Goal: Use online tool/utility: Utilize a website feature to perform a specific function

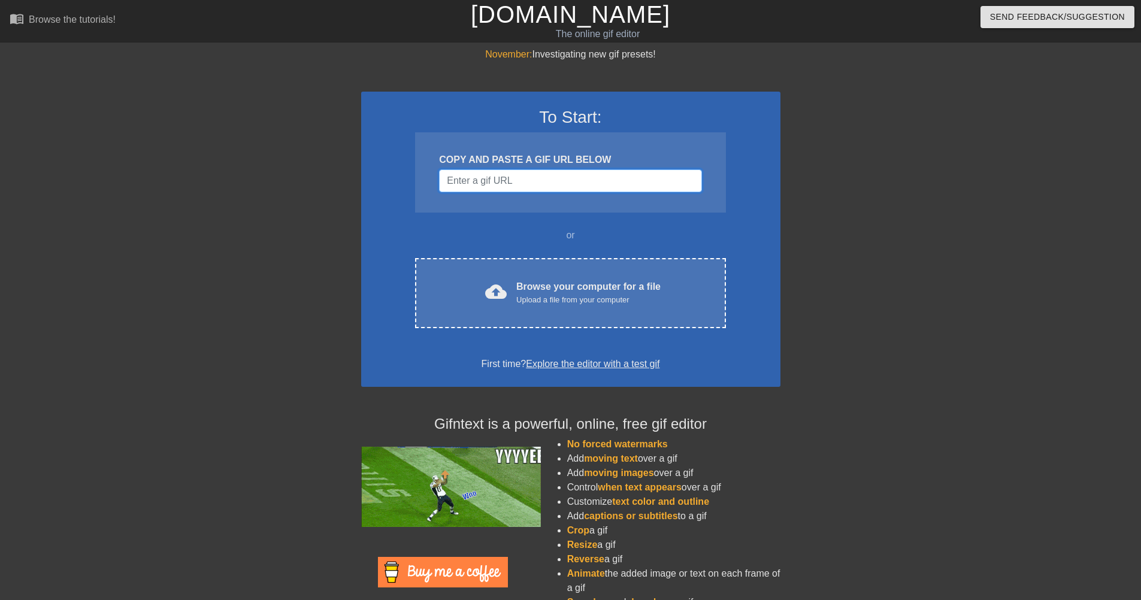
click at [534, 179] on input "Username" at bounding box center [570, 181] width 262 height 23
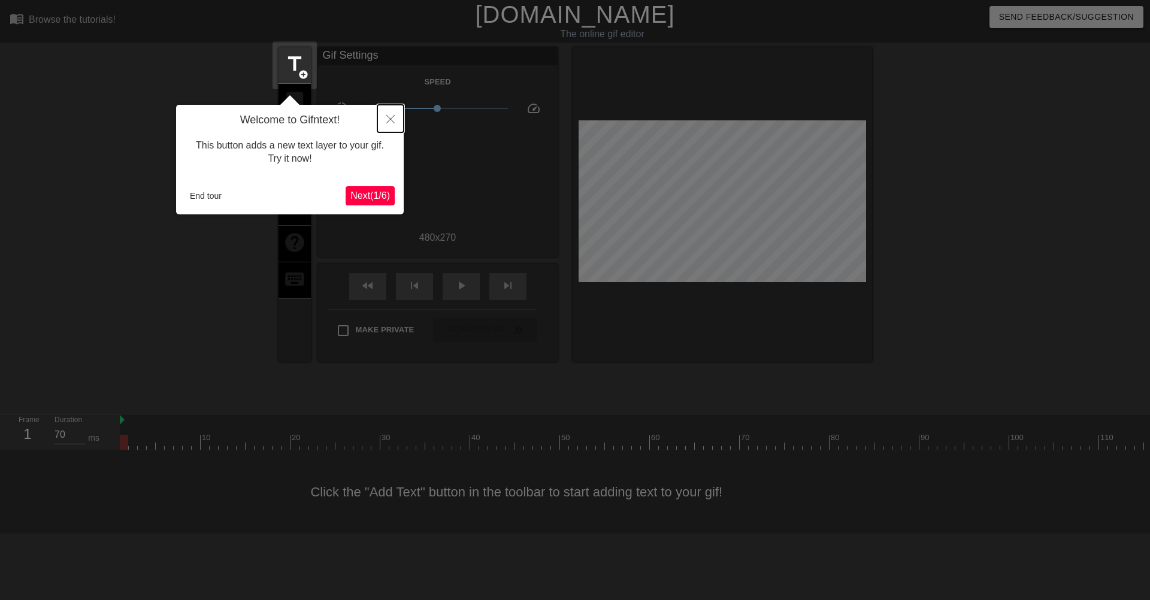
click at [391, 117] on icon "Close" at bounding box center [390, 119] width 8 height 8
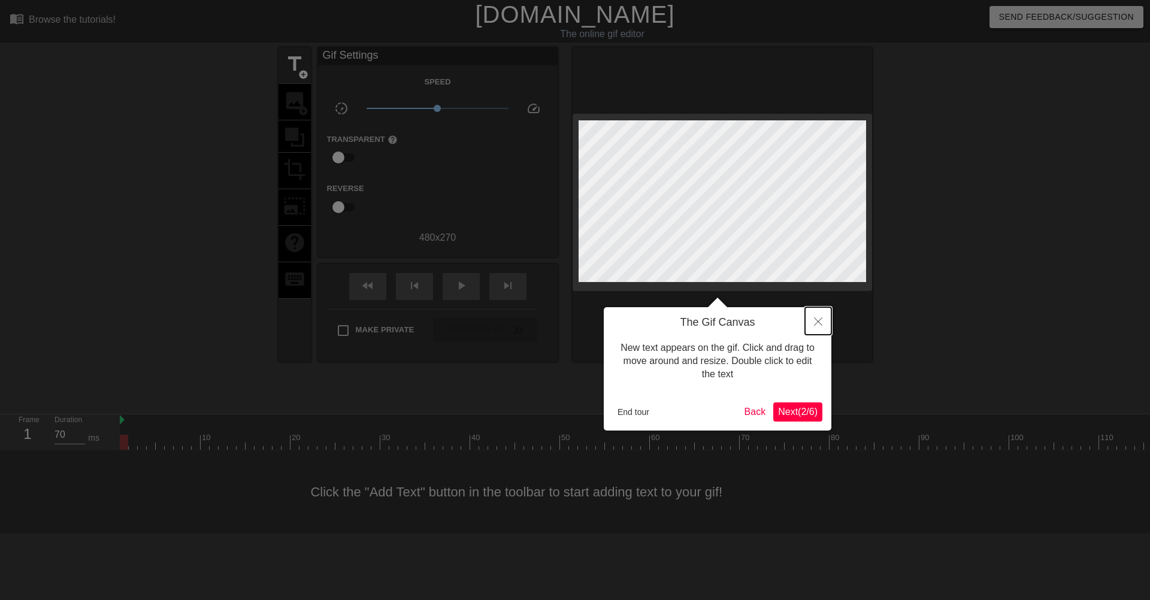
click at [816, 325] on icon "Close" at bounding box center [818, 322] width 8 height 8
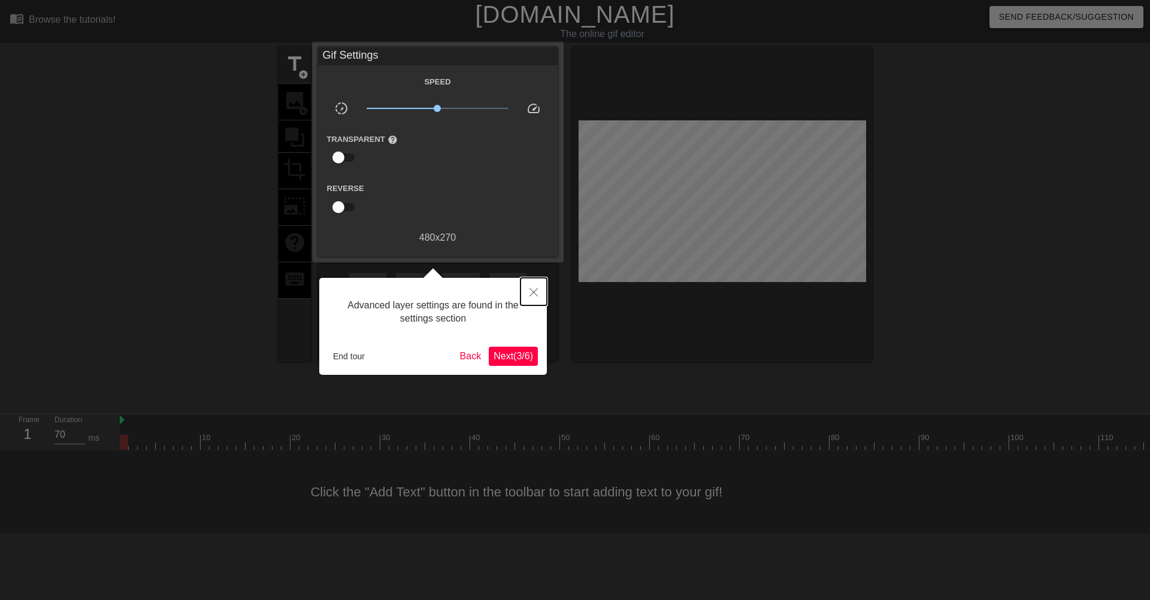
click at [544, 294] on button "Close" at bounding box center [534, 292] width 26 height 28
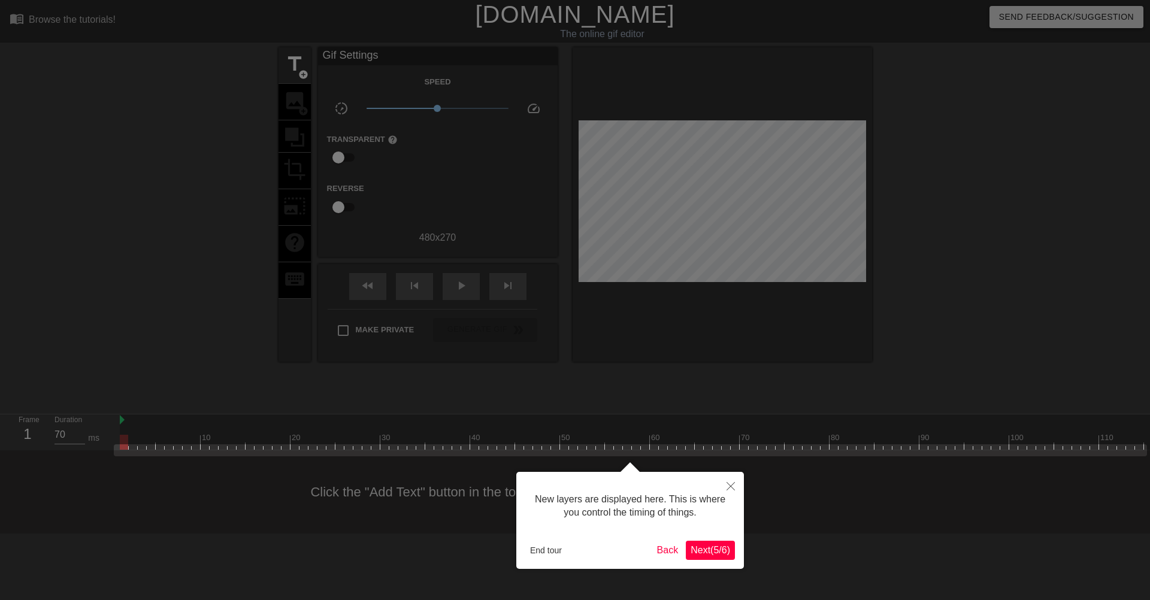
scroll to position [10, 0]
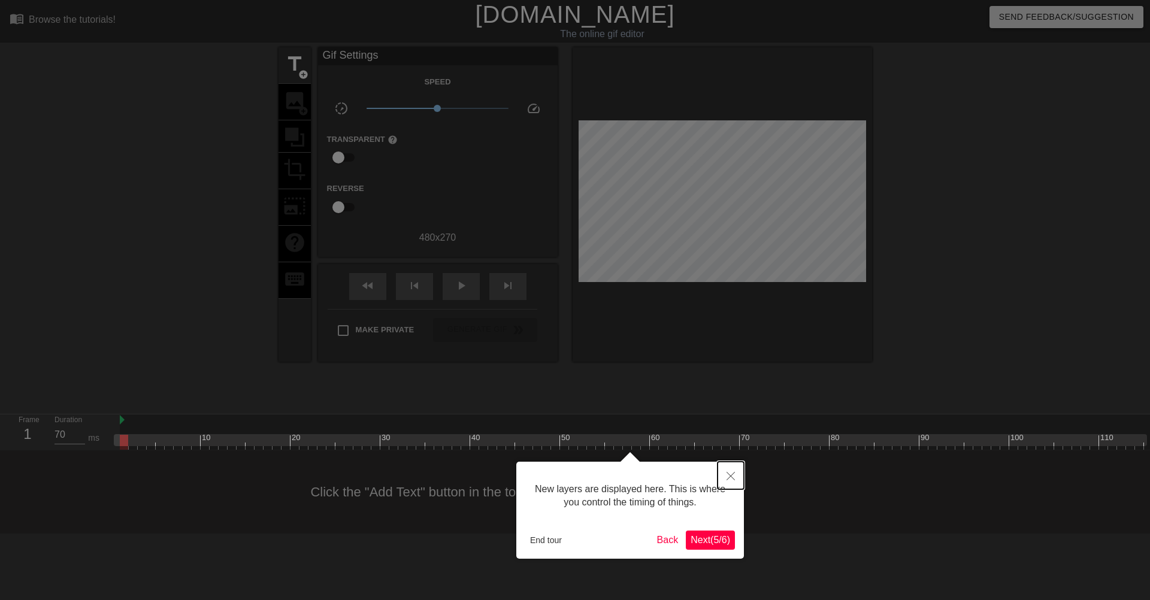
click at [731, 475] on icon "Close" at bounding box center [731, 476] width 8 height 8
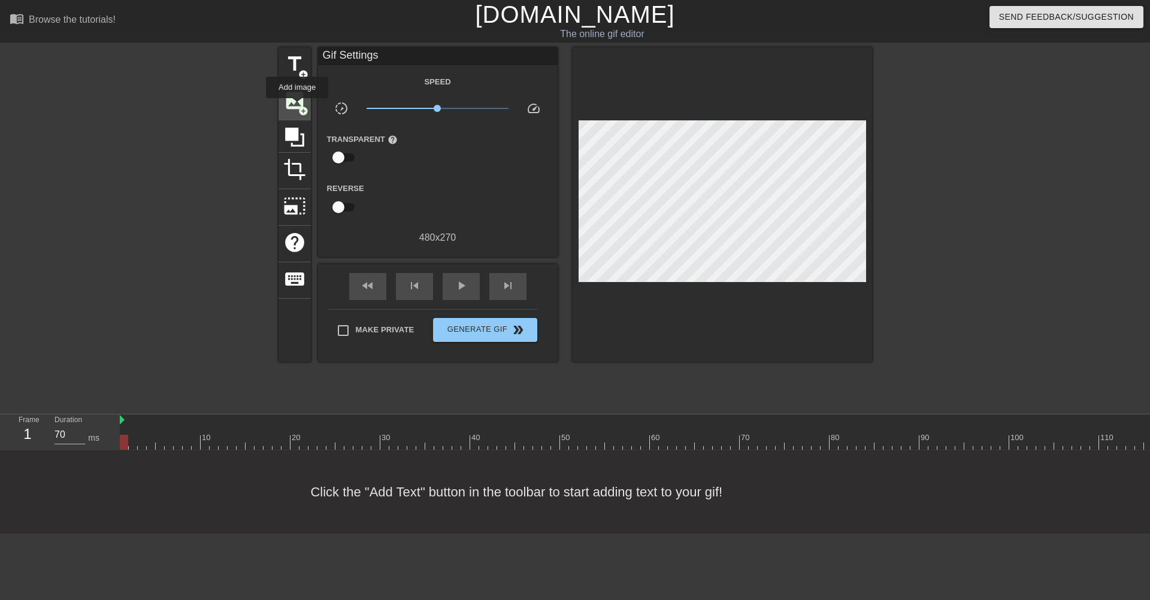
click at [295, 104] on span "image" at bounding box center [294, 100] width 23 height 23
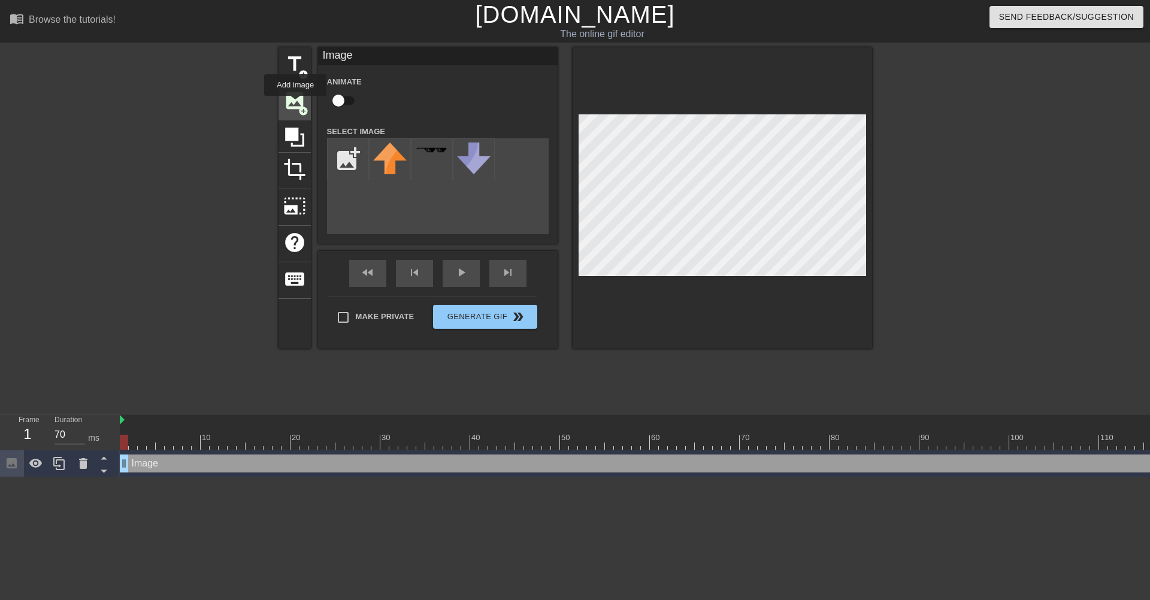
scroll to position [0, 0]
click at [352, 159] on input "file" at bounding box center [348, 159] width 41 height 41
type input "C:\fakepath\Screenshot [DATE] 112220.png"
click at [295, 104] on span "image" at bounding box center [294, 100] width 23 height 23
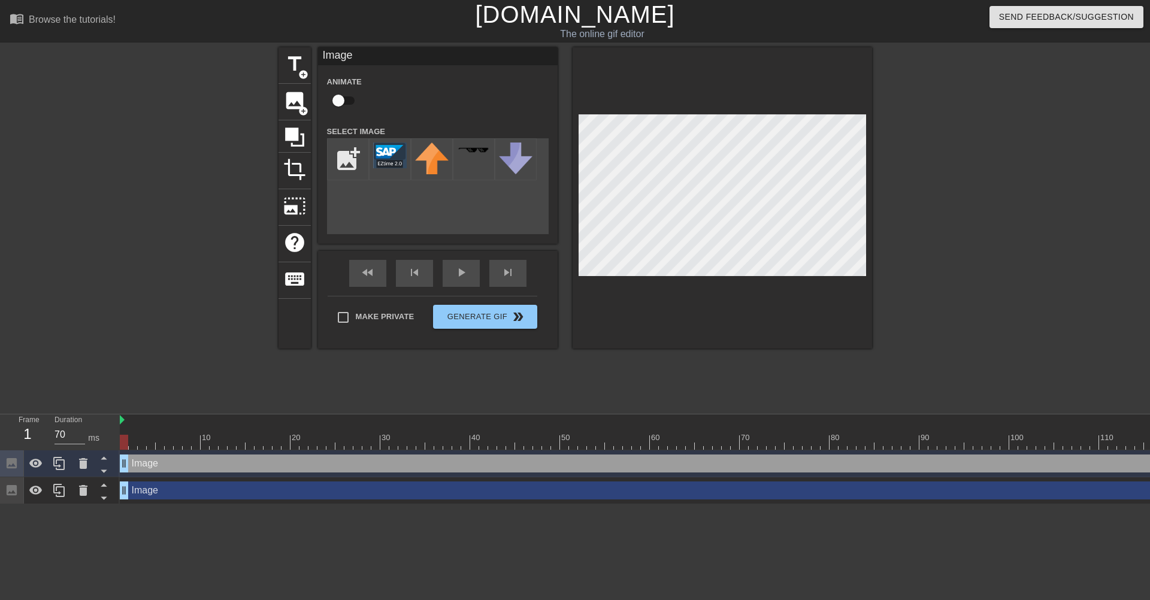
click at [412, 191] on div "title add_circle image add_circle crop photo_size_select_large help keyboard Im…" at bounding box center [576, 197] width 594 height 301
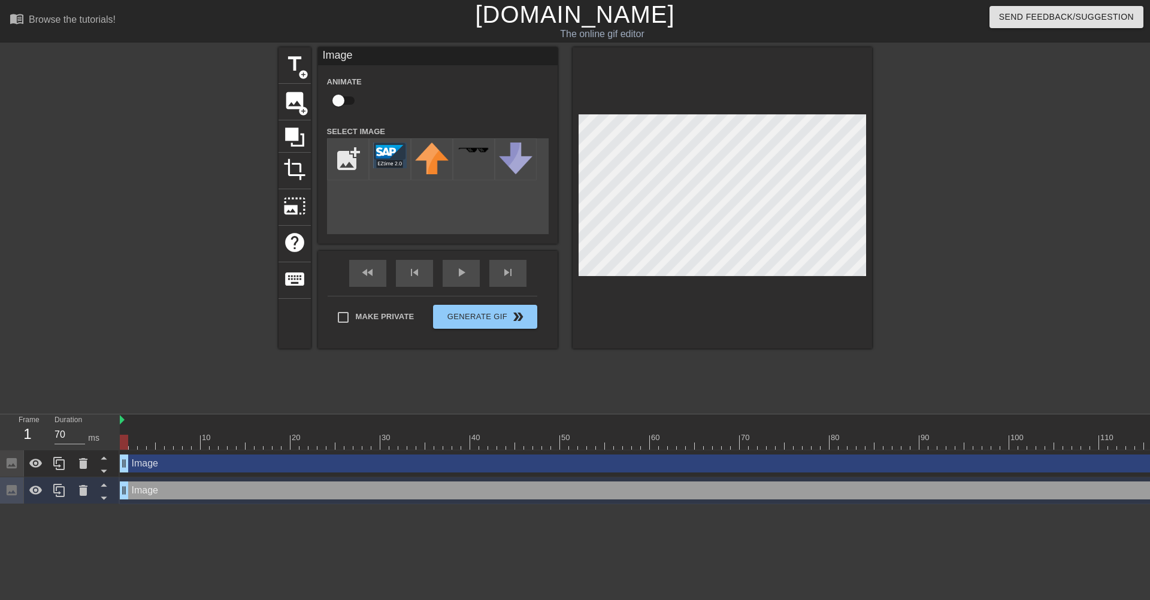
click at [504, 195] on div "title add_circle image add_circle crop photo_size_select_large help keyboard Im…" at bounding box center [576, 197] width 594 height 301
click at [383, 152] on img at bounding box center [390, 156] width 34 height 26
click at [298, 106] on span "add_circle" at bounding box center [303, 111] width 10 height 10
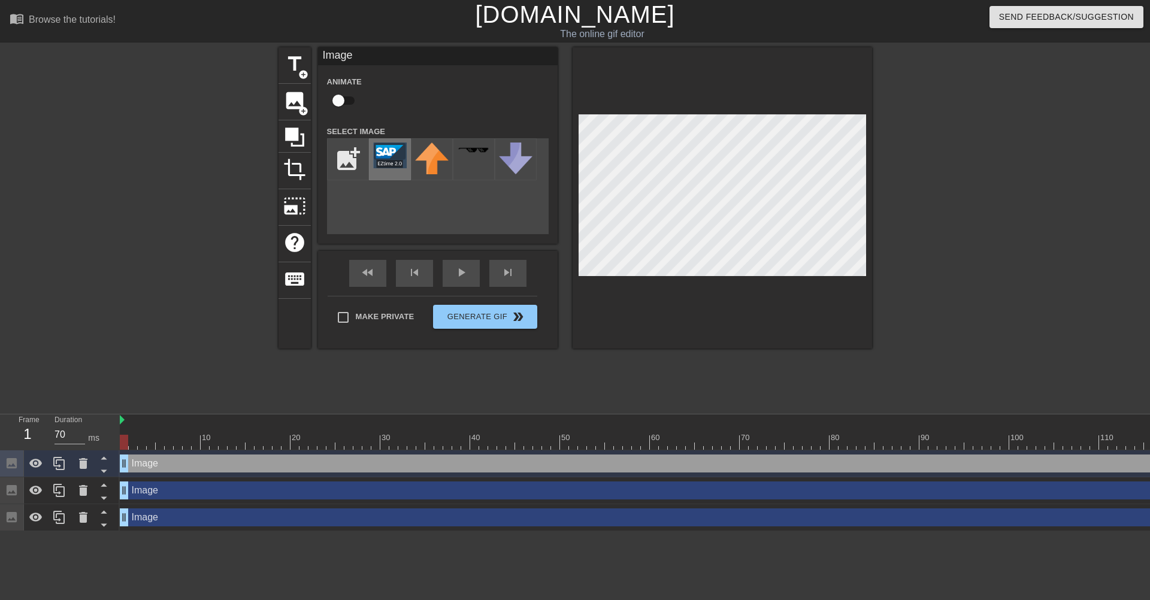
click at [386, 155] on img at bounding box center [390, 156] width 34 height 26
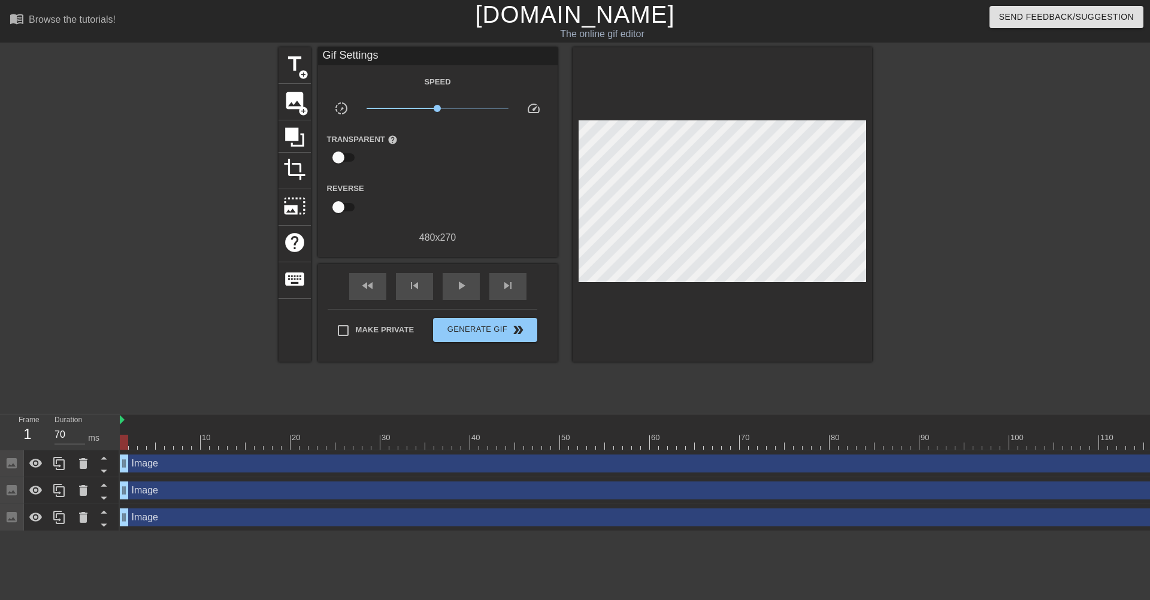
click at [347, 369] on div "title add_circle image add_circle crop photo_size_select_large help keyboard Gi…" at bounding box center [576, 226] width 594 height 359
click at [475, 330] on span "Generate Gif double_arrow" at bounding box center [485, 330] width 94 height 14
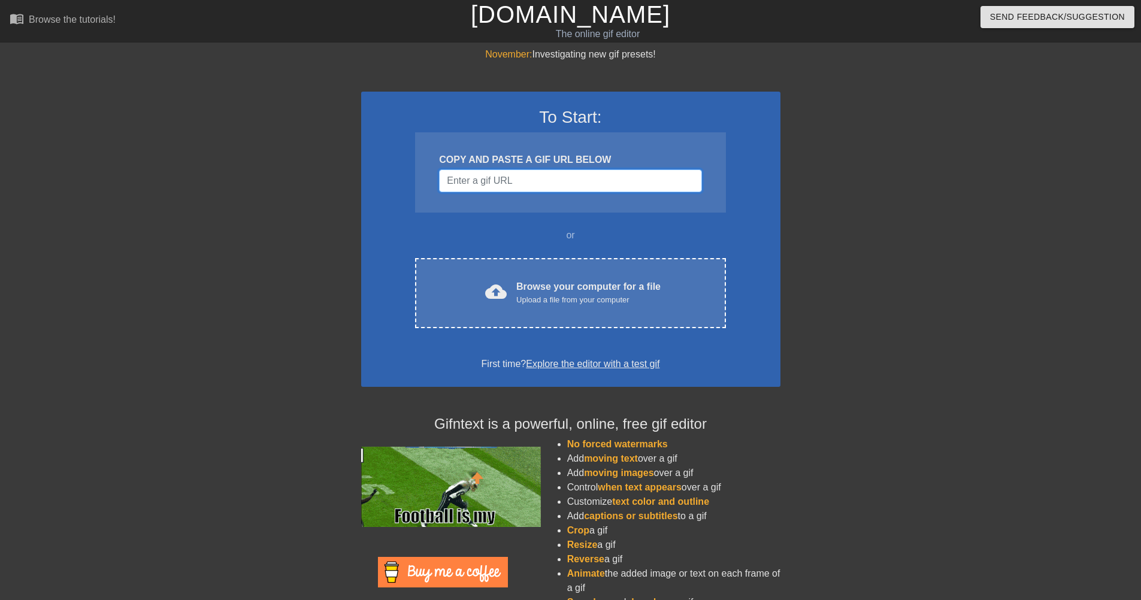
click at [554, 184] on input "Username" at bounding box center [570, 181] width 262 height 23
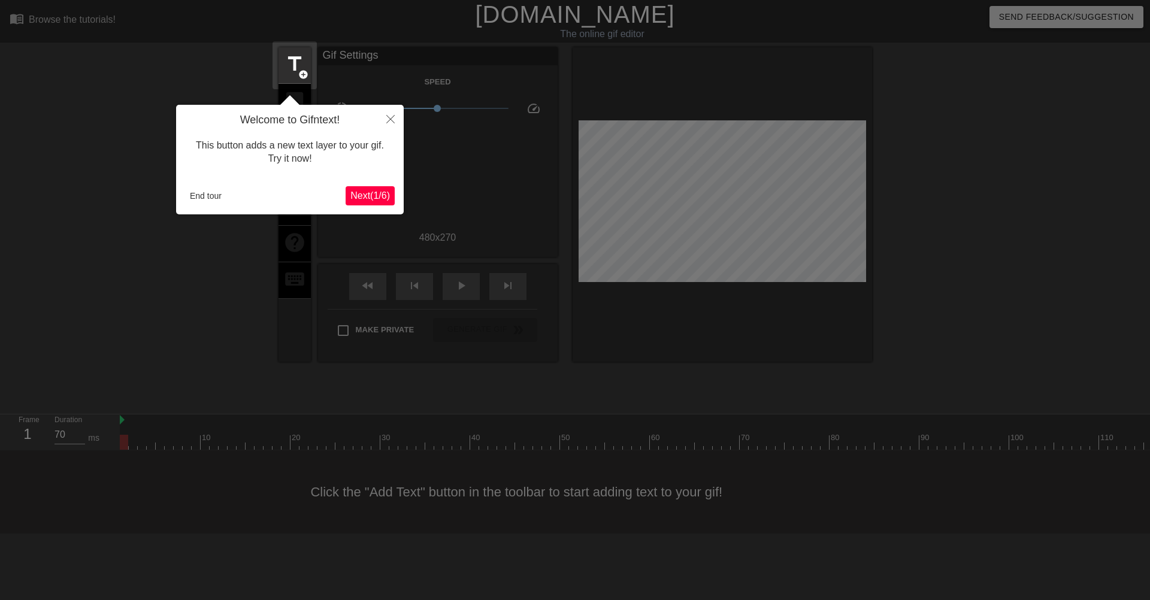
click at [377, 194] on span "Next ( 1 / 6 )" at bounding box center [370, 196] width 40 height 10
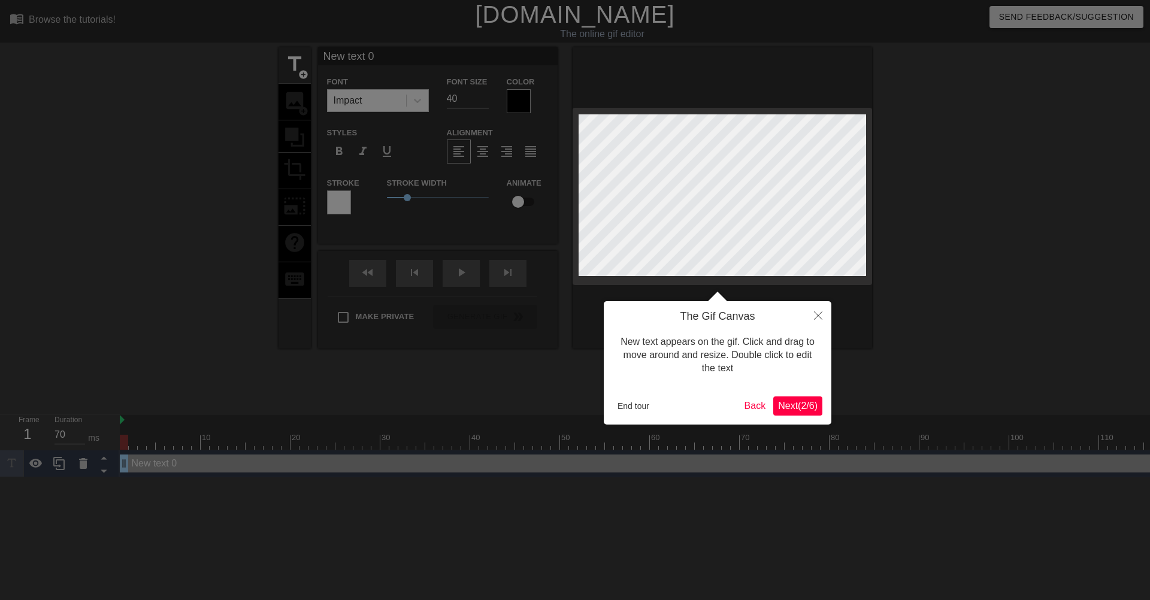
click at [798, 407] on span "Next ( 2 / 6 )" at bounding box center [798, 406] width 40 height 10
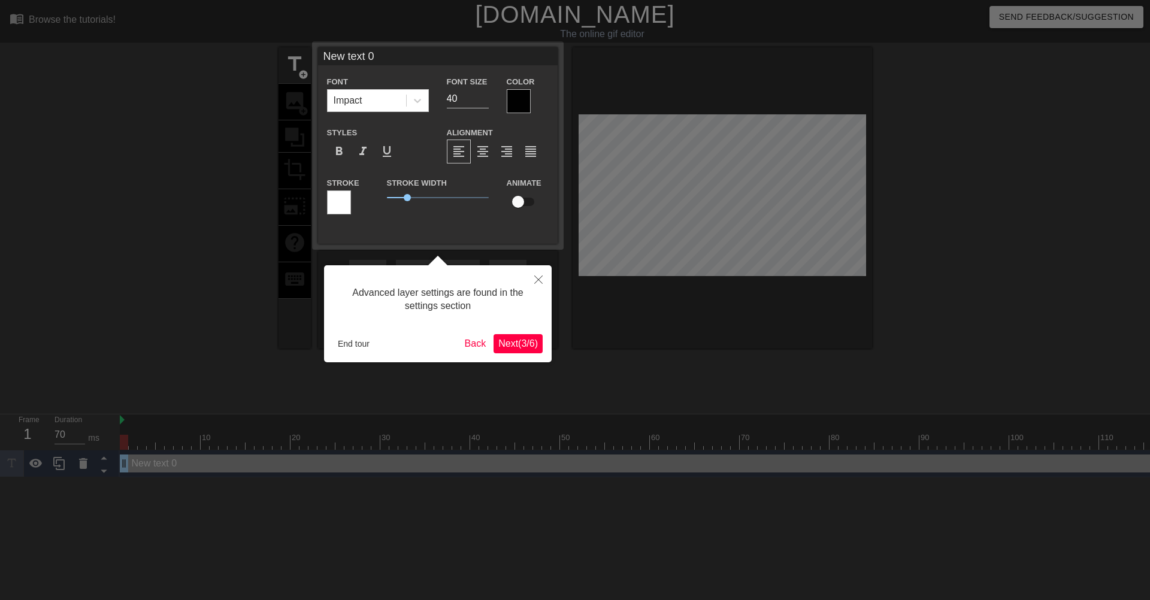
click at [518, 340] on span "Next ( 3 / 6 )" at bounding box center [518, 344] width 40 height 10
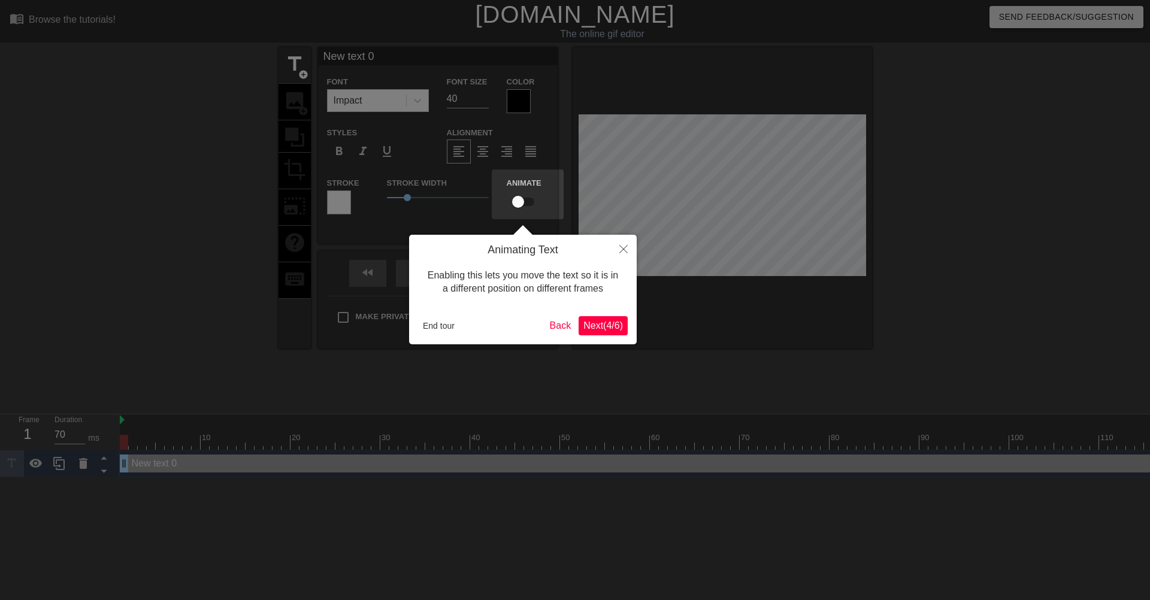
click at [599, 327] on span "Next ( 4 / 6 )" at bounding box center [604, 326] width 40 height 10
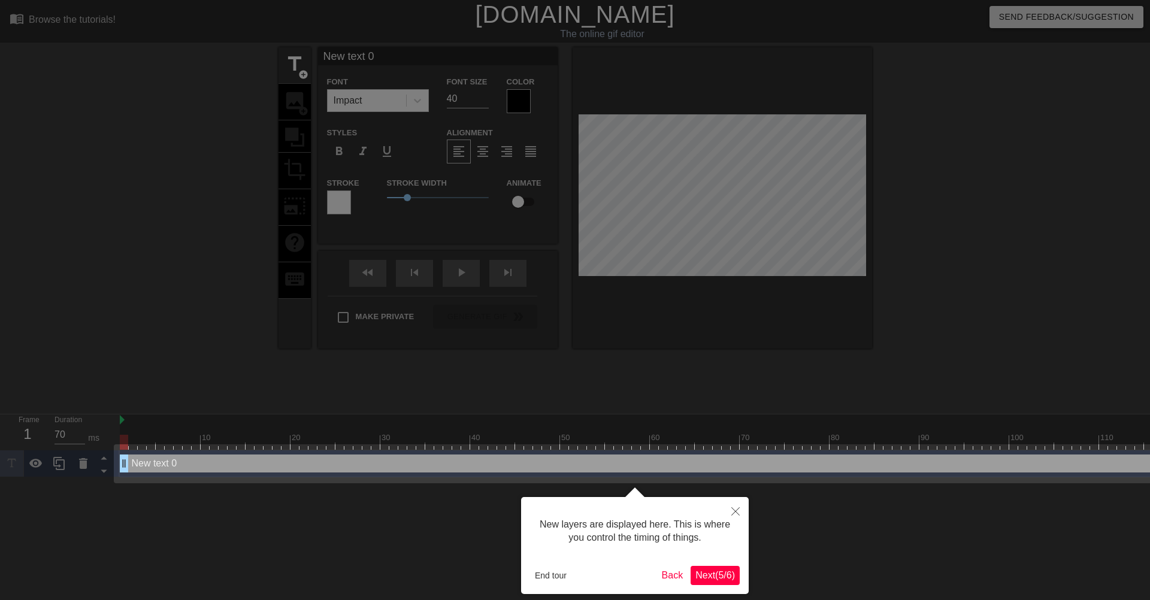
click at [717, 582] on button "Next ( 5 / 6 )" at bounding box center [715, 575] width 49 height 19
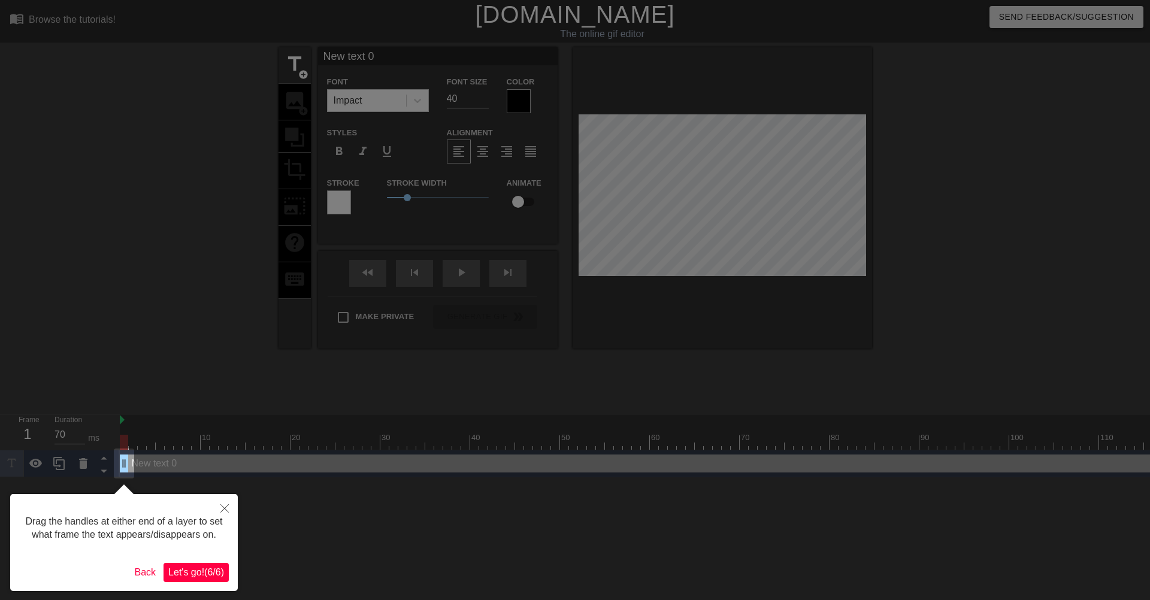
click at [218, 577] on span "Let's go! ( 6 / 6 )" at bounding box center [196, 572] width 56 height 10
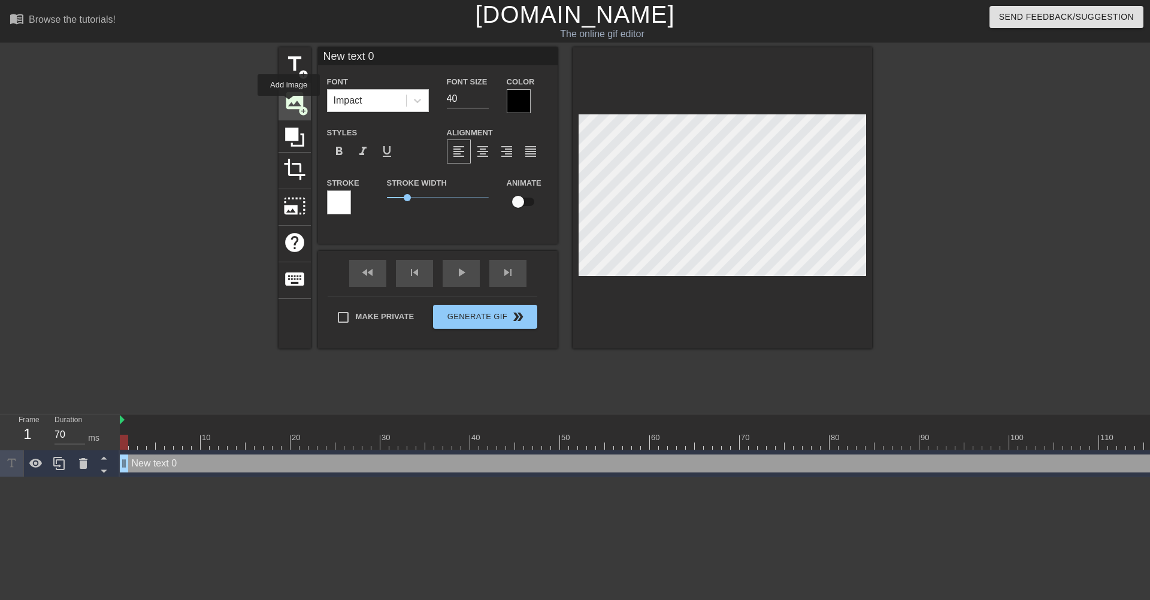
click at [289, 104] on span "image" at bounding box center [294, 100] width 23 height 23
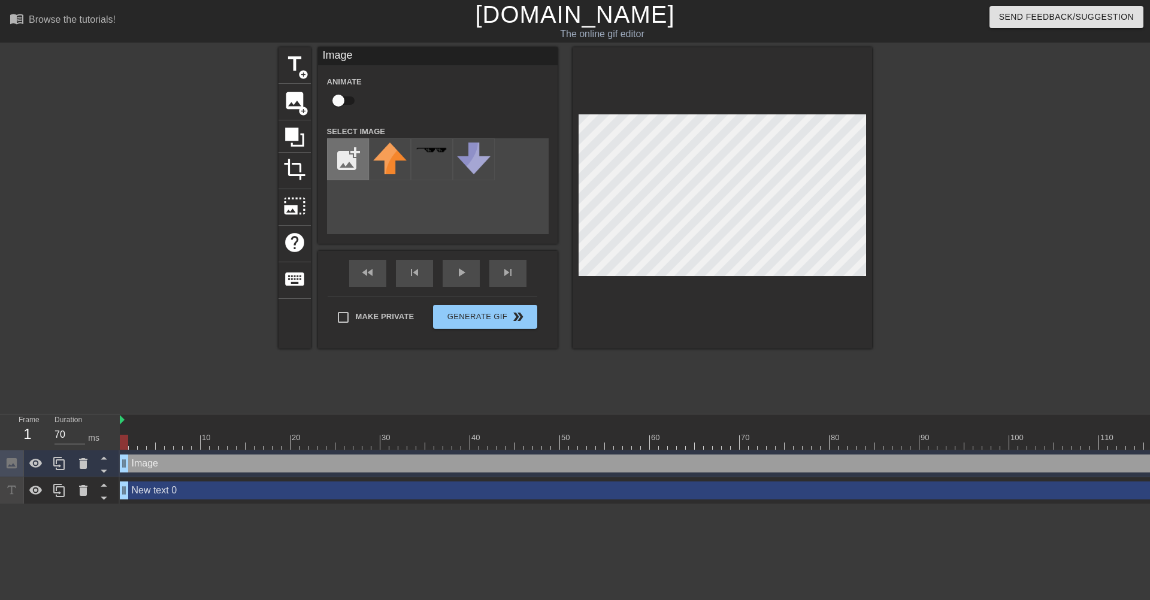
click at [361, 155] on input "file" at bounding box center [348, 159] width 41 height 41
type input "C:\fakepath\Screenshot [DATE] 112220.png"
click at [386, 152] on img at bounding box center [390, 156] width 34 height 26
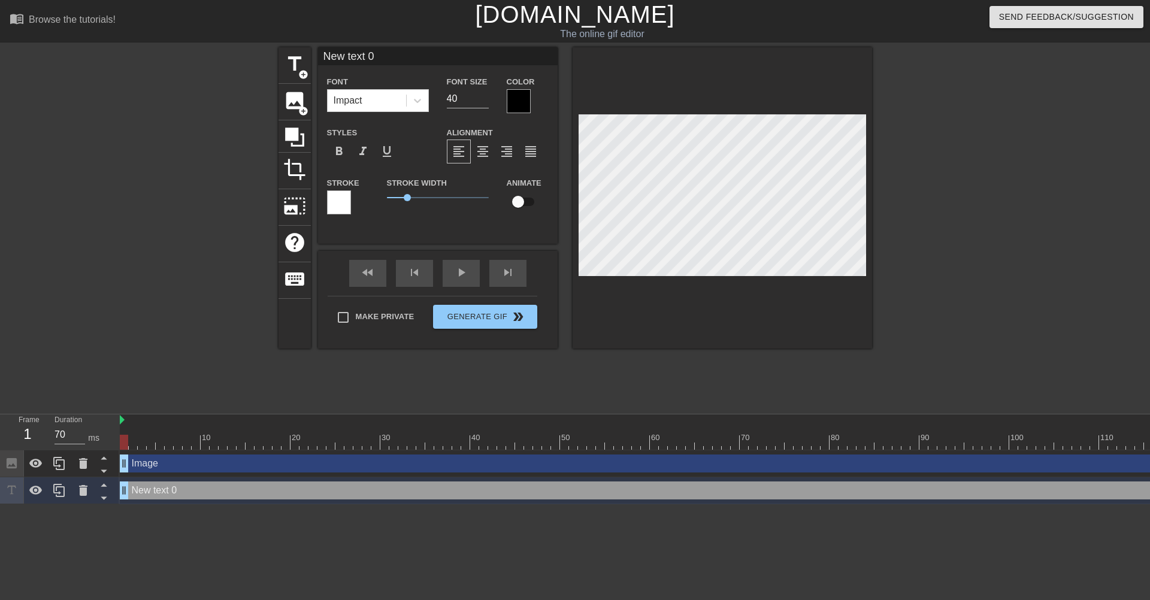
drag, startPoint x: 380, startPoint y: 53, endPoint x: 313, endPoint y: 53, distance: 67.1
click at [313, 53] on div "title add_circle image add_circle crop photo_size_select_large help keyboard Ne…" at bounding box center [576, 197] width 594 height 301
click at [192, 107] on div at bounding box center [174, 226] width 180 height 359
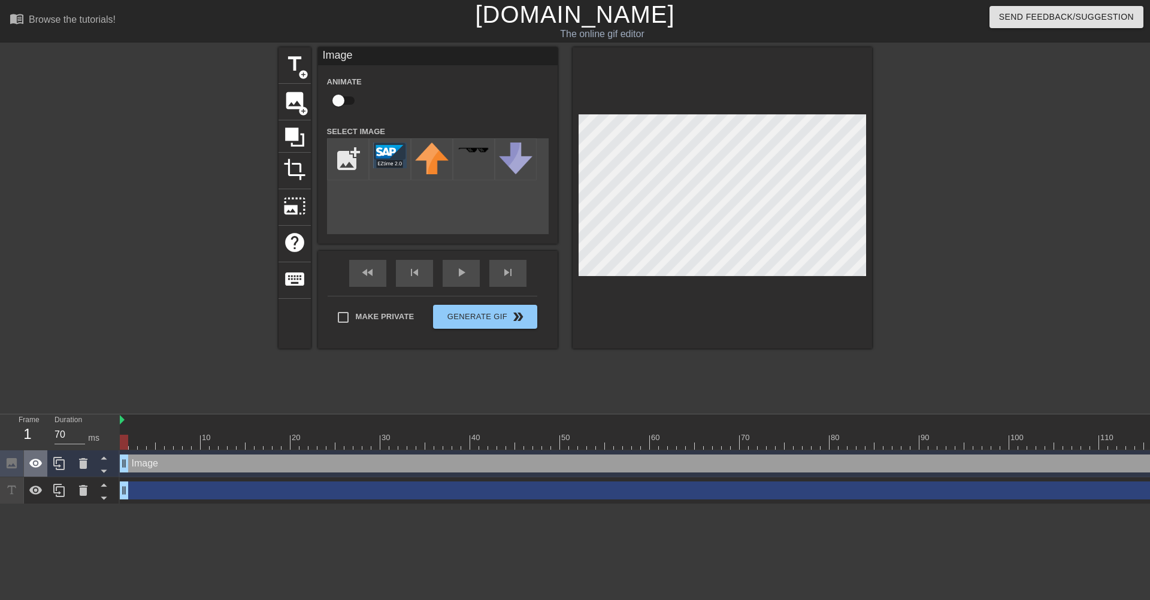
click at [38, 465] on icon at bounding box center [36, 464] width 14 height 14
click at [188, 493] on div "drag_handle drag_handle" at bounding box center [1131, 491] width 2022 height 18
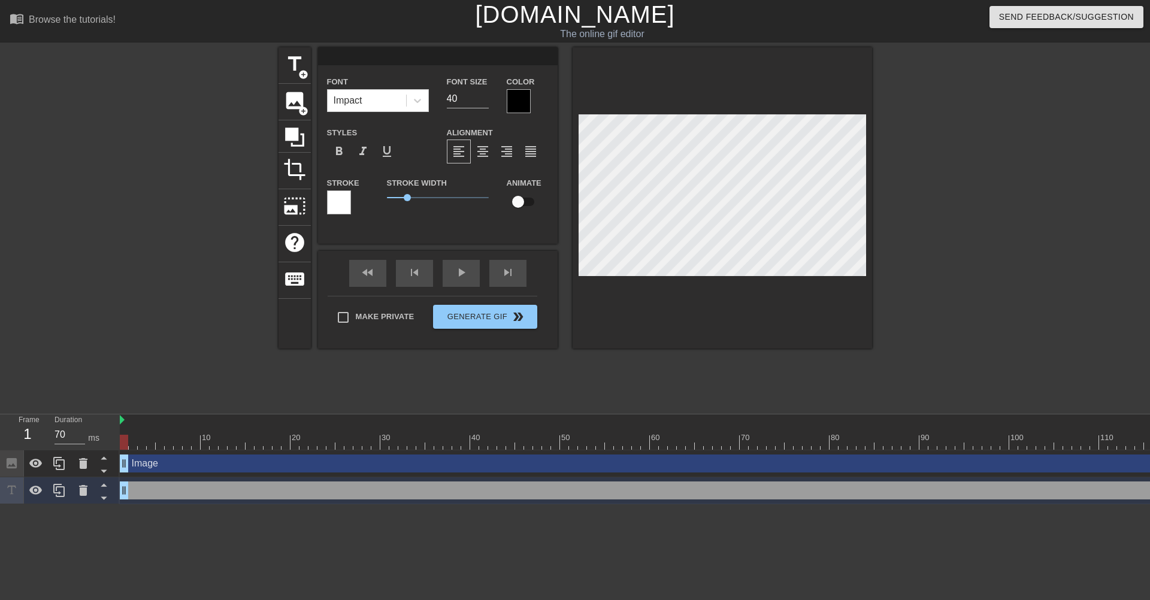
click at [312, 498] on div "drag_handle drag_handle" at bounding box center [1131, 491] width 2022 height 18
click at [335, 492] on div "drag_handle drag_handle" at bounding box center [1131, 491] width 2022 height 18
drag, startPoint x: 125, startPoint y: 491, endPoint x: 164, endPoint y: 492, distance: 39.0
drag, startPoint x: 164, startPoint y: 492, endPoint x: 61, endPoint y: 494, distance: 103.1
click at [61, 494] on div "Frame 1 Duration 70 ms 10 20 30 40 50 60 70 80 90 100 110 120 130 140 150" at bounding box center [575, 460] width 1150 height 90
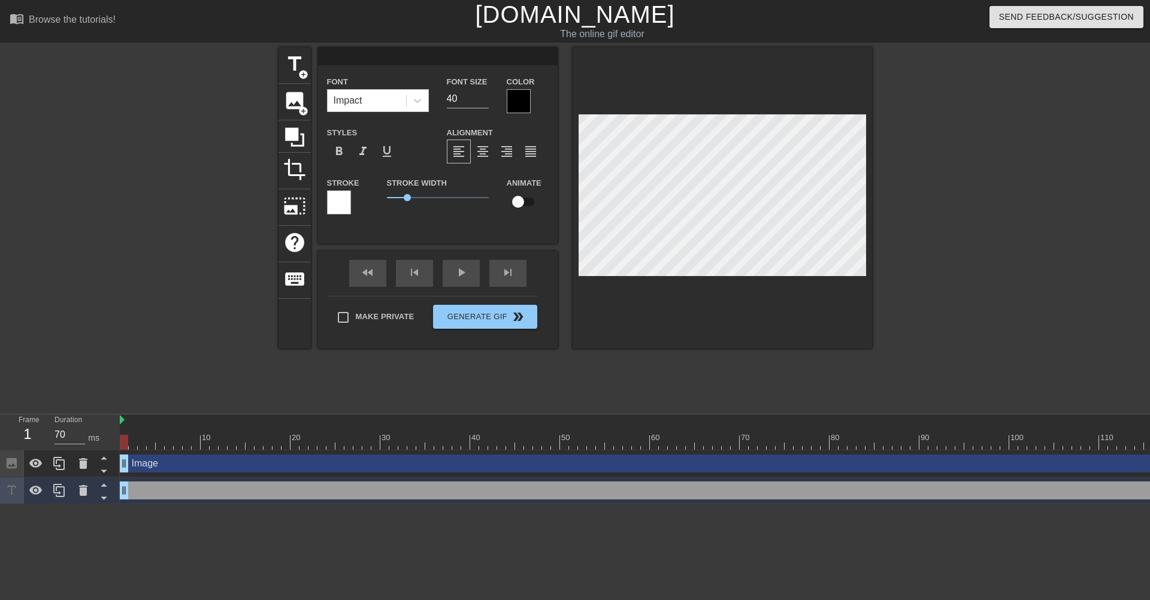
click at [877, 265] on div "title add_circle image add_circle crop photo_size_select_large help keyboard Fo…" at bounding box center [575, 226] width 1150 height 359
drag, startPoint x: 122, startPoint y: 495, endPoint x: 107, endPoint y: 543, distance: 50.2
click at [0, 491] on html "menu_book Browse the tutorials! [DOMAIN_NAME] The online gif editor Send Feedba…" at bounding box center [575, 252] width 1150 height 504
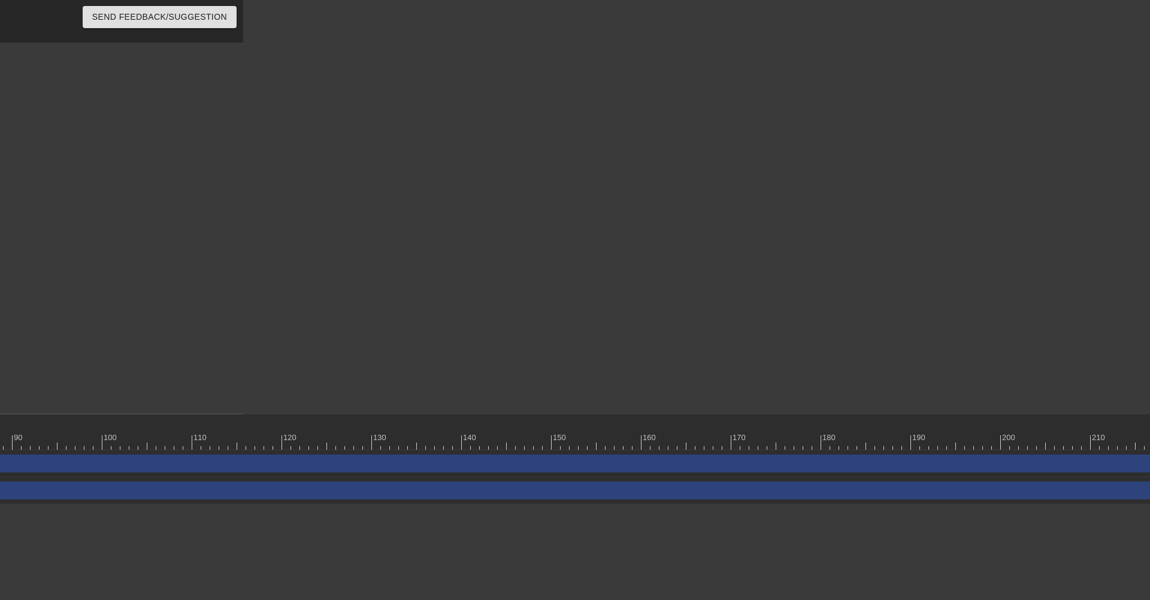
scroll to position [0, 995]
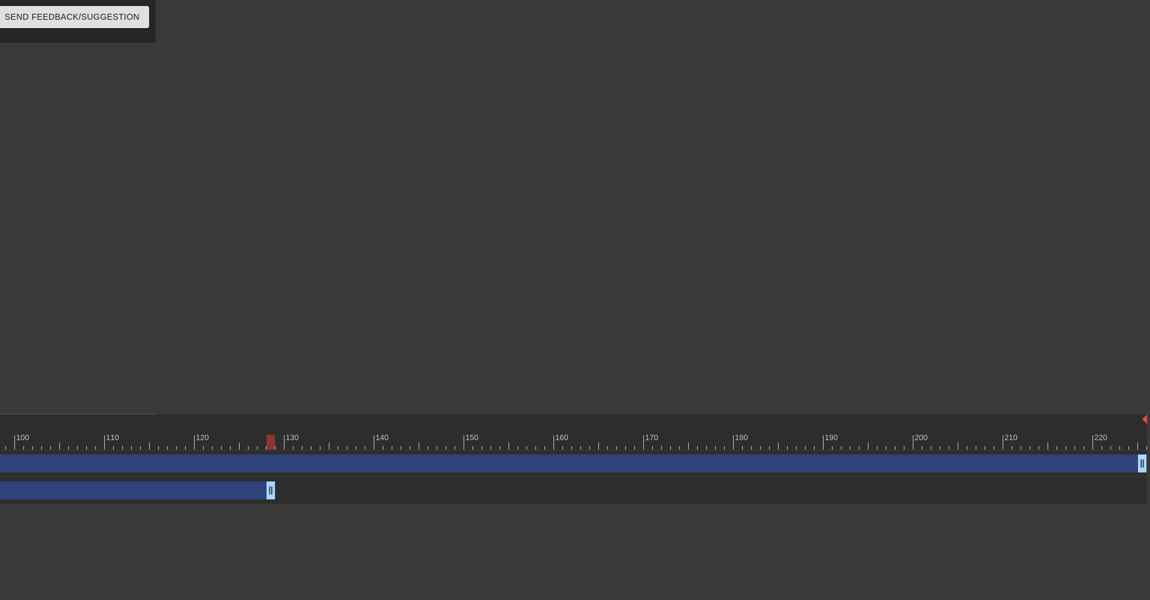
drag, startPoint x: 1140, startPoint y: 493, endPoint x: 270, endPoint y: 516, distance: 870.2
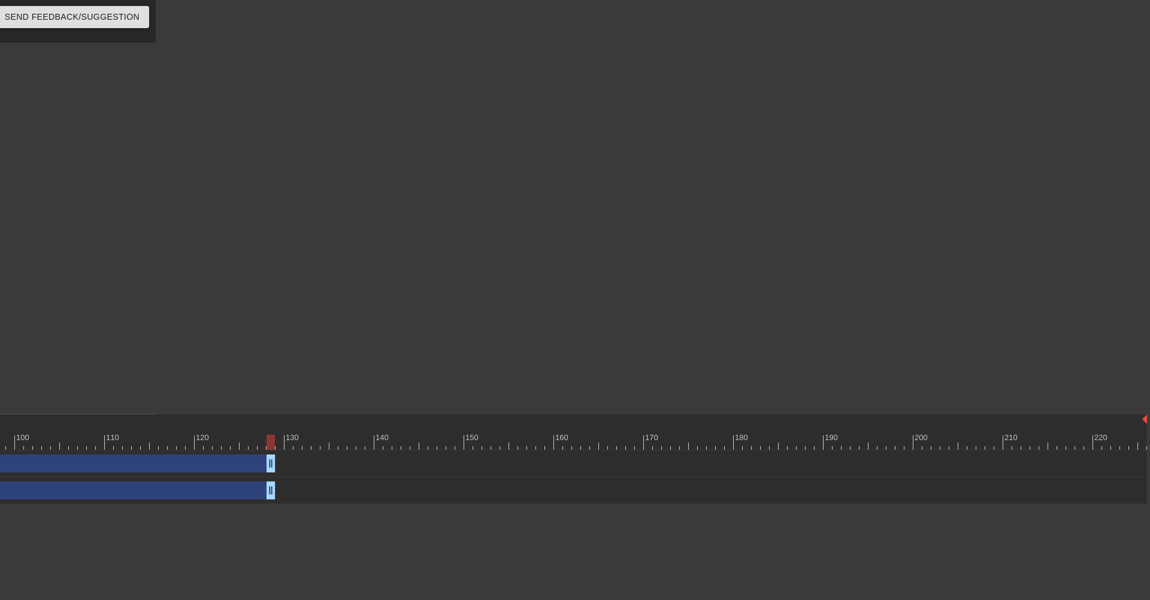
drag, startPoint x: 1141, startPoint y: 460, endPoint x: 266, endPoint y: 470, distance: 875.4
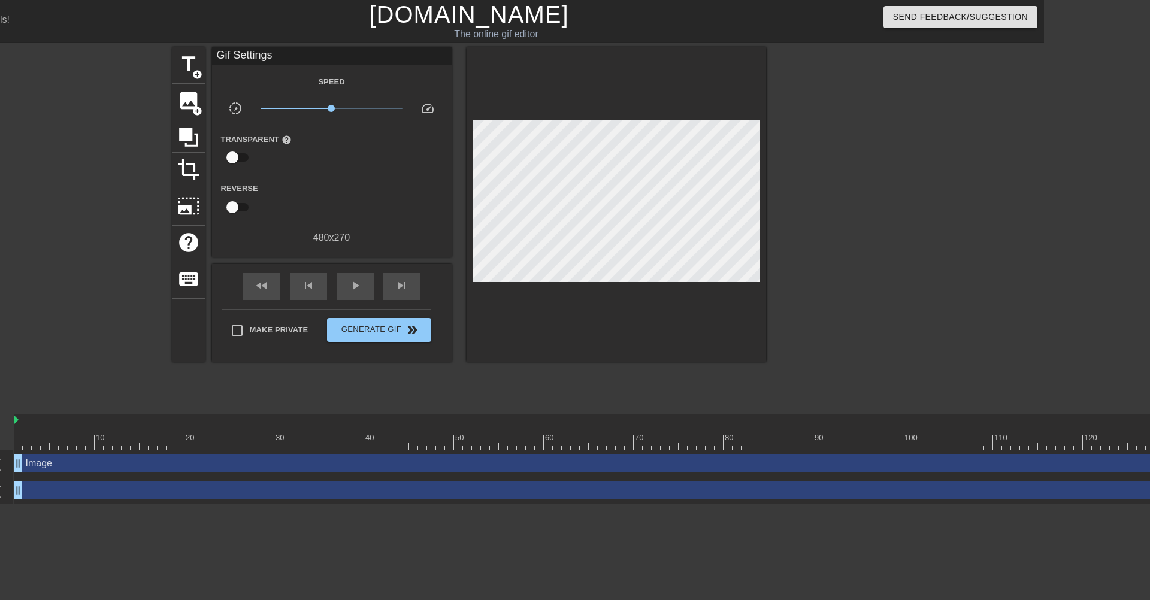
scroll to position [0, 0]
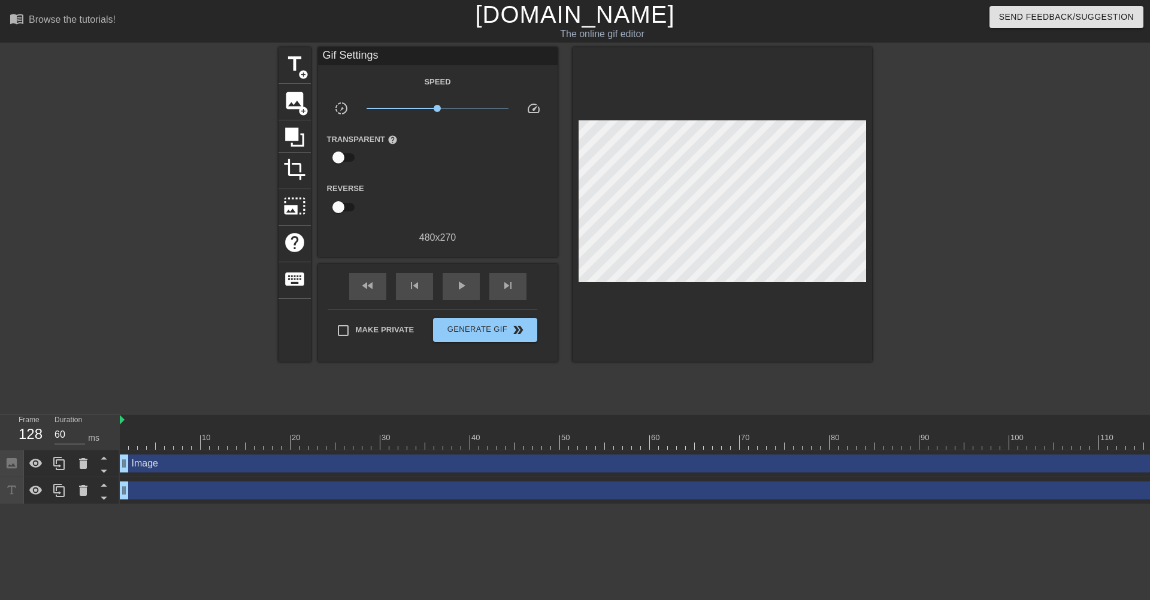
drag, startPoint x: 135, startPoint y: 599, endPoint x: 201, endPoint y: 600, distance: 66.5
click at [201, 504] on html "menu_book Browse the tutorials! [DOMAIN_NAME] The online gif editor Send Feedba…" at bounding box center [575, 252] width 1150 height 504
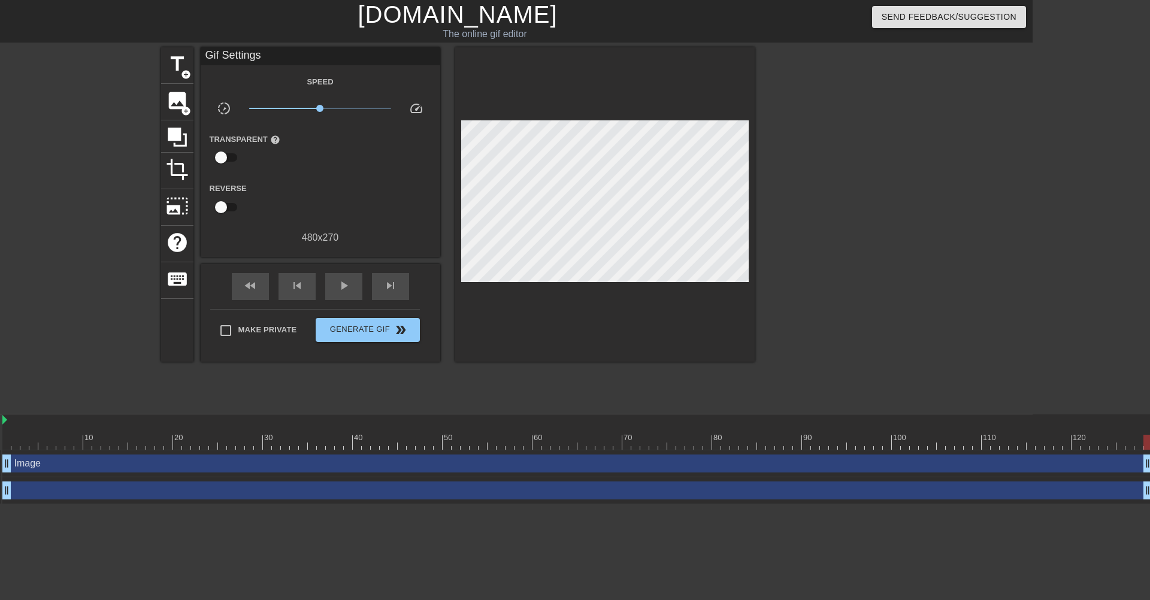
scroll to position [0, 166]
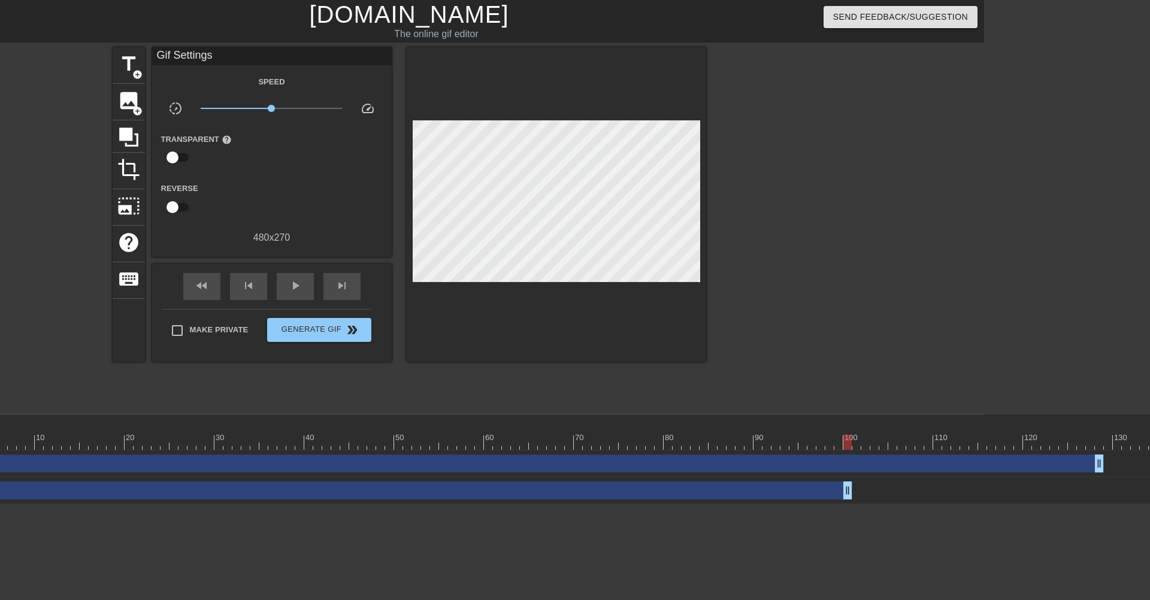
drag, startPoint x: 1096, startPoint y: 485, endPoint x: 845, endPoint y: 492, distance: 251.2
drag, startPoint x: 845, startPoint y: 492, endPoint x: 682, endPoint y: 490, distance: 163.6
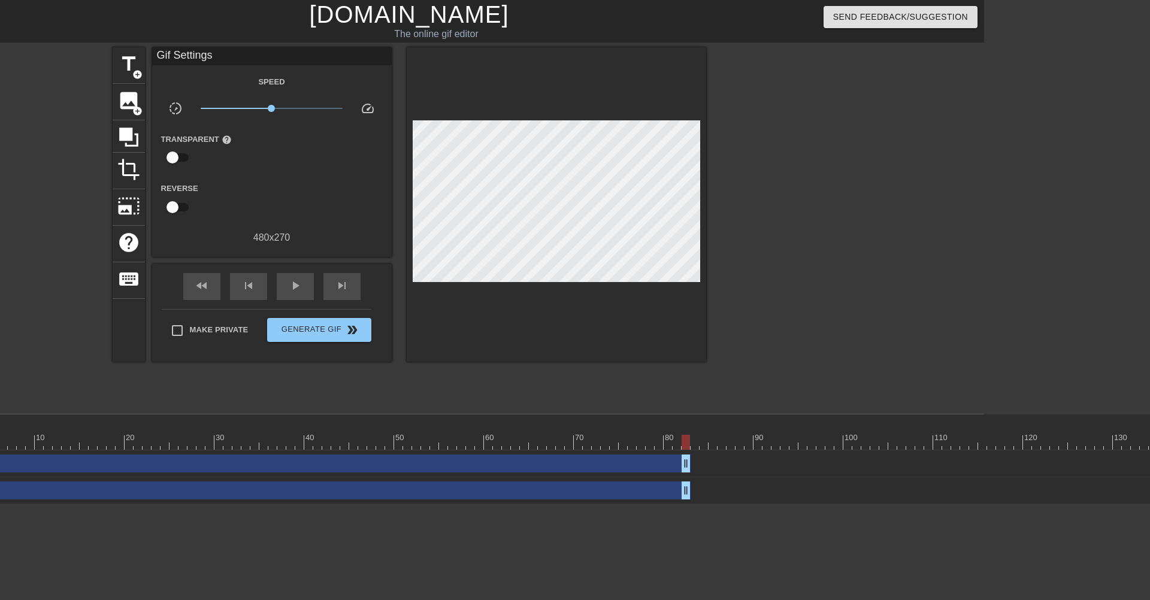
drag, startPoint x: 1099, startPoint y: 460, endPoint x: 684, endPoint y: 473, distance: 415.4
click at [684, 473] on div "Image drag_handle drag_handle" at bounding box center [965, 464] width 2022 height 27
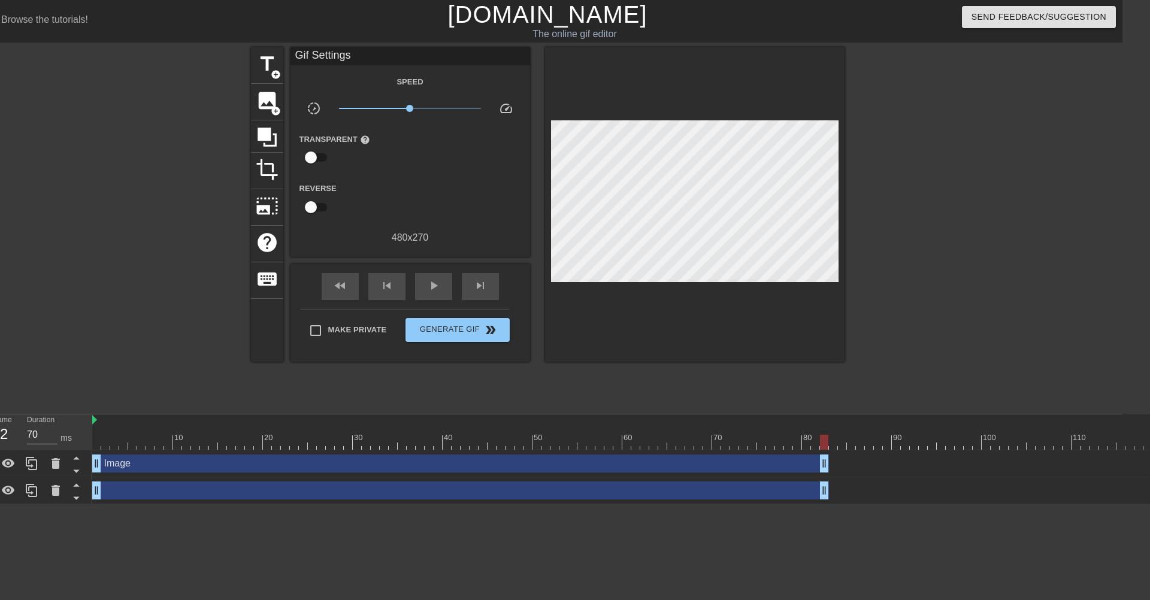
scroll to position [0, 0]
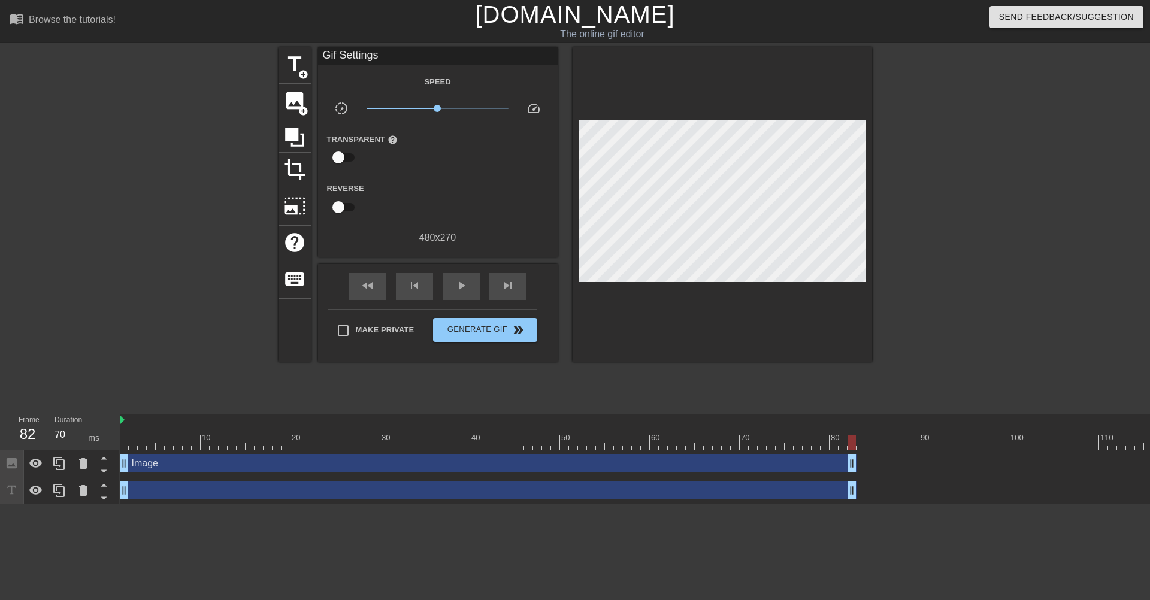
drag, startPoint x: 122, startPoint y: 413, endPoint x: 118, endPoint y: 420, distance: 8.3
click at [120, 418] on div "menu_book Browse the tutorials! [DOMAIN_NAME] The online gif editor Send Feedba…" at bounding box center [575, 252] width 1150 height 504
click at [119, 420] on div at bounding box center [120, 421] width 6 height 12
click at [123, 419] on img at bounding box center [122, 420] width 5 height 10
click at [120, 440] on div at bounding box center [124, 442] width 8 height 15
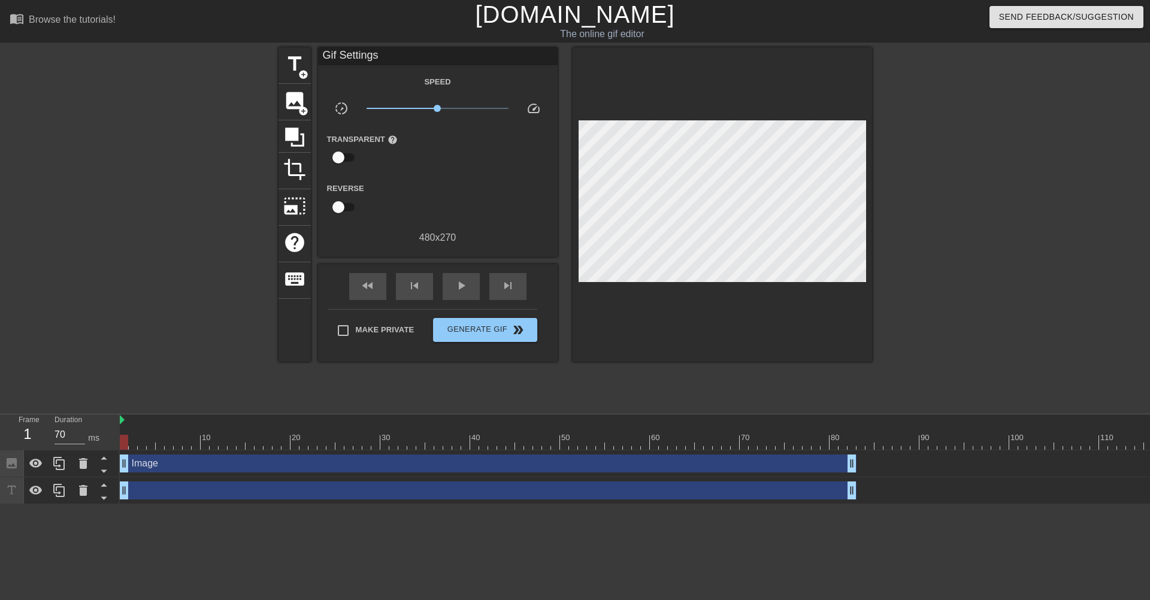
click at [128, 443] on div at bounding box center [124, 442] width 8 height 15
click at [129, 443] on div at bounding box center [1131, 442] width 2022 height 15
drag, startPoint x: 135, startPoint y: 443, endPoint x: 122, endPoint y: 443, distance: 13.8
click at [122, 443] on div at bounding box center [124, 442] width 8 height 15
click at [440, 107] on span "x1.10" at bounding box center [440, 108] width 7 height 7
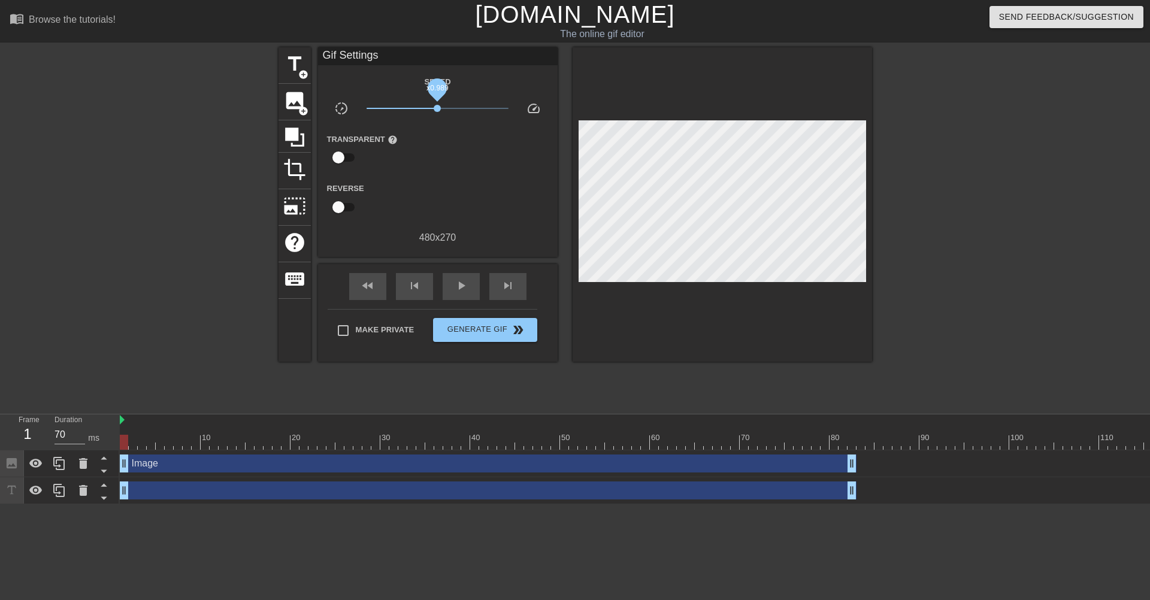
drag, startPoint x: 440, startPoint y: 107, endPoint x: 437, endPoint y: 114, distance: 7.8
click at [437, 114] on span "x0.989" at bounding box center [438, 108] width 142 height 14
click at [438, 106] on span "x1.01" at bounding box center [437, 108] width 7 height 7
click at [343, 108] on span "slow_motion_video" at bounding box center [341, 108] width 14 height 14
click at [140, 490] on div "drag_handle drag_handle" at bounding box center [488, 491] width 737 height 18
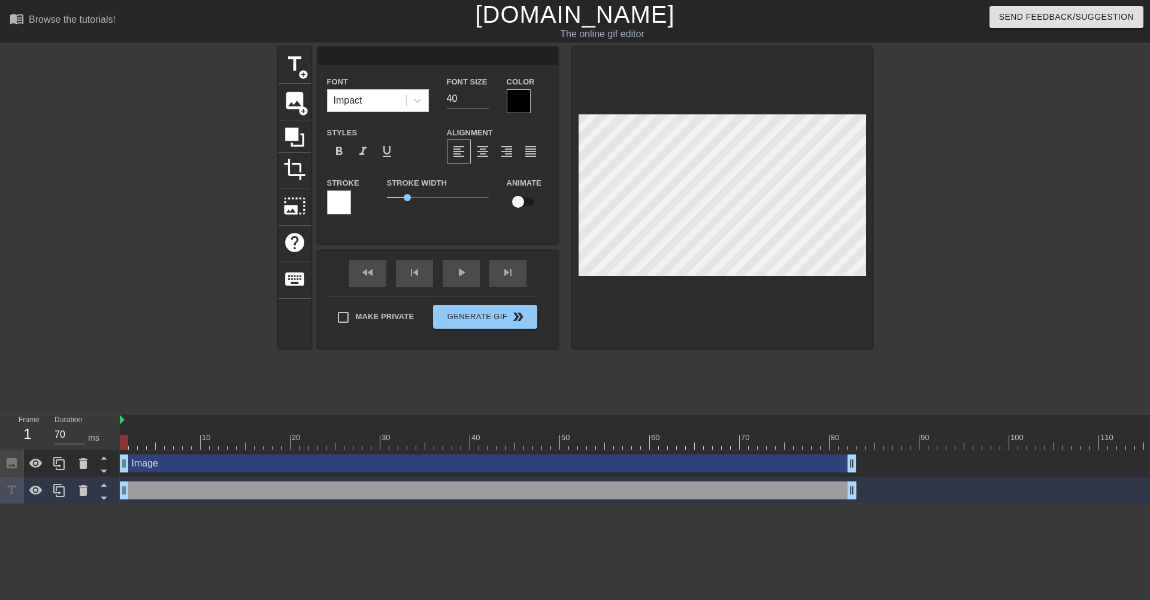
click at [170, 469] on div "Image drag_handle drag_handle" at bounding box center [488, 464] width 737 height 18
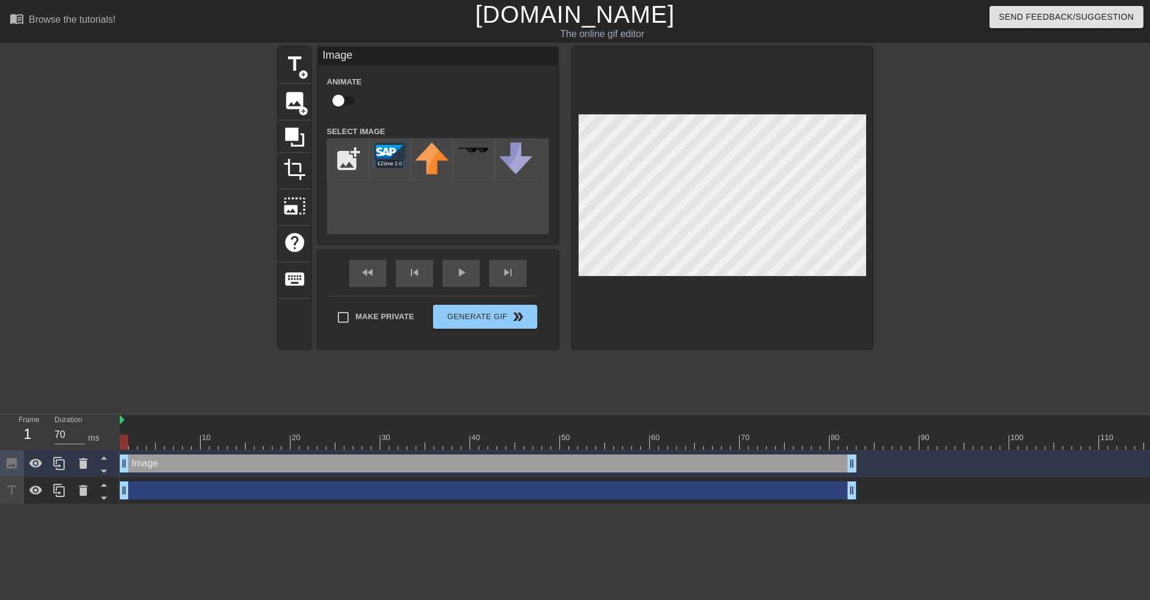
click at [162, 489] on div "drag_handle drag_handle" at bounding box center [488, 491] width 737 height 18
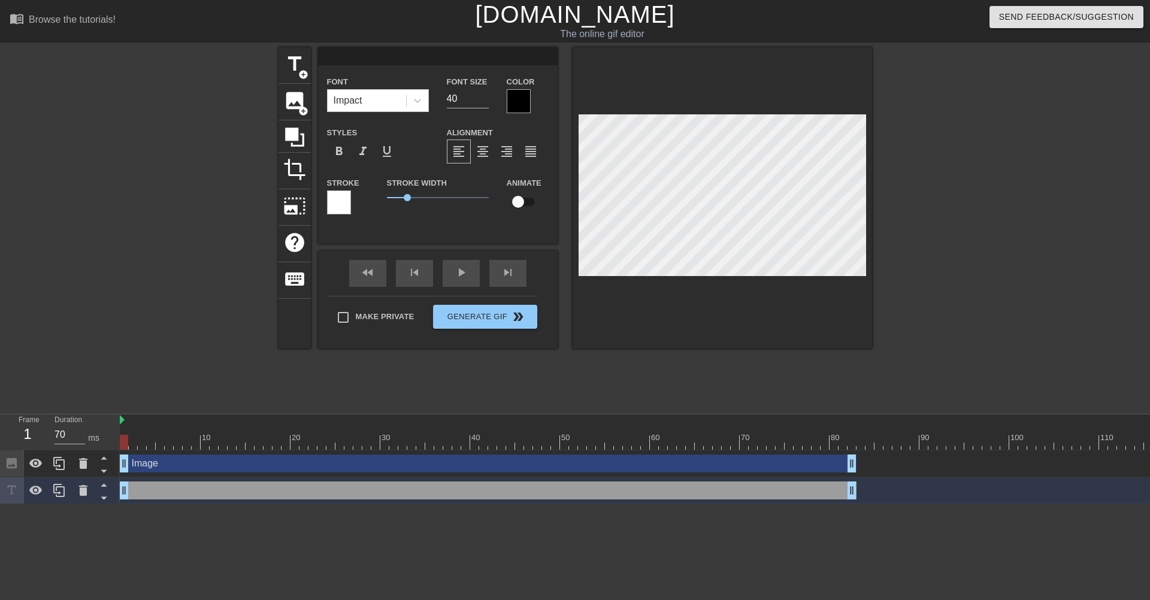
click at [178, 460] on div "Image drag_handle drag_handle" at bounding box center [488, 464] width 737 height 18
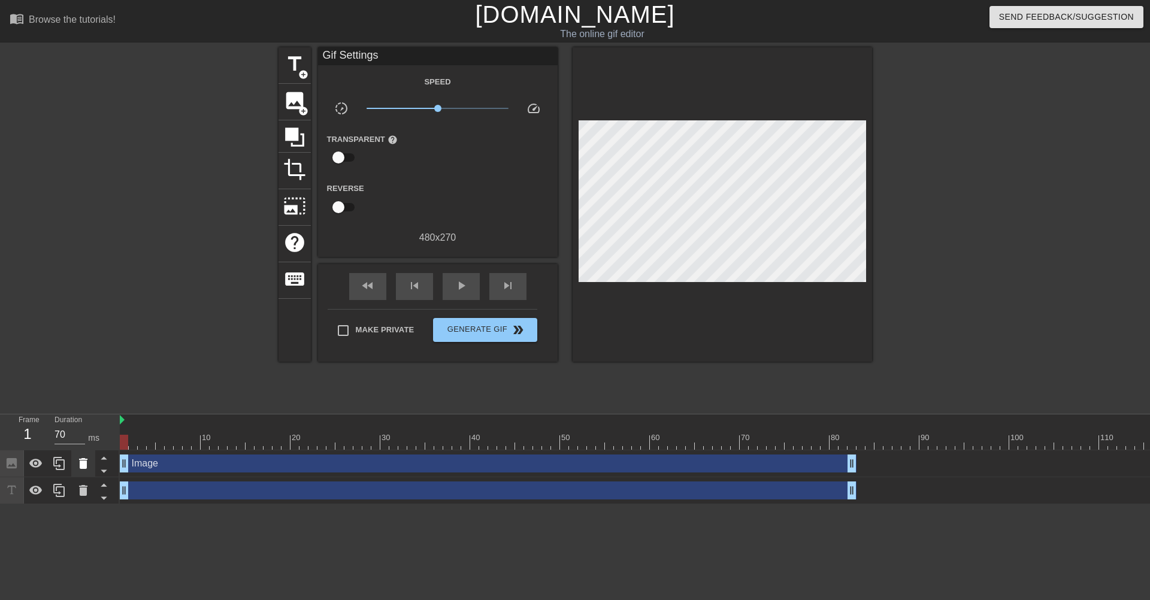
drag, startPoint x: 127, startPoint y: 440, endPoint x: 81, endPoint y: 464, distance: 52.0
click at [81, 466] on div "Frame 1 Duration 70 ms 10 20 30 40 50 60 70 80 90 100 110 120 130 140 150" at bounding box center [575, 460] width 1150 height 90
click at [283, 205] on span "photo_size_select_large" at bounding box center [294, 206] width 23 height 23
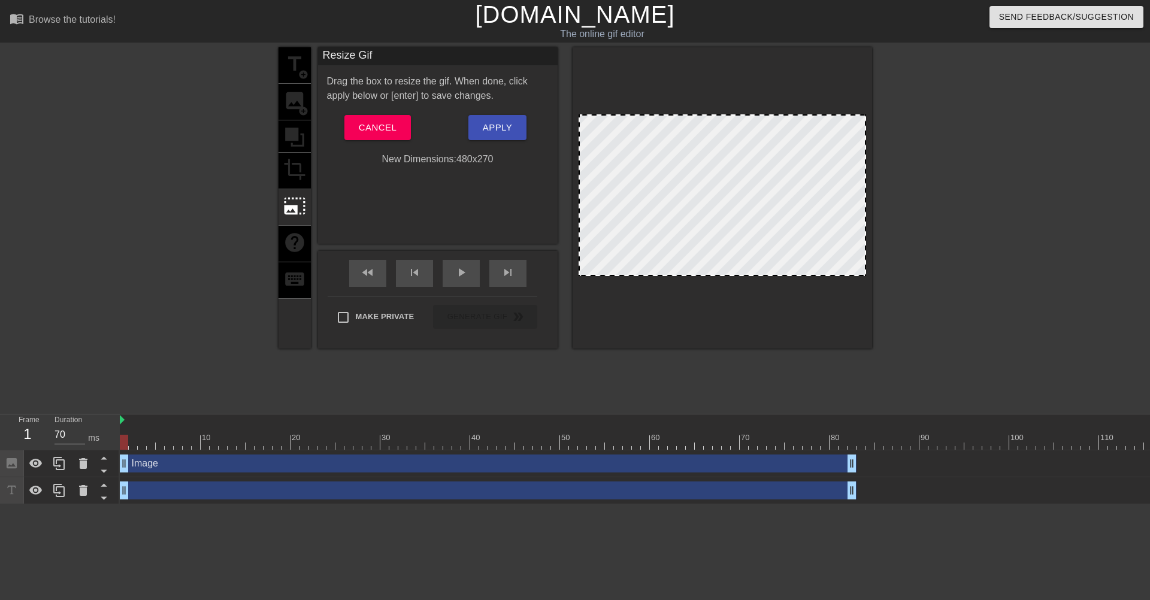
click at [122, 350] on div at bounding box center [174, 226] width 180 height 359
click at [361, 132] on span "Cancel" at bounding box center [378, 128] width 38 height 16
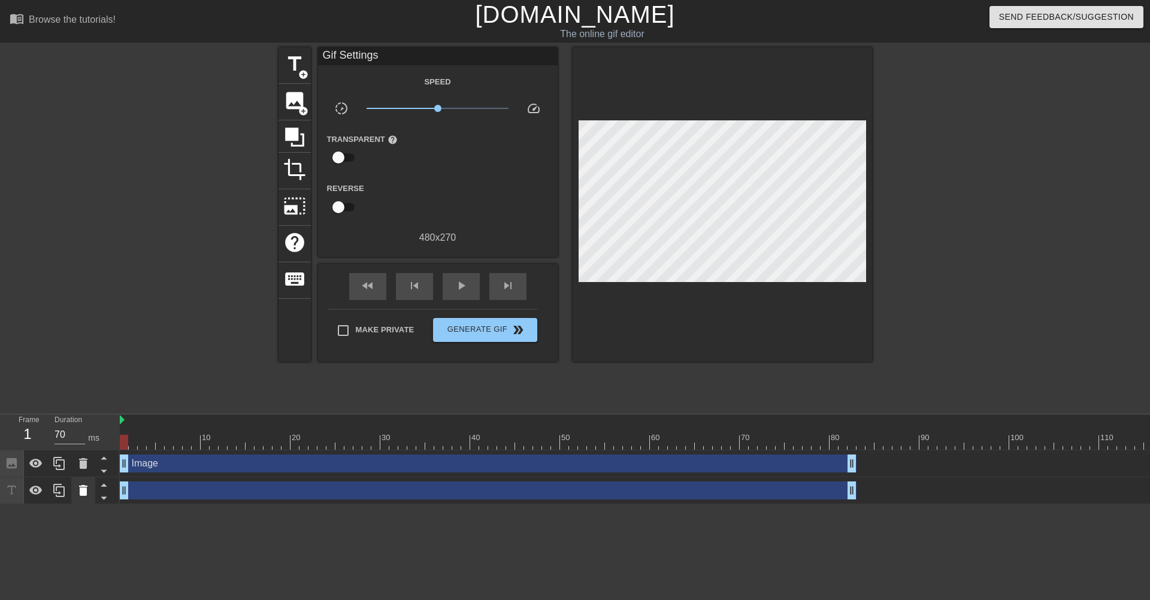
click at [85, 495] on icon at bounding box center [83, 490] width 8 height 11
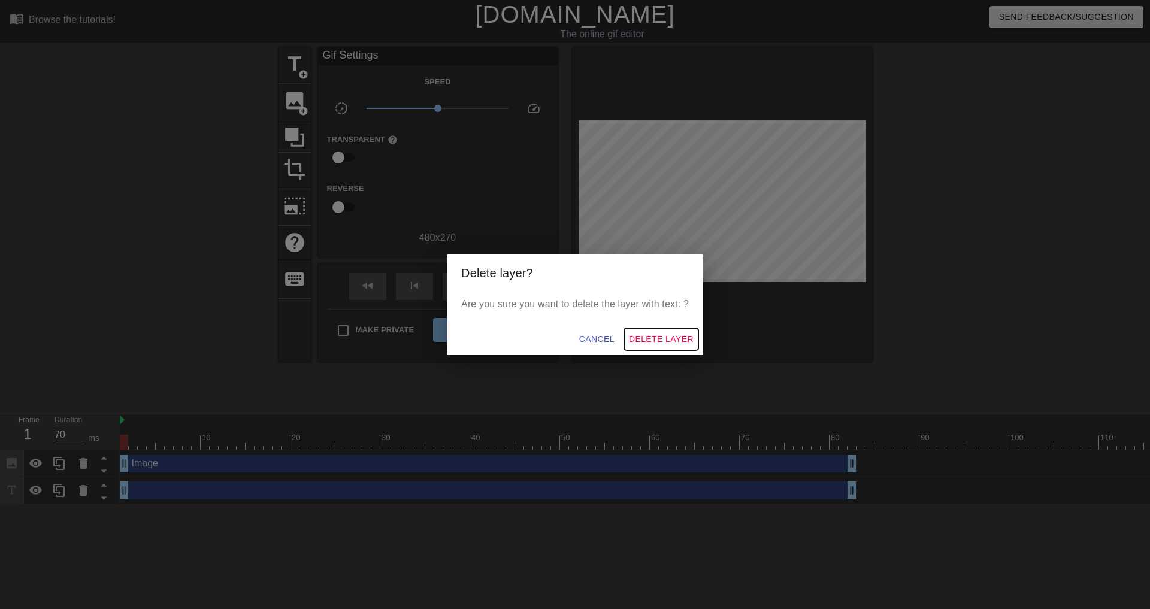
click at [657, 338] on span "Delete Layer" at bounding box center [661, 339] width 65 height 15
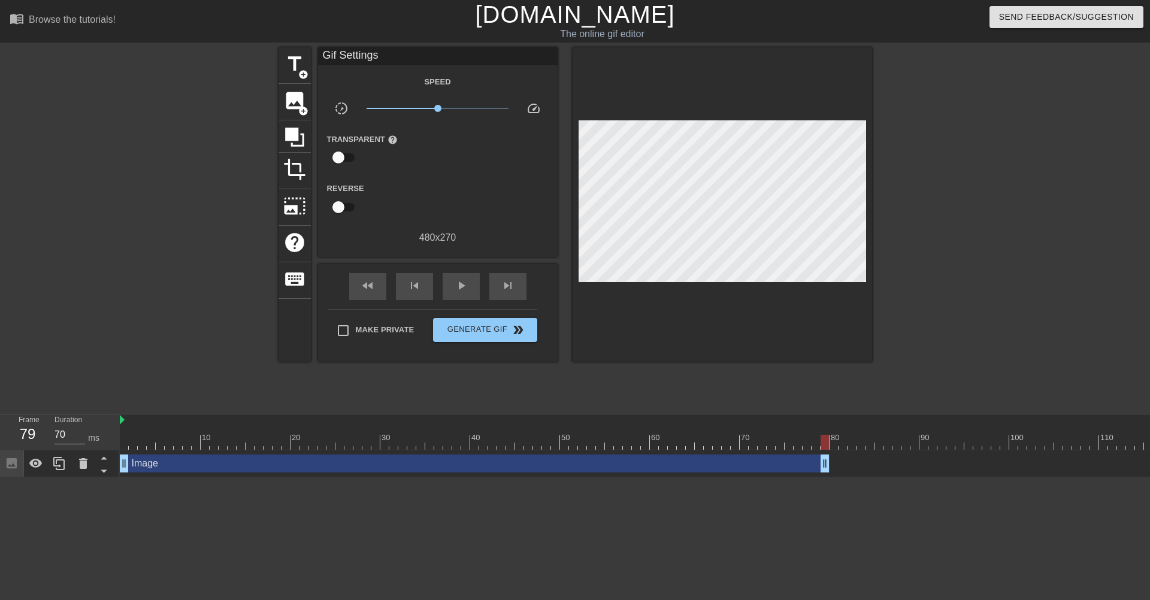
drag, startPoint x: 850, startPoint y: 461, endPoint x: 821, endPoint y: 469, distance: 29.1
click at [290, 106] on span "image" at bounding box center [294, 100] width 23 height 23
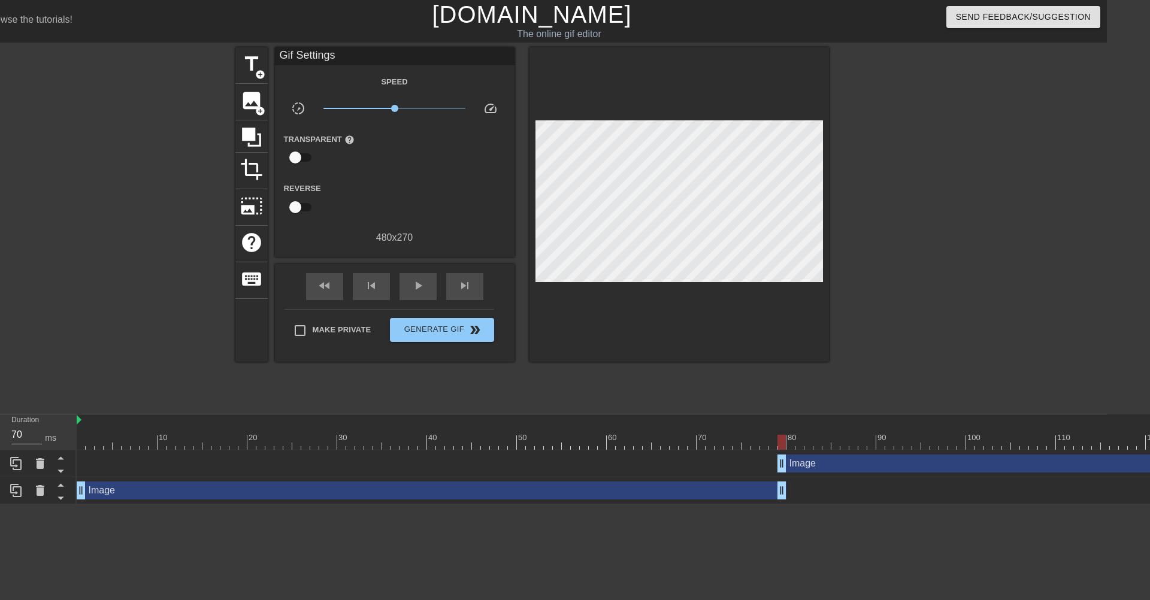
scroll to position [0, 67]
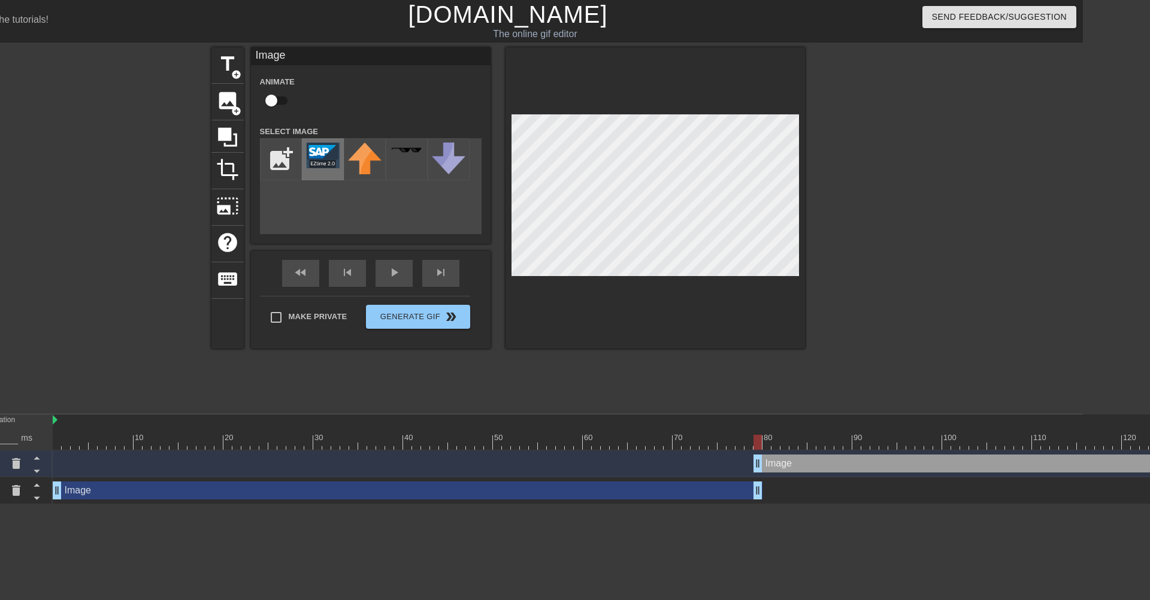
click at [327, 164] on img at bounding box center [323, 156] width 34 height 26
drag, startPoint x: 760, startPoint y: 464, endPoint x: 772, endPoint y: 464, distance: 12.0
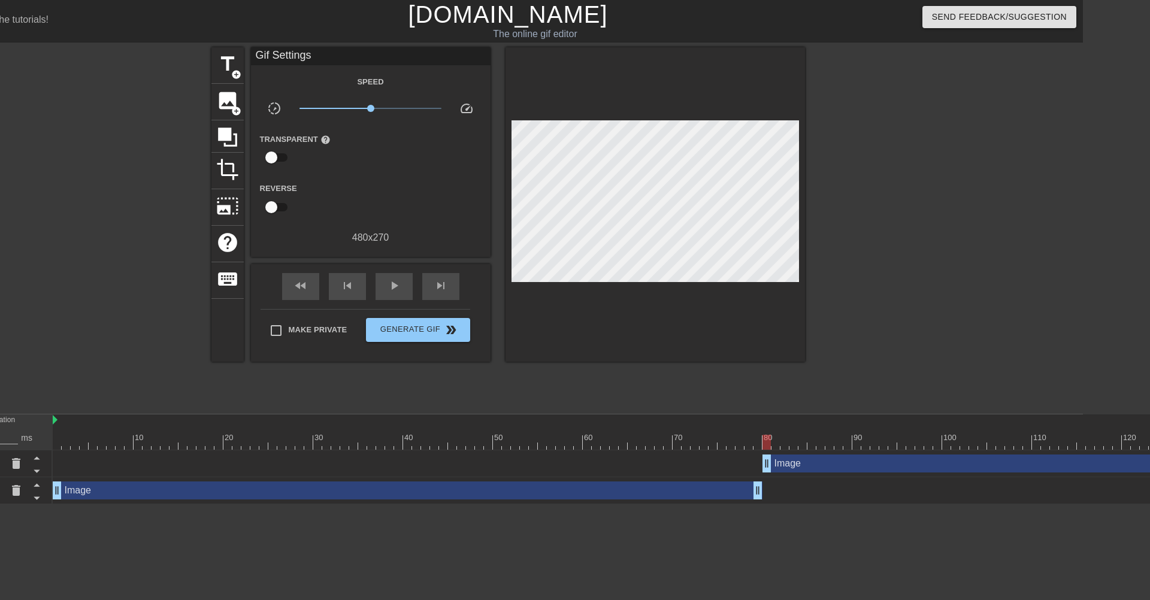
scroll to position [0, 0]
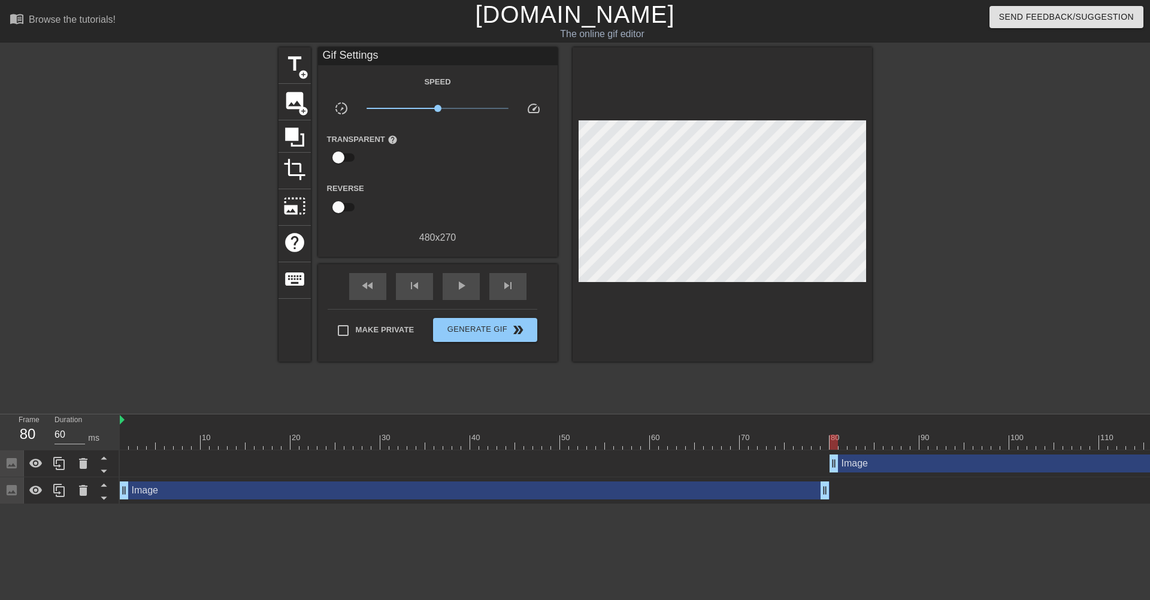
drag, startPoint x: 130, startPoint y: 444, endPoint x: 835, endPoint y: 431, distance: 704.7
click at [835, 431] on div "10 20 30 40 50 60 70 80 90 100 110 120 130 140 150 160" at bounding box center [1131, 432] width 2022 height 35
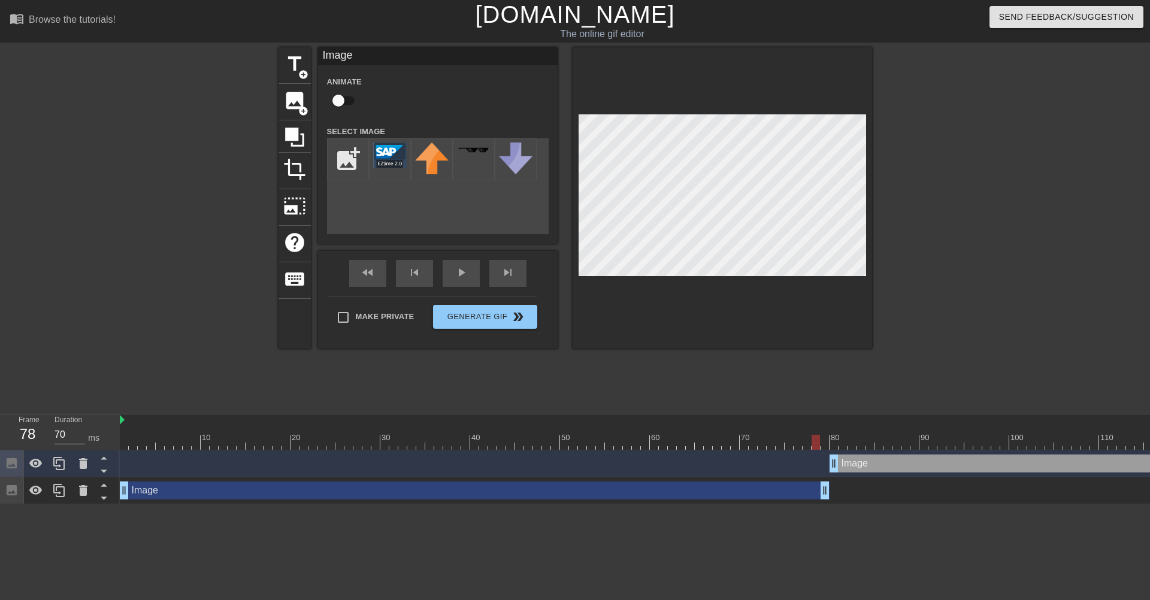
drag, startPoint x: 833, startPoint y: 442, endPoint x: 814, endPoint y: 442, distance: 18.6
click at [814, 442] on div at bounding box center [816, 442] width 8 height 15
drag, startPoint x: 814, startPoint y: 442, endPoint x: 779, endPoint y: 443, distance: 35.4
click at [779, 443] on div at bounding box center [780, 442] width 8 height 15
drag, startPoint x: 778, startPoint y: 439, endPoint x: 117, endPoint y: 452, distance: 660.4
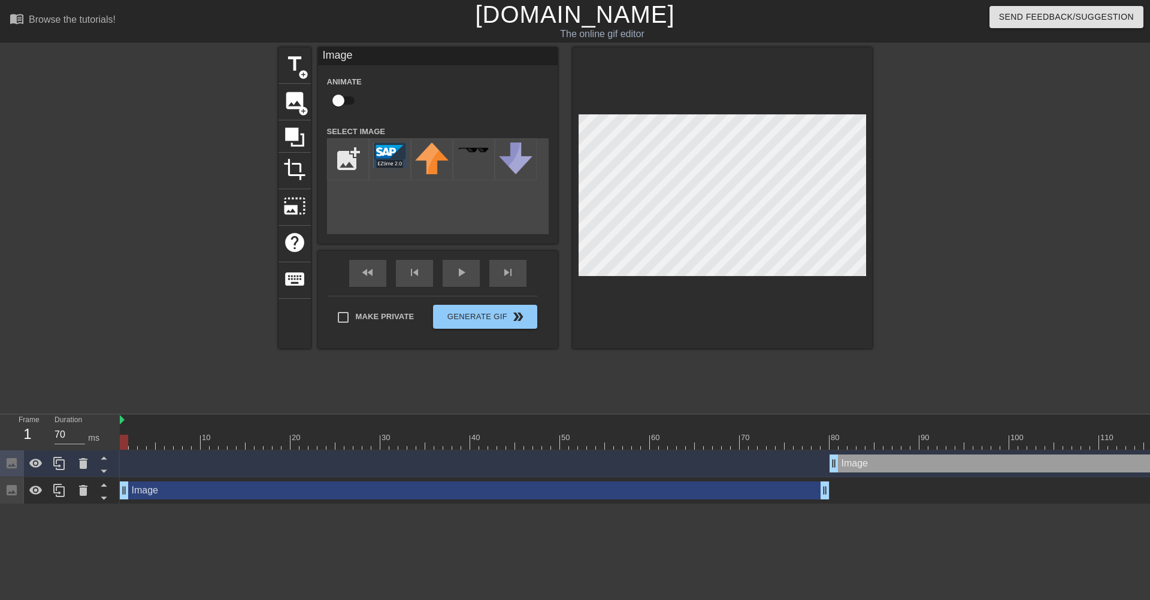
click at [117, 452] on div "Frame 1 Duration 70 ms 10 20 30 40 50 60 70 80 90 100 110 120 130 140 150" at bounding box center [575, 460] width 1150 height 90
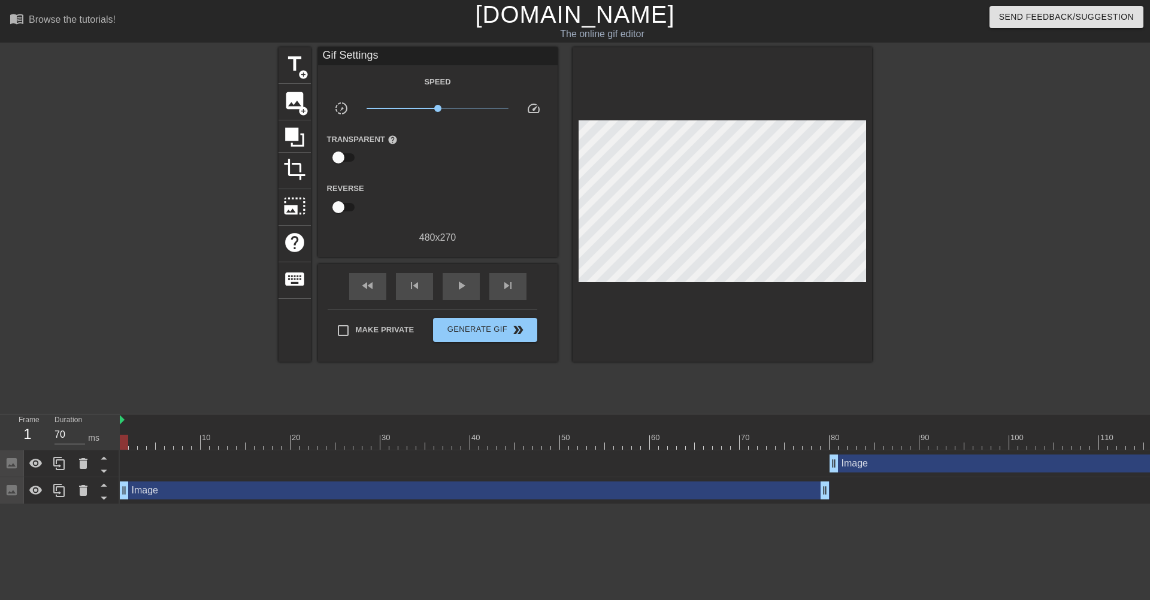
click at [143, 459] on div "Image drag_handle drag_handle" at bounding box center [1131, 464] width 2022 height 18
drag, startPoint x: 121, startPoint y: 442, endPoint x: 846, endPoint y: 436, distance: 725.0
click at [846, 436] on div at bounding box center [843, 442] width 8 height 15
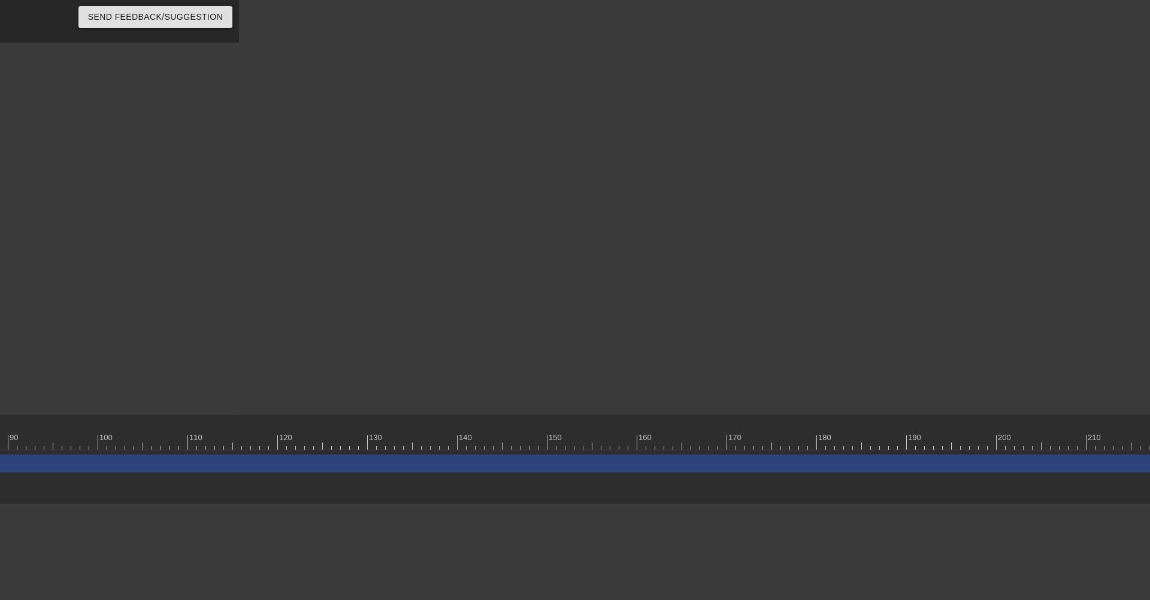
scroll to position [0, 995]
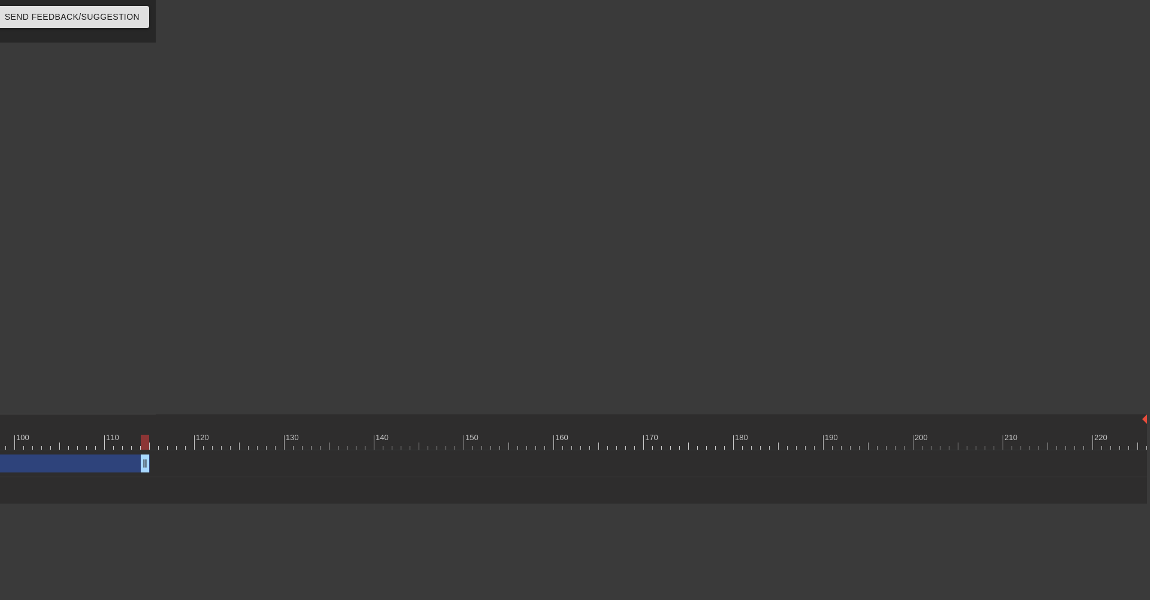
drag, startPoint x: 1143, startPoint y: 464, endPoint x: 101, endPoint y: 513, distance: 1043.1
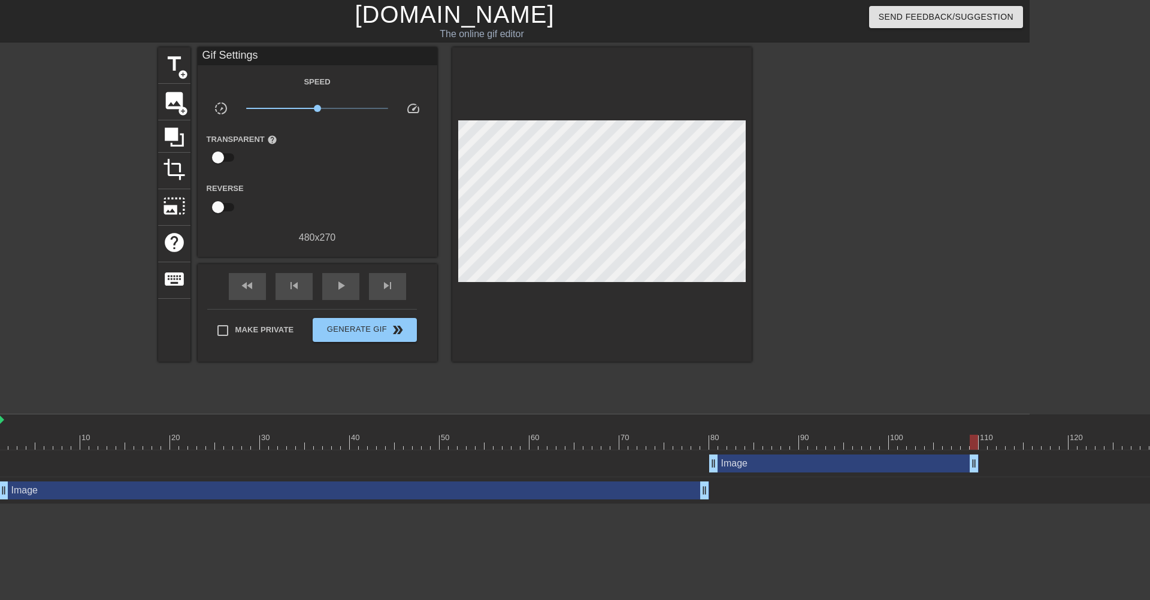
scroll to position [0, 89]
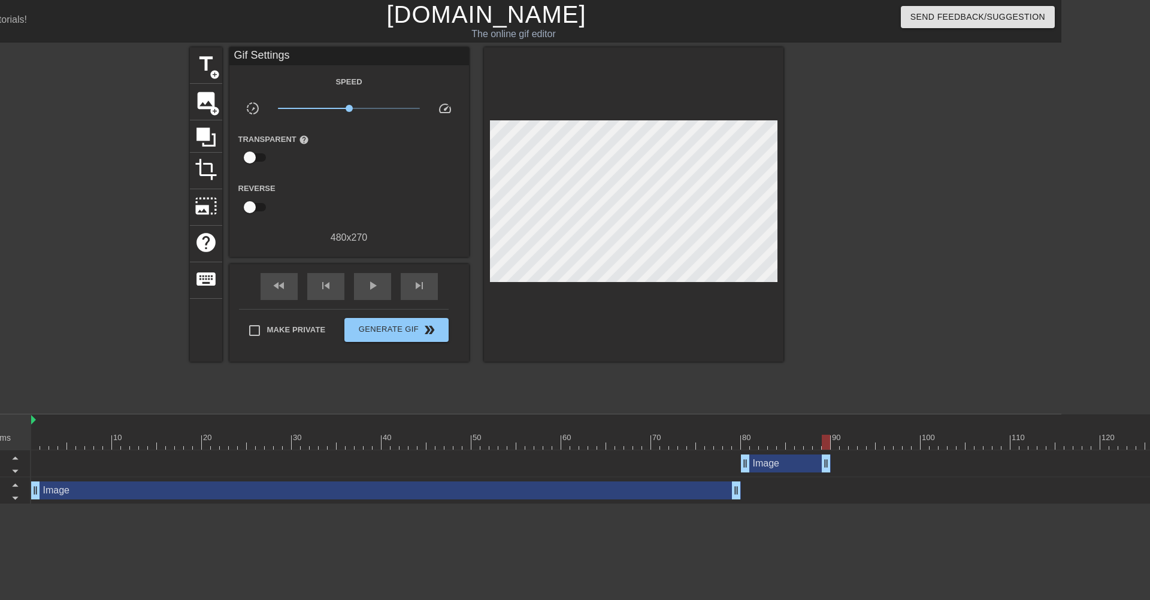
drag, startPoint x: 1008, startPoint y: 463, endPoint x: 827, endPoint y: 467, distance: 180.4
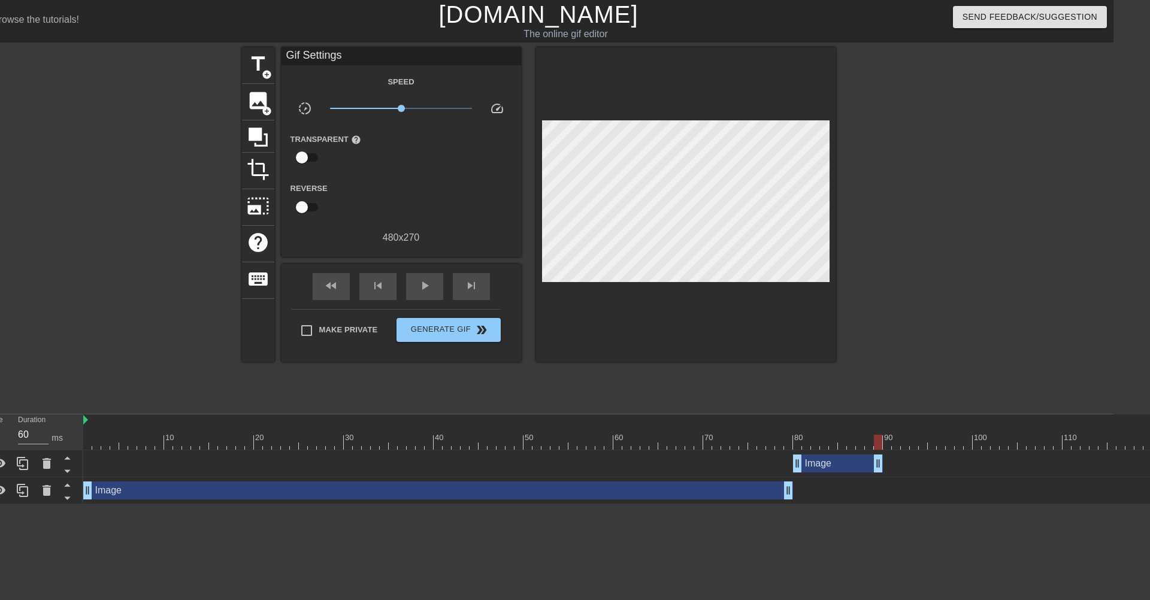
scroll to position [0, 0]
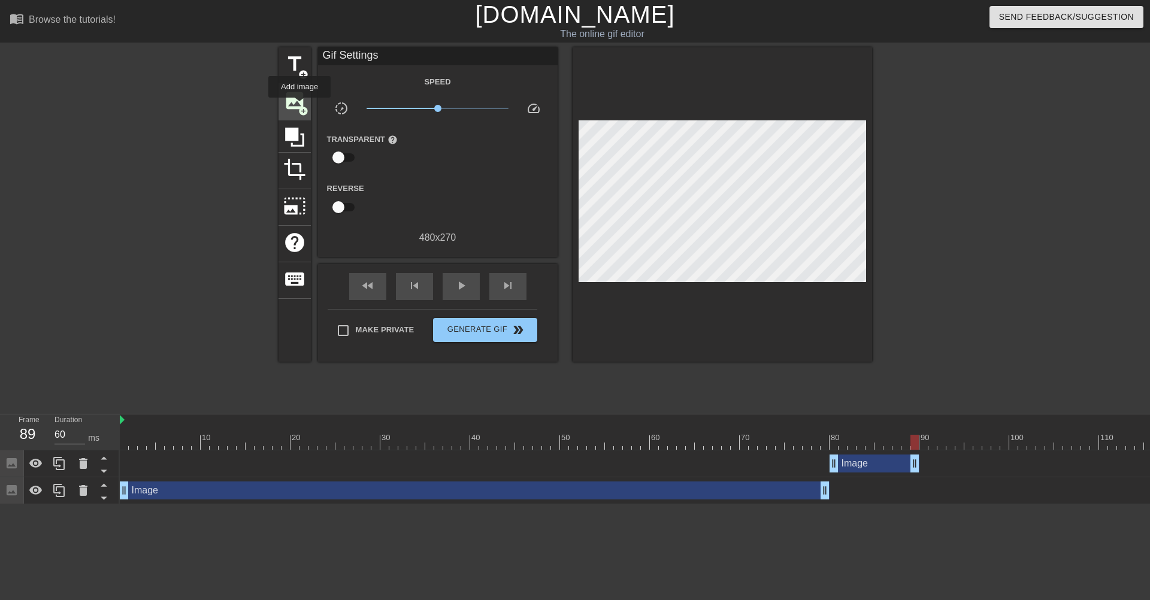
click at [300, 106] on span "add_circle" at bounding box center [303, 111] width 10 height 10
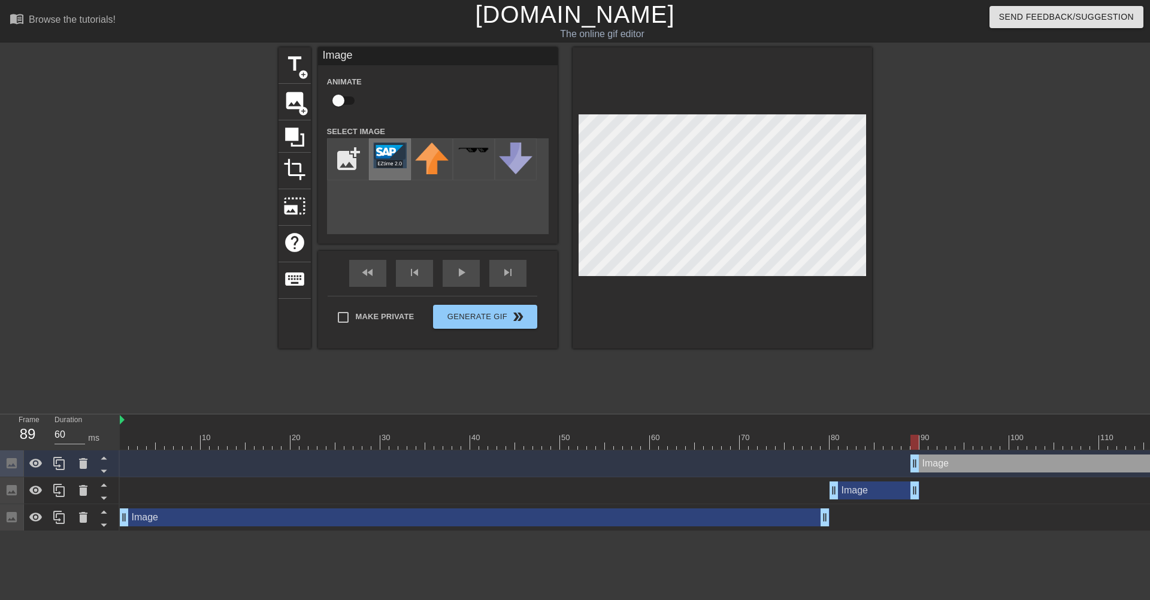
click at [393, 152] on img at bounding box center [390, 156] width 34 height 26
drag, startPoint x: 918, startPoint y: 462, endPoint x: 924, endPoint y: 461, distance: 6.0
click at [736, 480] on div "Image drag_handle drag_handle" at bounding box center [1131, 491] width 2022 height 27
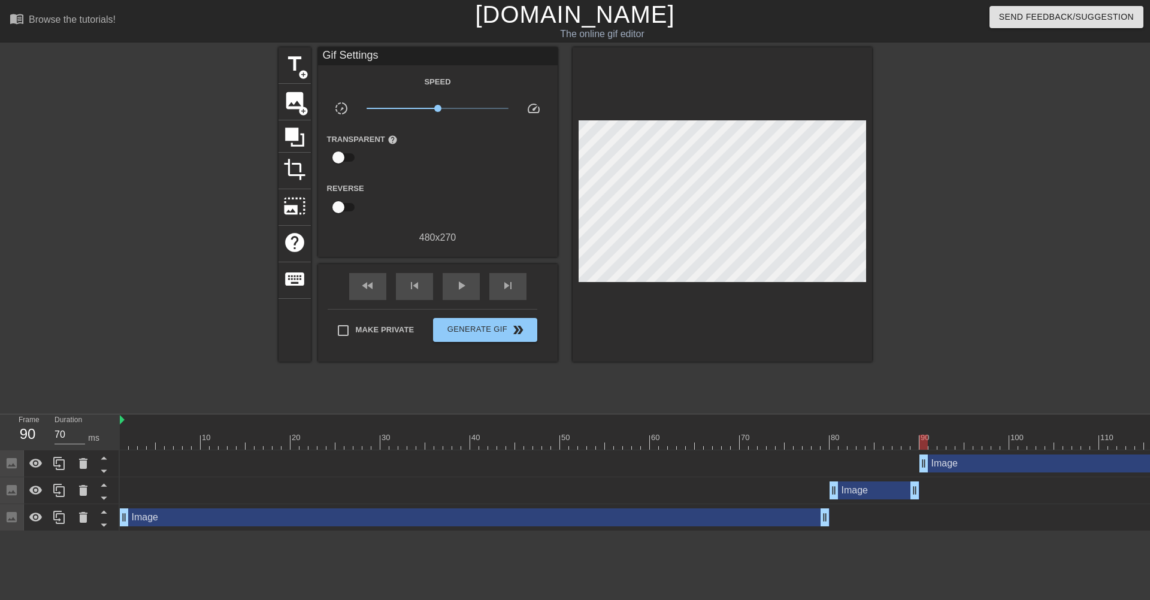
drag, startPoint x: 751, startPoint y: 488, endPoint x: 865, endPoint y: 485, distance: 113.9
click at [752, 488] on div "Image drag_handle drag_handle" at bounding box center [1131, 491] width 2022 height 18
click at [875, 493] on div "Image drag_handle drag_handle" at bounding box center [875, 491] width 90 height 18
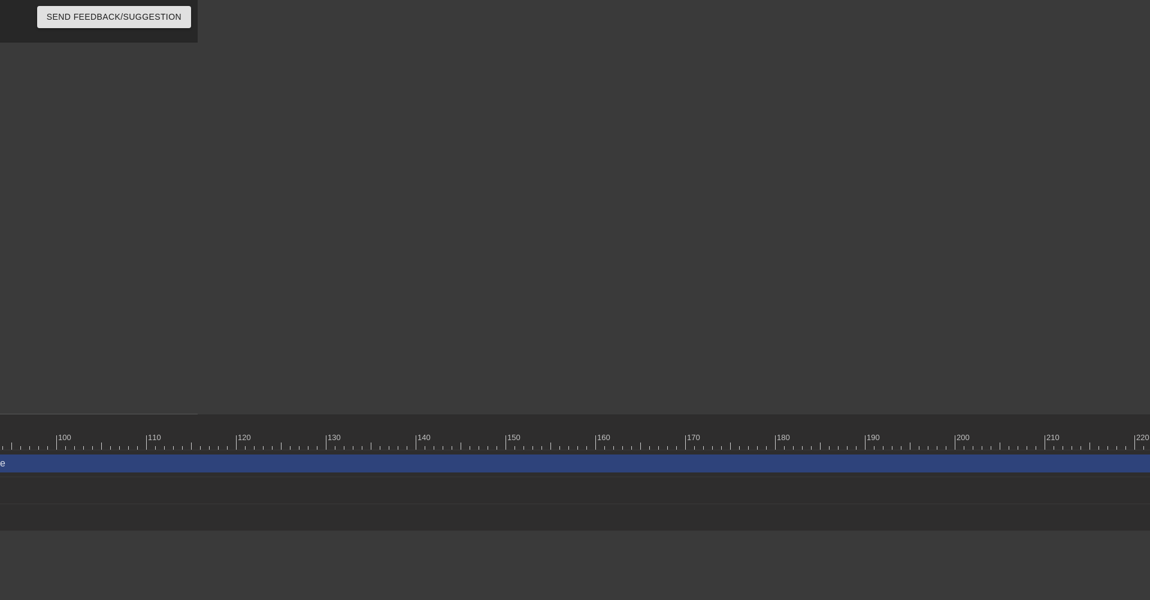
scroll to position [0, 995]
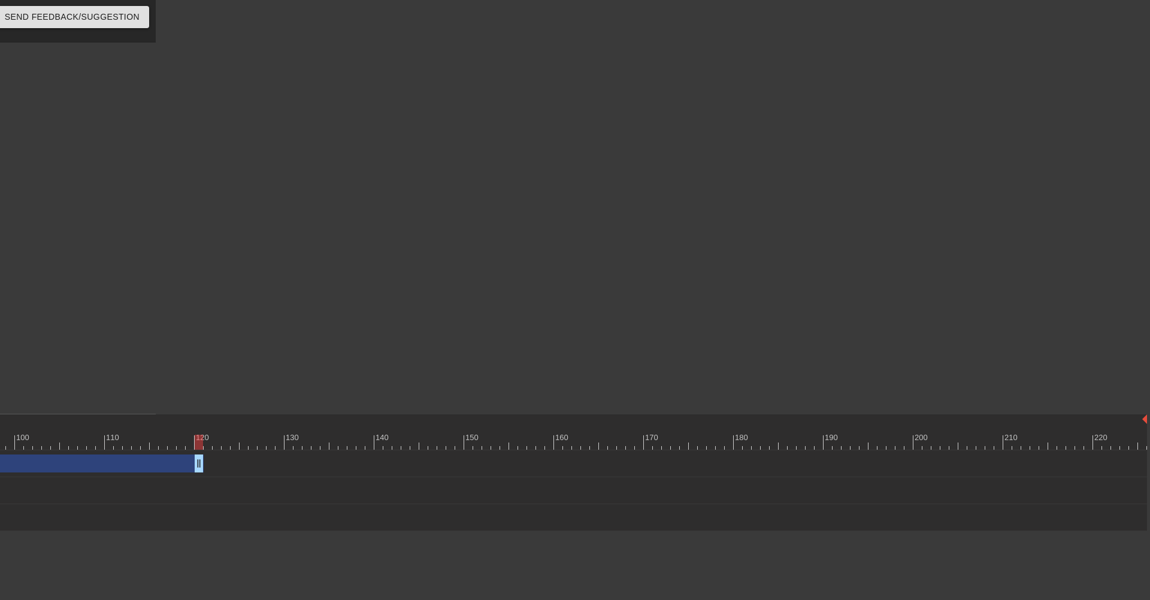
drag, startPoint x: 1143, startPoint y: 465, endPoint x: 166, endPoint y: 490, distance: 977.5
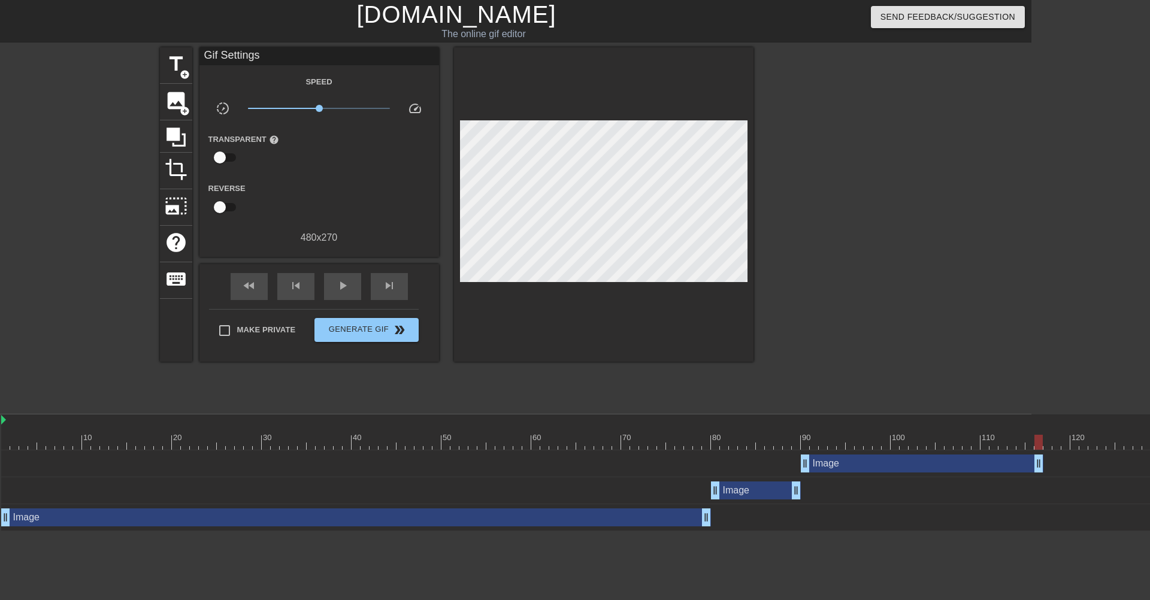
scroll to position [0, 117]
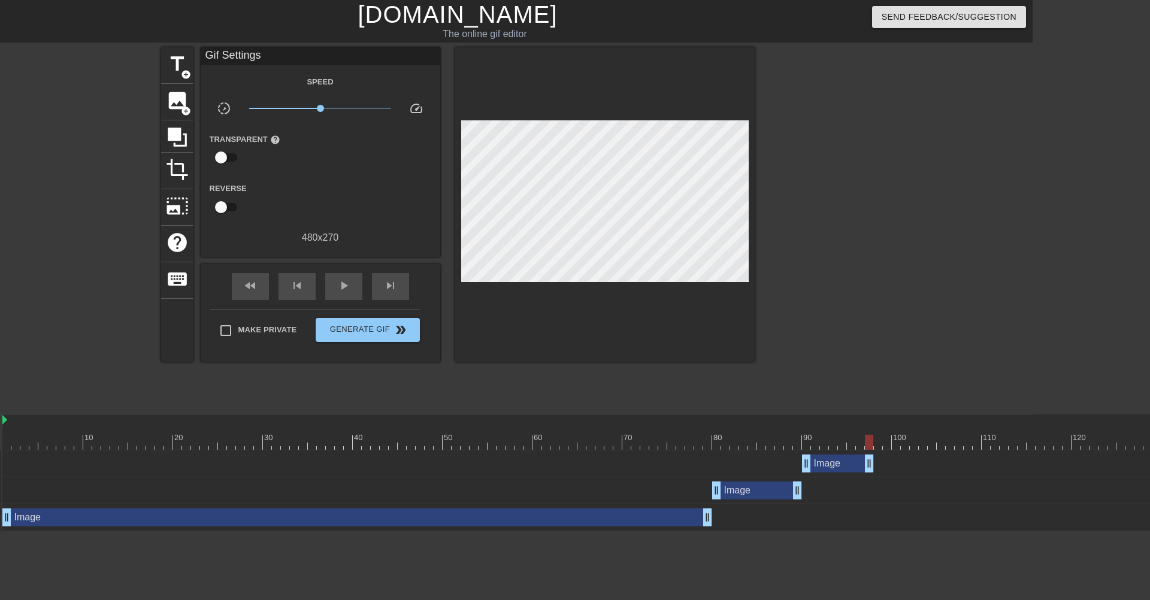
drag, startPoint x: 1042, startPoint y: 469, endPoint x: 873, endPoint y: 470, distance: 169.0
drag, startPoint x: 810, startPoint y: 443, endPoint x: 1084, endPoint y: 449, distance: 273.9
click at [1084, 449] on div at bounding box center [1013, 442] width 2022 height 15
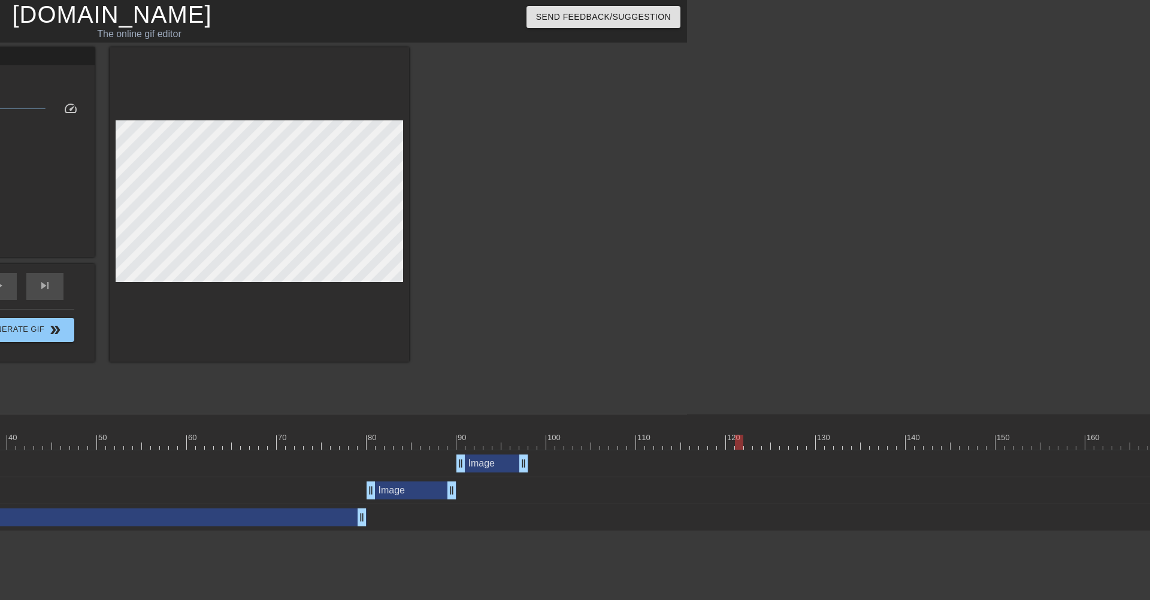
scroll to position [0, 475]
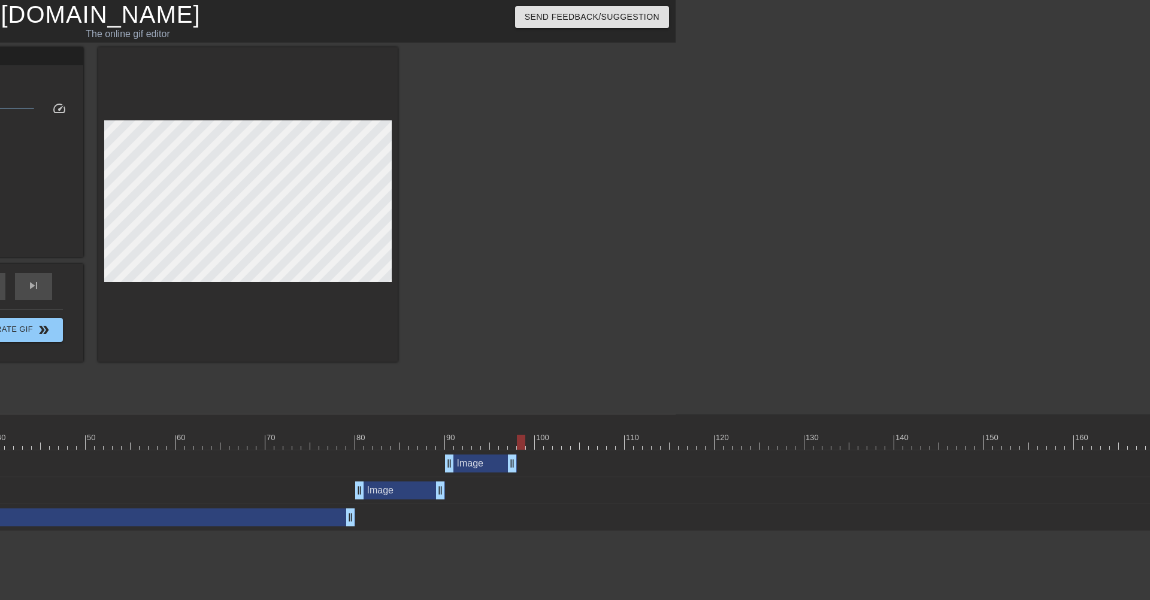
drag, startPoint x: 731, startPoint y: 441, endPoint x: 525, endPoint y: 449, distance: 206.2
click at [525, 449] on div at bounding box center [521, 442] width 8 height 15
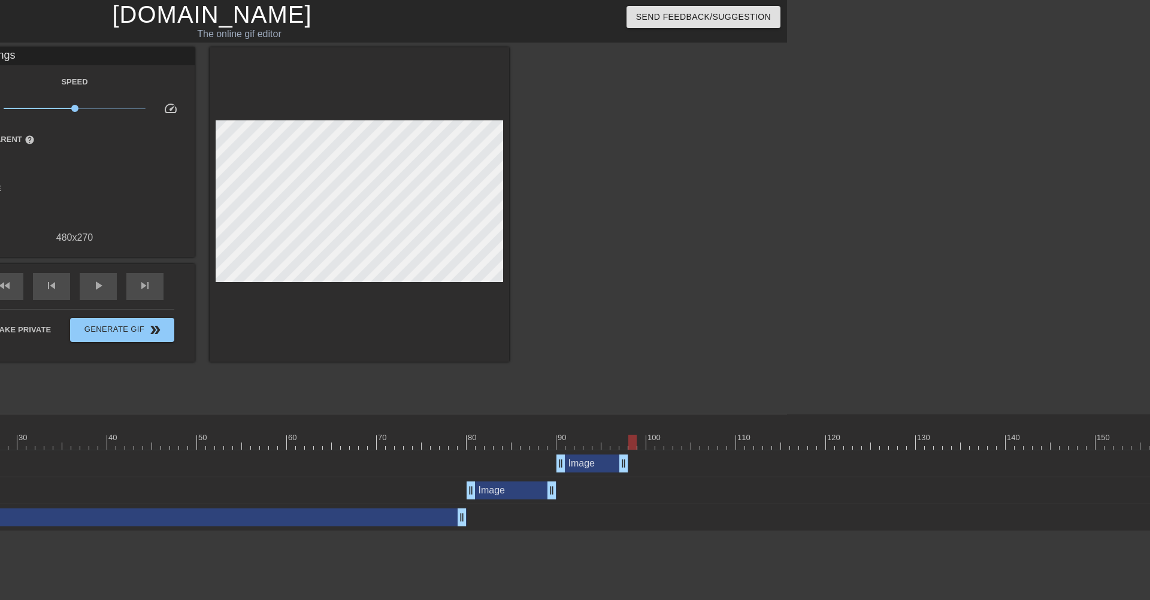
scroll to position [0, 469]
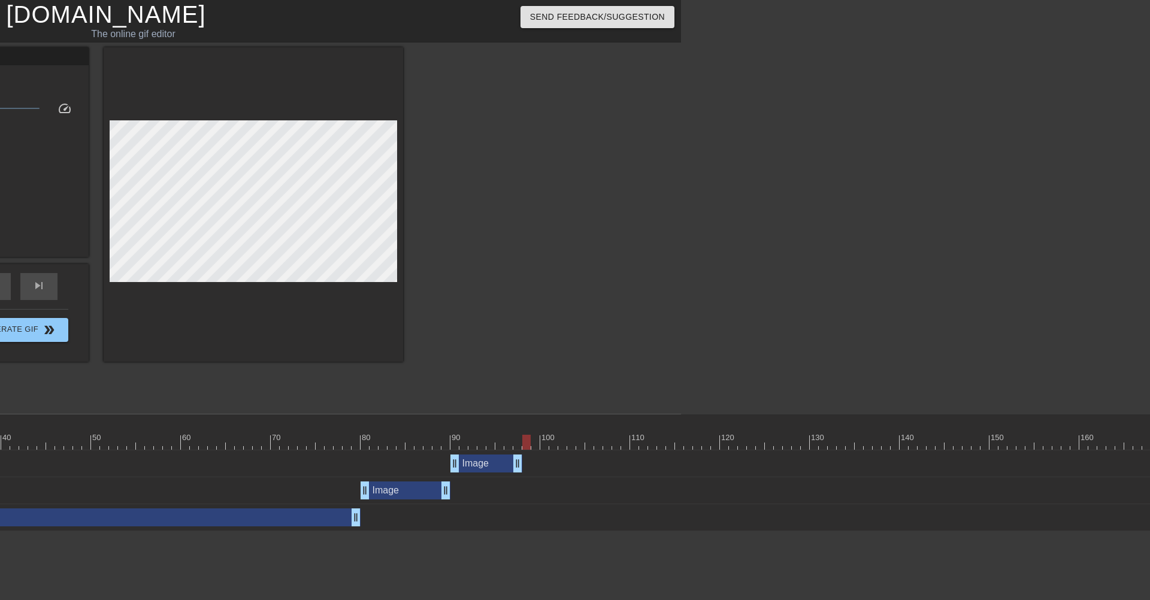
click at [525, 437] on div at bounding box center [526, 442] width 8 height 15
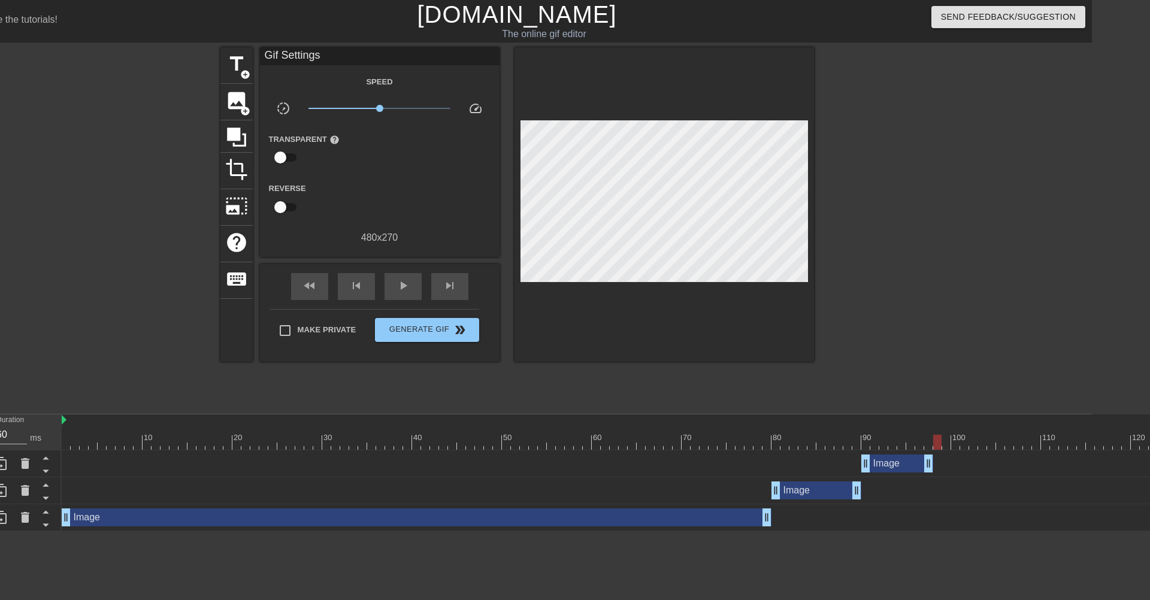
scroll to position [0, 0]
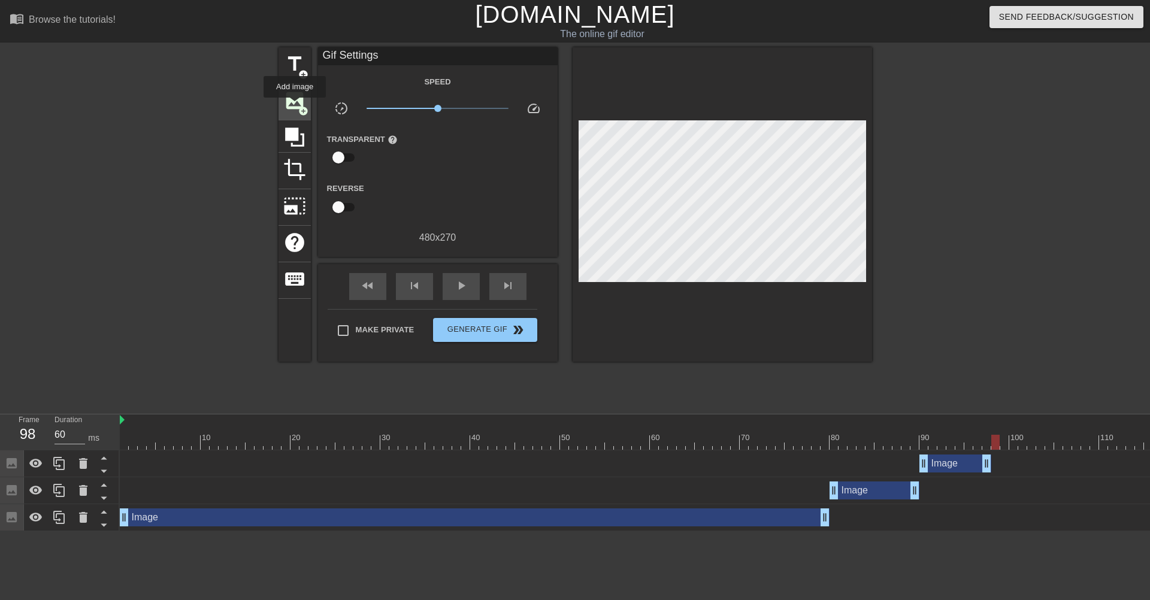
click at [295, 106] on span "image" at bounding box center [294, 100] width 23 height 23
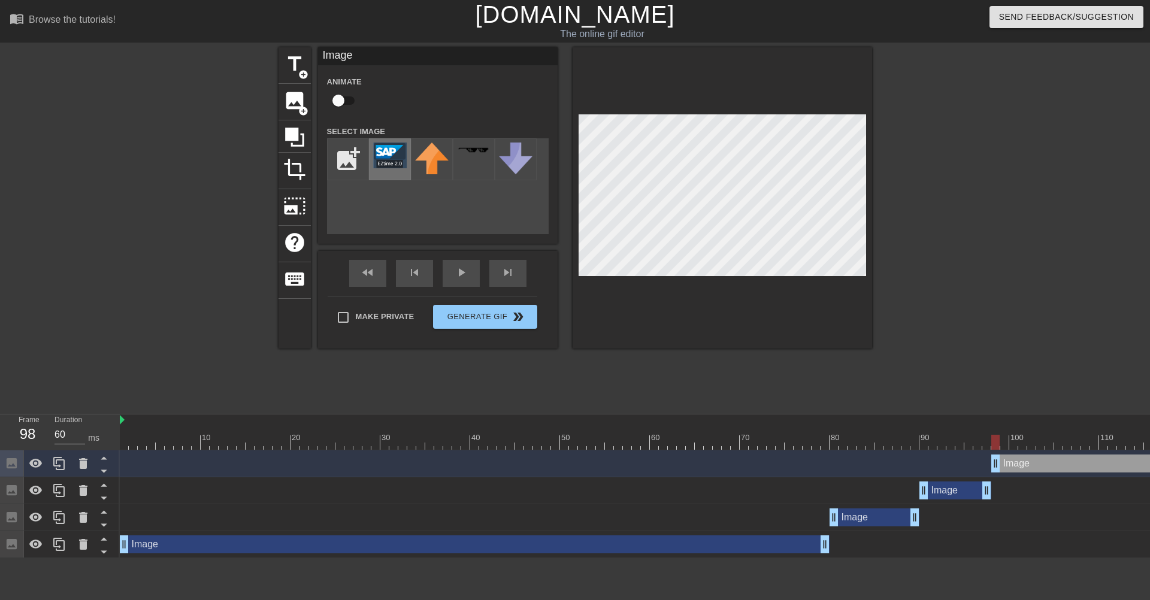
click at [389, 147] on img at bounding box center [390, 156] width 34 height 26
click at [292, 211] on span "photo_size_select_large" at bounding box center [294, 206] width 23 height 23
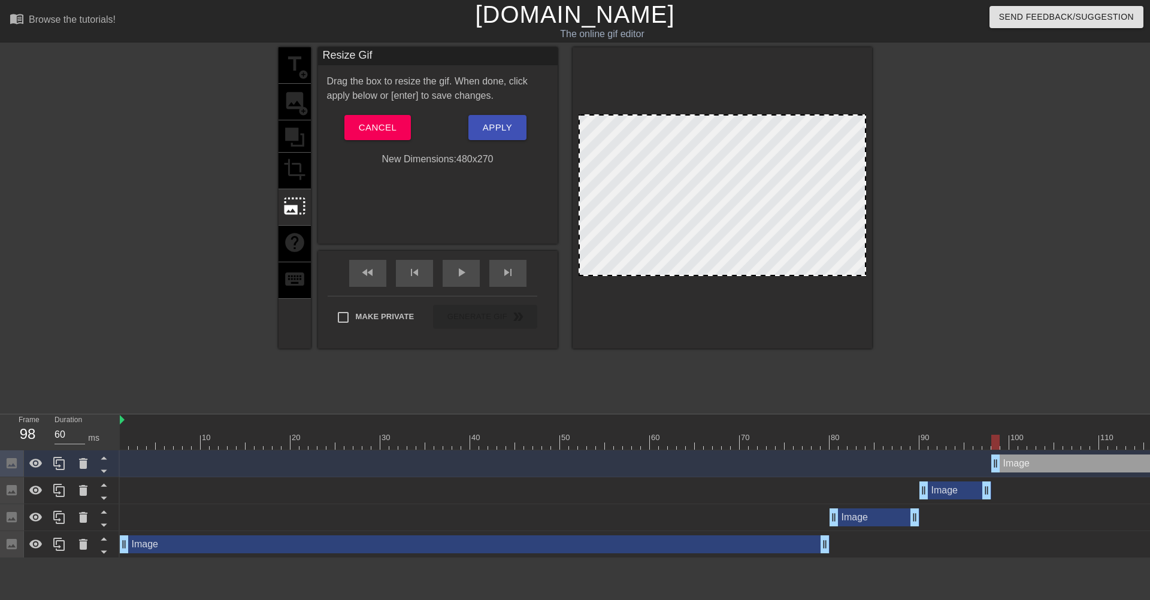
click at [295, 102] on div "title add_circle image add_circle crop photo_size_select_large help keyboard" at bounding box center [295, 197] width 32 height 301
click at [358, 124] on button "Cancel" at bounding box center [377, 127] width 67 height 25
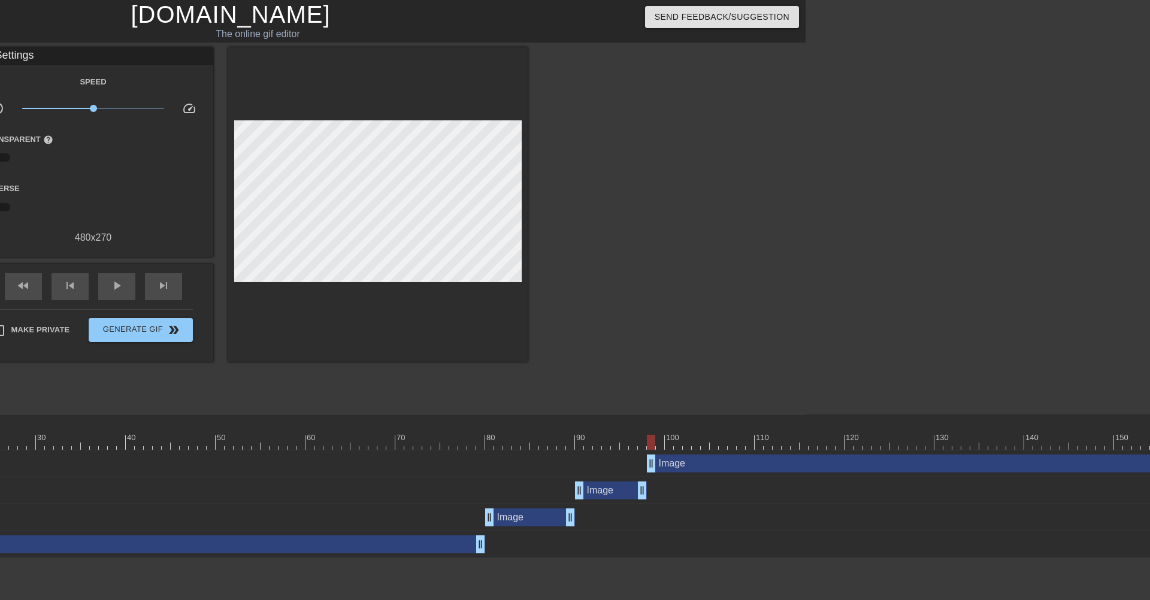
scroll to position [0, 359]
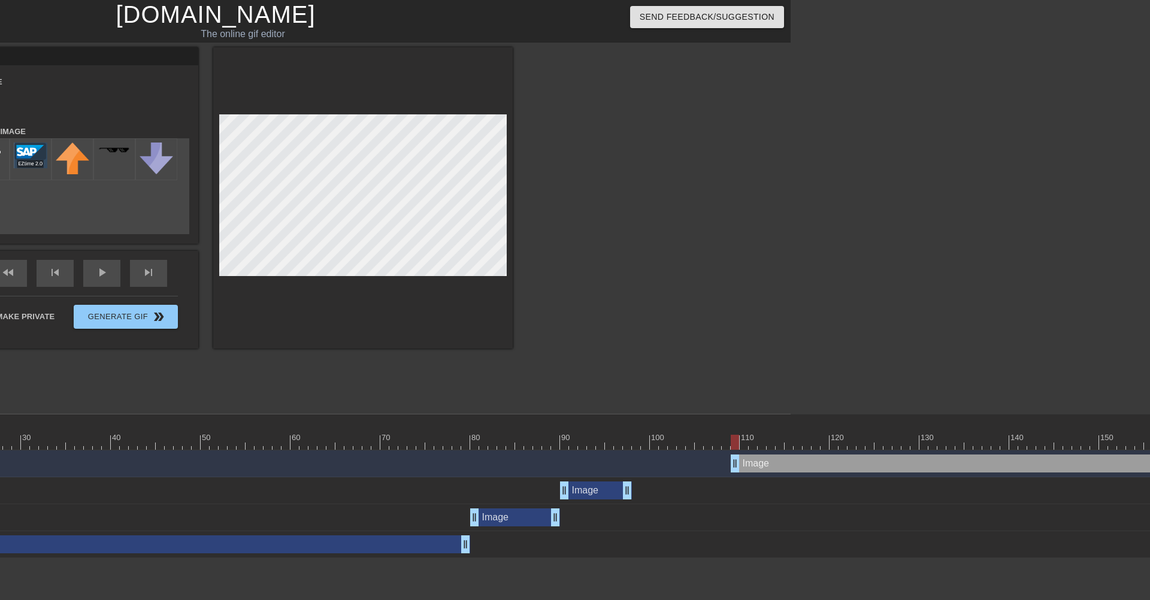
drag, startPoint x: 637, startPoint y: 467, endPoint x: 736, endPoint y: 463, distance: 99.5
drag, startPoint x: 627, startPoint y: 441, endPoint x: 962, endPoint y: 438, distance: 335.5
click at [962, 438] on div at bounding box center [771, 442] width 2022 height 15
drag, startPoint x: 578, startPoint y: 440, endPoint x: 690, endPoint y: 450, distance: 113.1
click at [690, 450] on div "10 20 30 40 50 60 70 80 90 100 110 120 130 140 150 160" at bounding box center [771, 433] width 2022 height 36
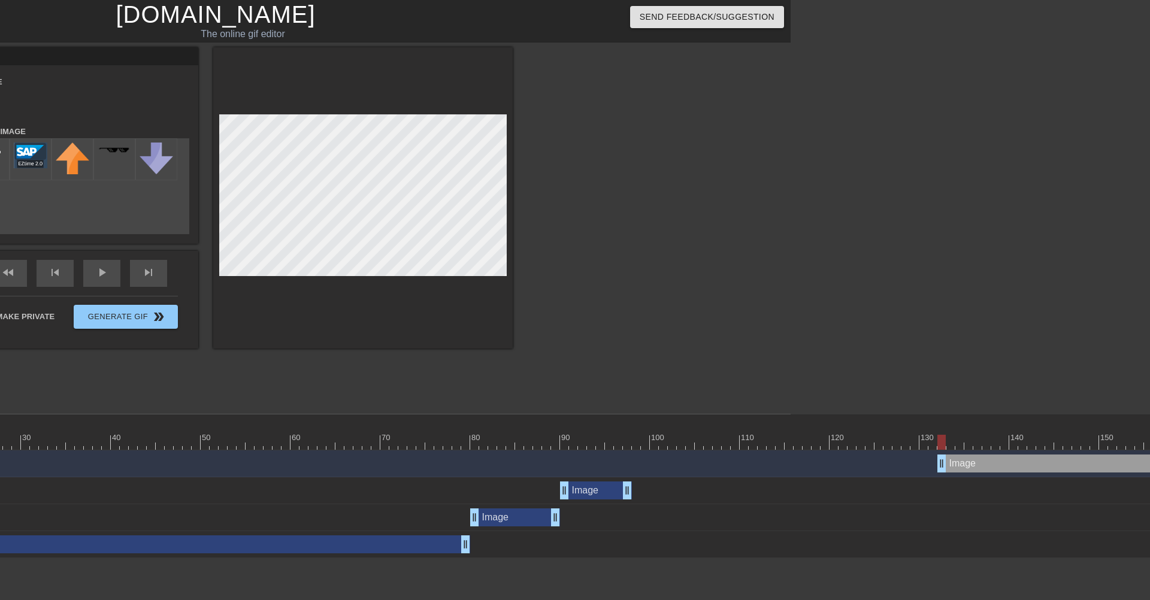
drag, startPoint x: 736, startPoint y: 464, endPoint x: 944, endPoint y: 460, distance: 208.5
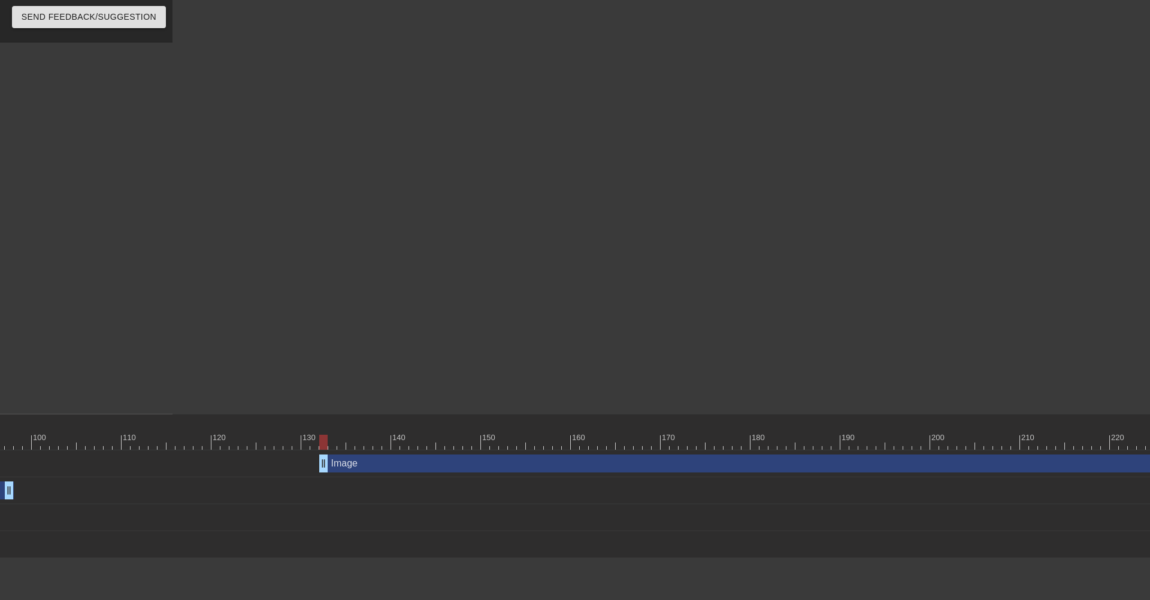
scroll to position [0, 995]
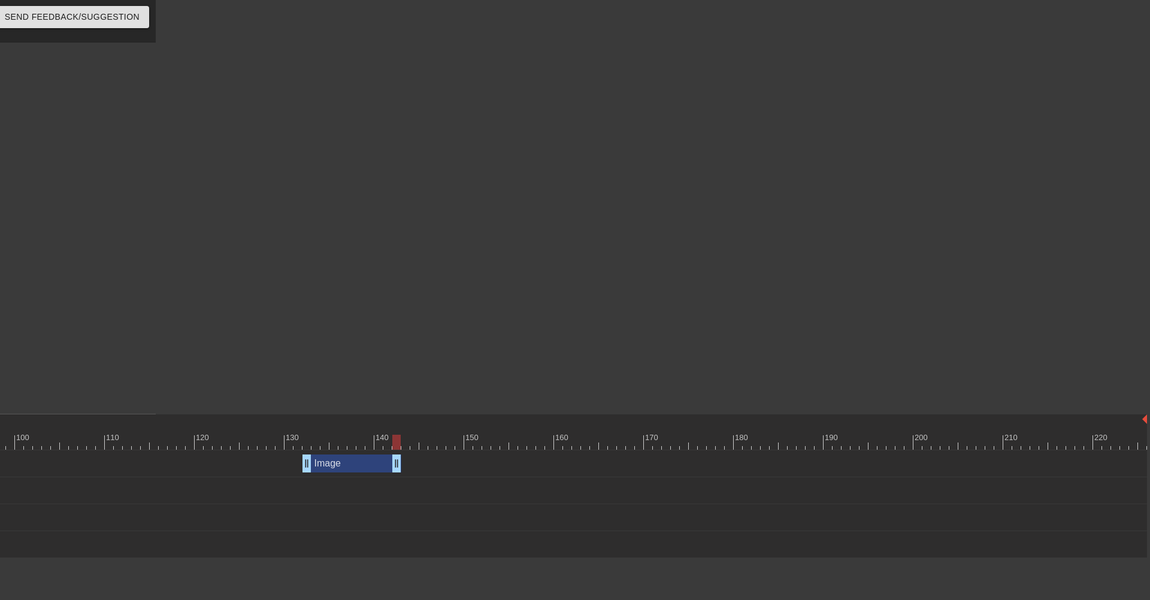
drag, startPoint x: 1143, startPoint y: 463, endPoint x: 398, endPoint y: 476, distance: 744.2
click at [398, 476] on div "Image drag_handle drag_handle" at bounding box center [136, 464] width 2022 height 27
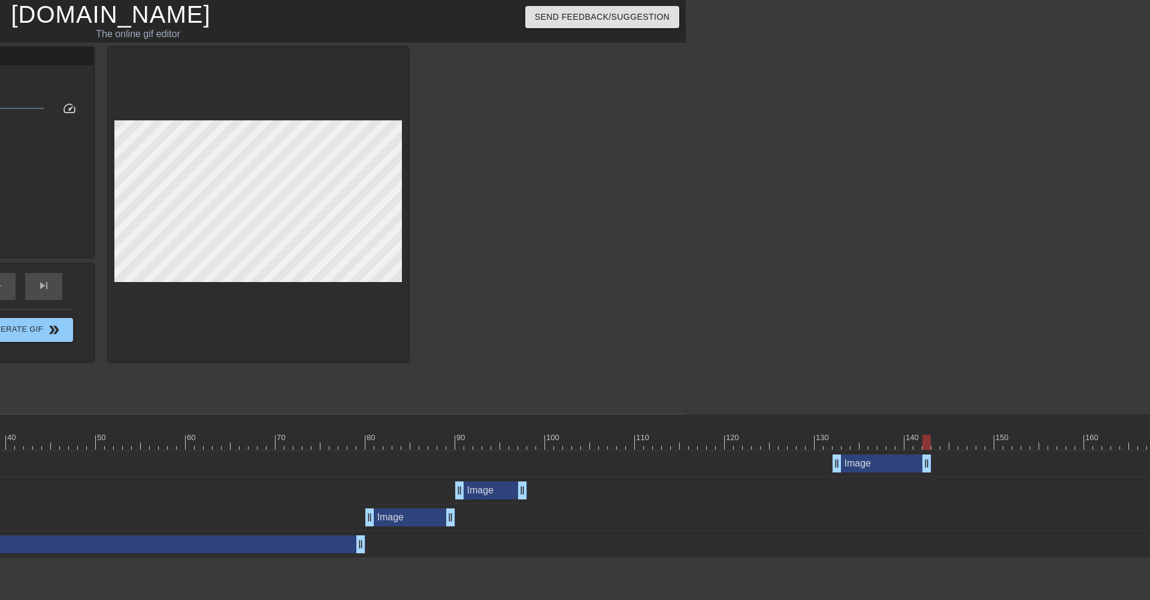
scroll to position [0, 492]
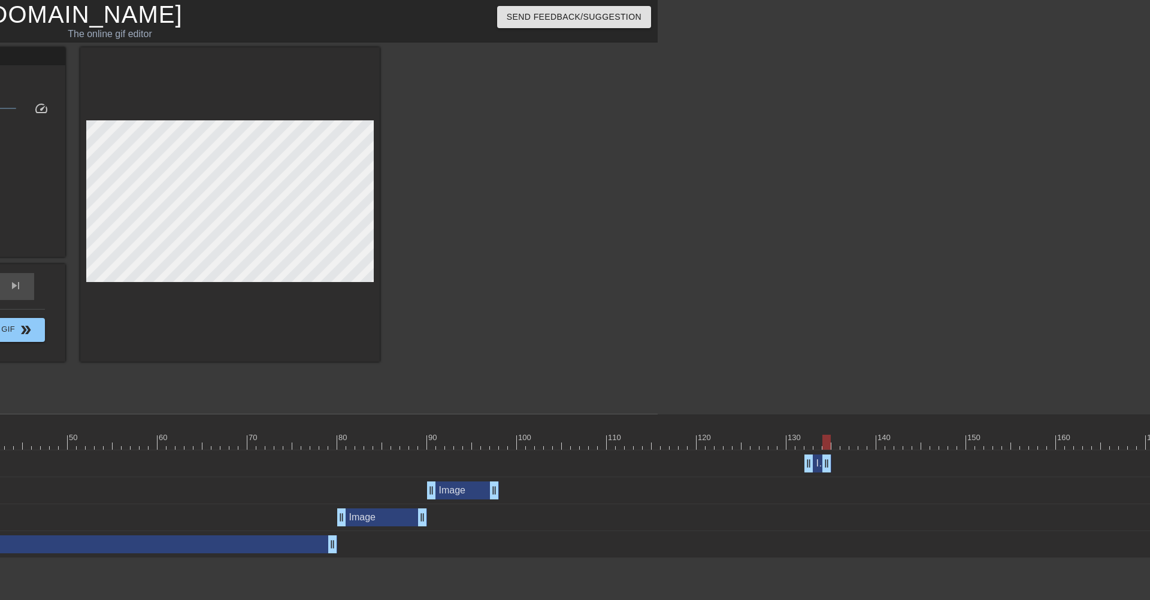
drag, startPoint x: 900, startPoint y: 465, endPoint x: 831, endPoint y: 463, distance: 69.5
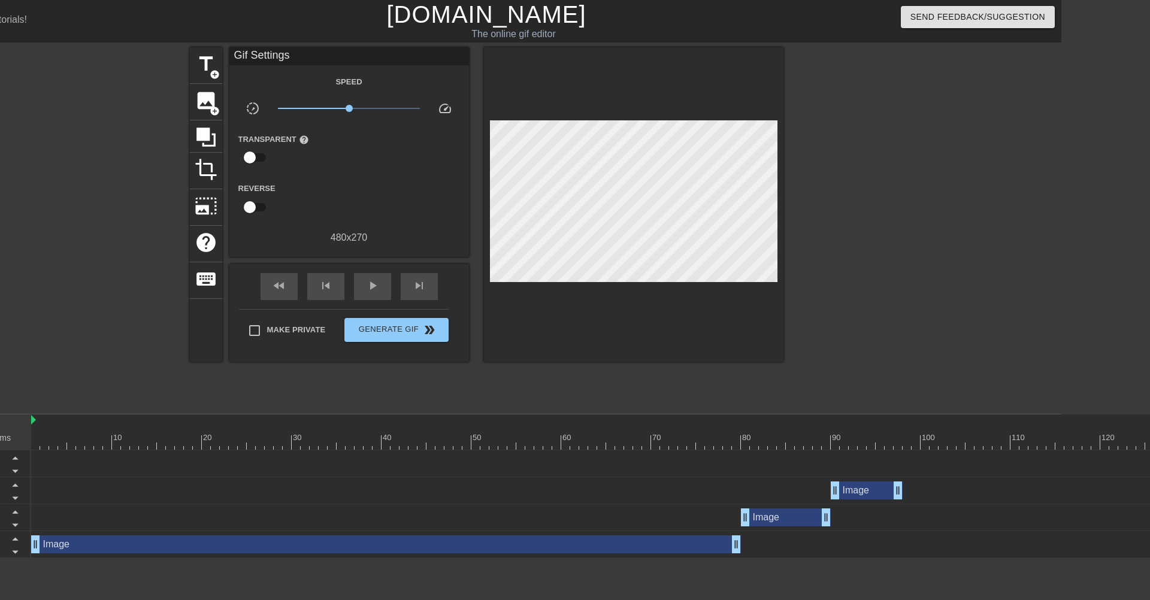
scroll to position [0, 0]
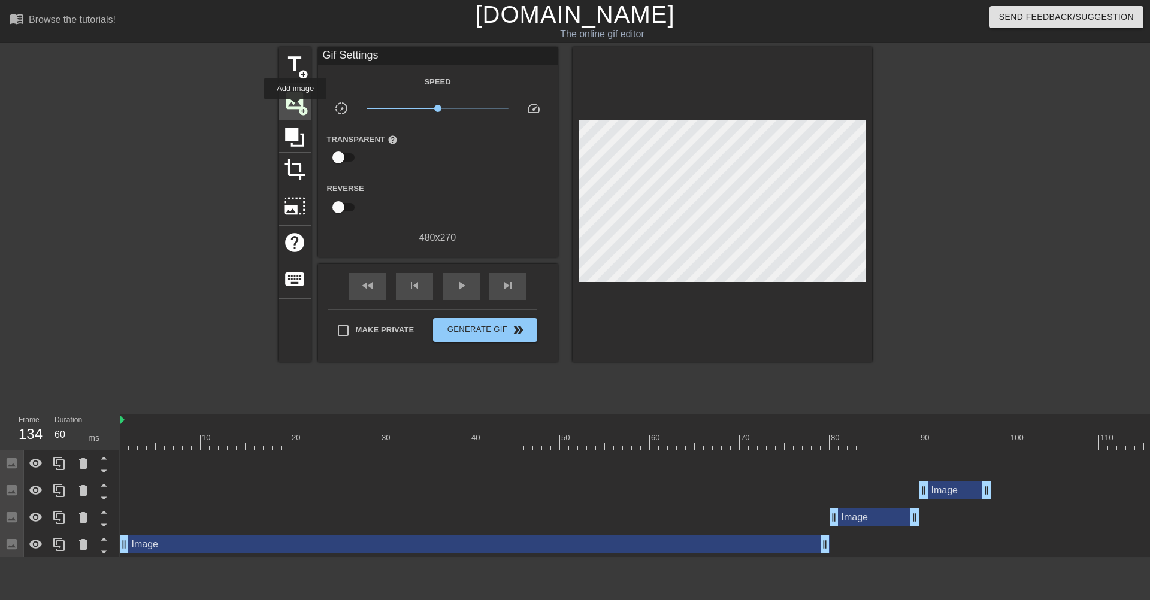
click at [295, 107] on span "image" at bounding box center [294, 100] width 23 height 23
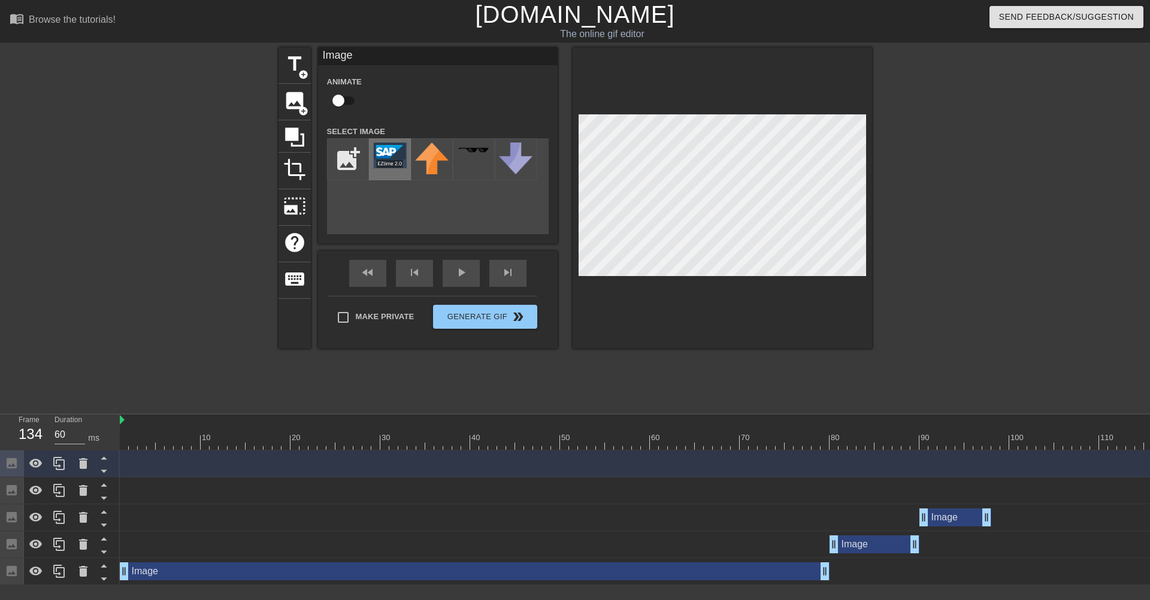
click at [382, 153] on img at bounding box center [390, 156] width 34 height 26
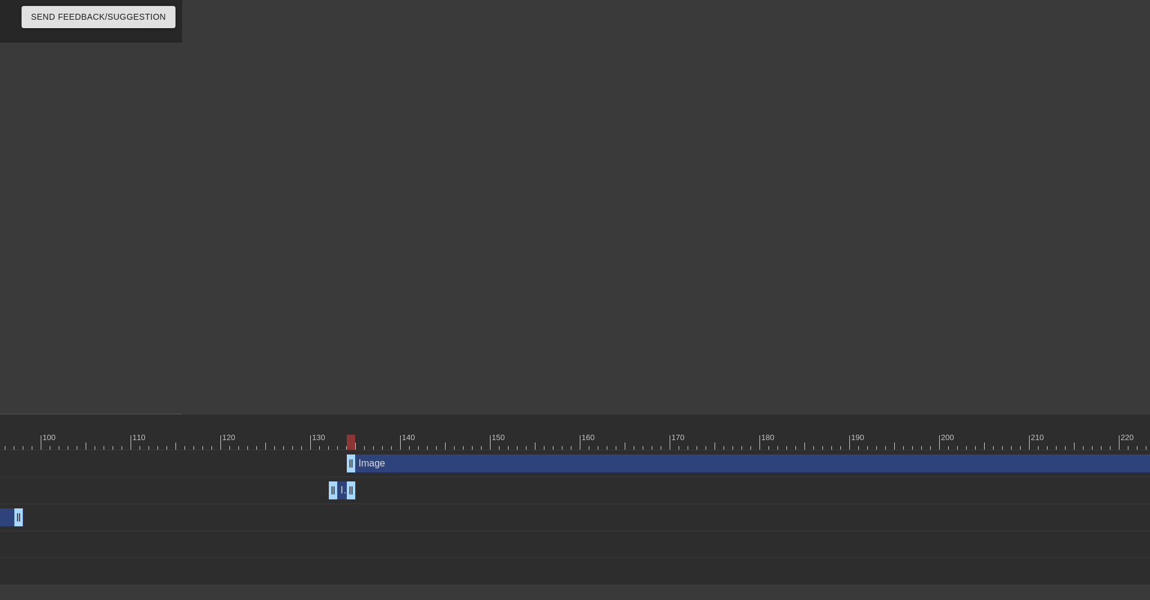
scroll to position [0, 995]
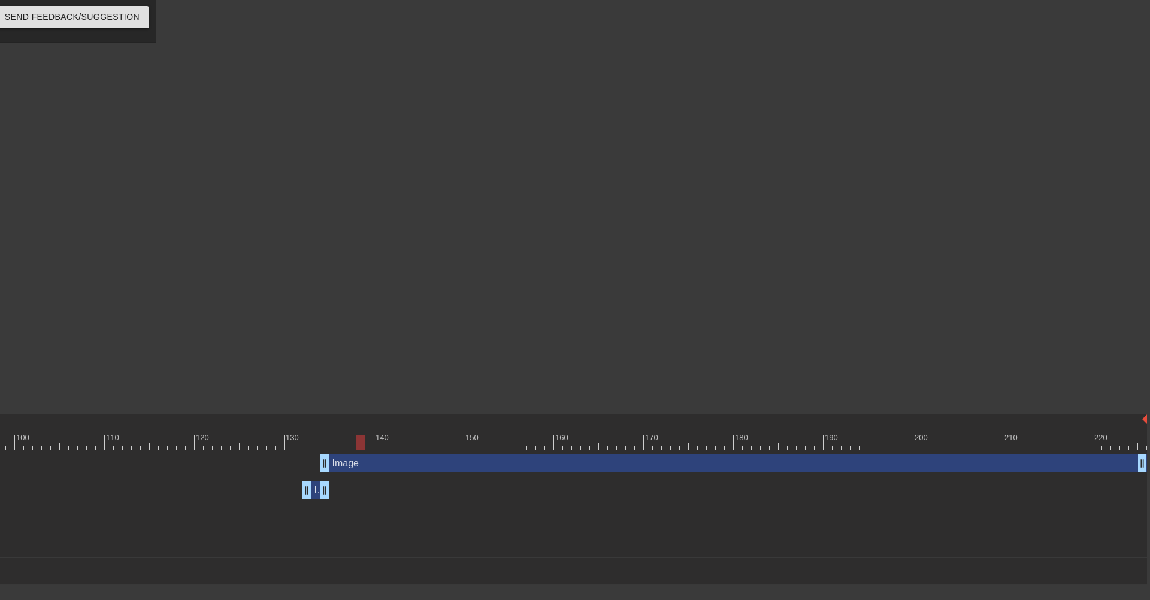
drag, startPoint x: 327, startPoint y: 441, endPoint x: 362, endPoint y: 440, distance: 34.8
click at [362, 440] on div at bounding box center [360, 442] width 8 height 15
drag, startPoint x: 323, startPoint y: 460, endPoint x: 359, endPoint y: 459, distance: 36.6
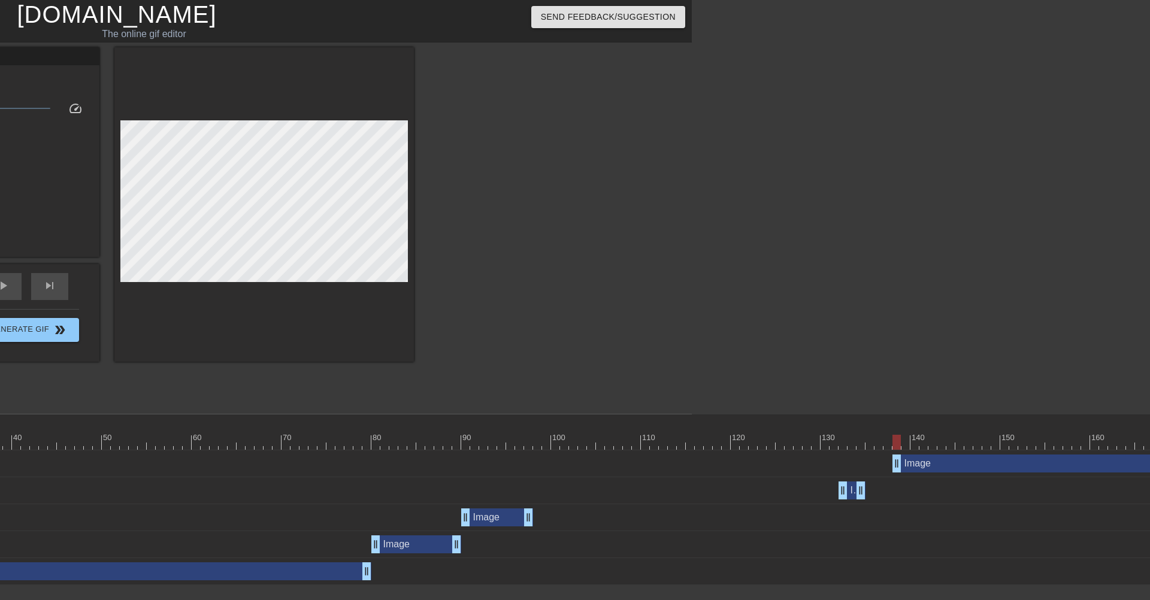
scroll to position [0, 470]
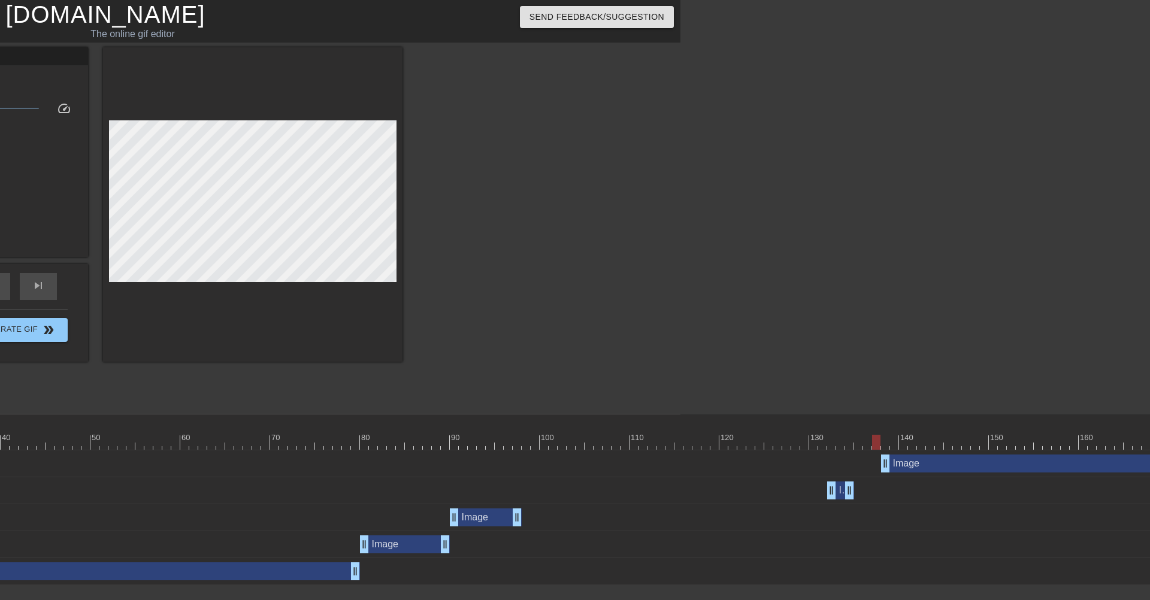
drag, startPoint x: 888, startPoint y: 443, endPoint x: 853, endPoint y: 441, distance: 34.8
click at [872, 441] on div at bounding box center [876, 442] width 8 height 15
drag, startPoint x: 886, startPoint y: 467, endPoint x: 1003, endPoint y: 460, distance: 117.1
drag, startPoint x: 690, startPoint y: 434, endPoint x: 1022, endPoint y: 431, distance: 332.5
click at [1022, 431] on div "10 20 30 40 50 60 70 80 90 100 110 120 130 140 150 160" at bounding box center [661, 436] width 2022 height 19
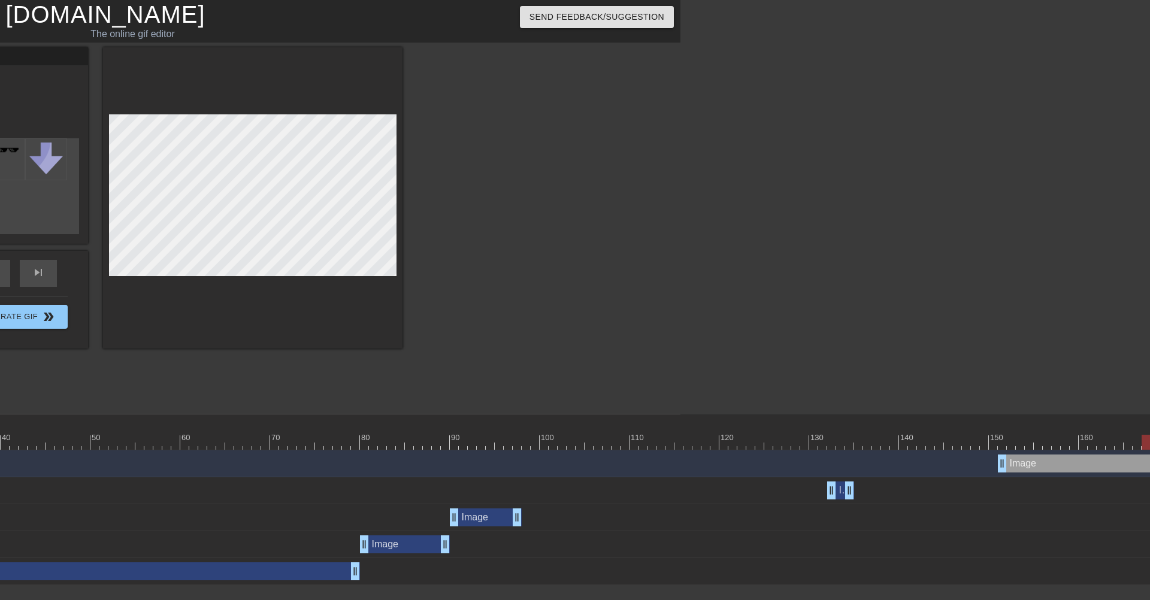
drag, startPoint x: 660, startPoint y: 443, endPoint x: 1150, endPoint y: 439, distance: 490.1
click at [1141, 439] on div at bounding box center [661, 442] width 2022 height 15
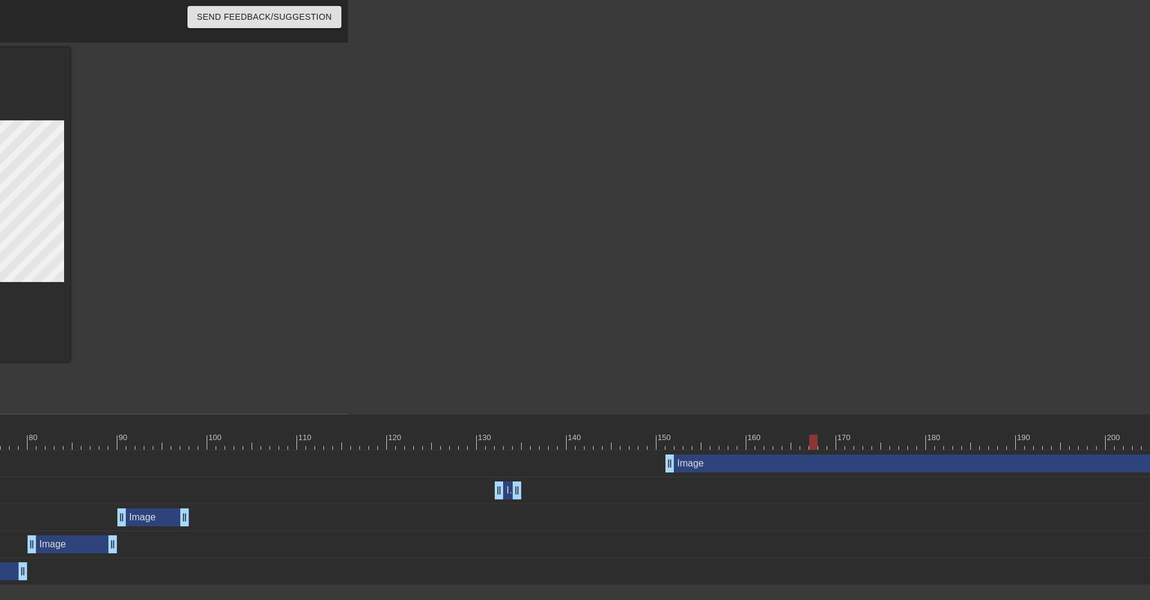
scroll to position [0, 881]
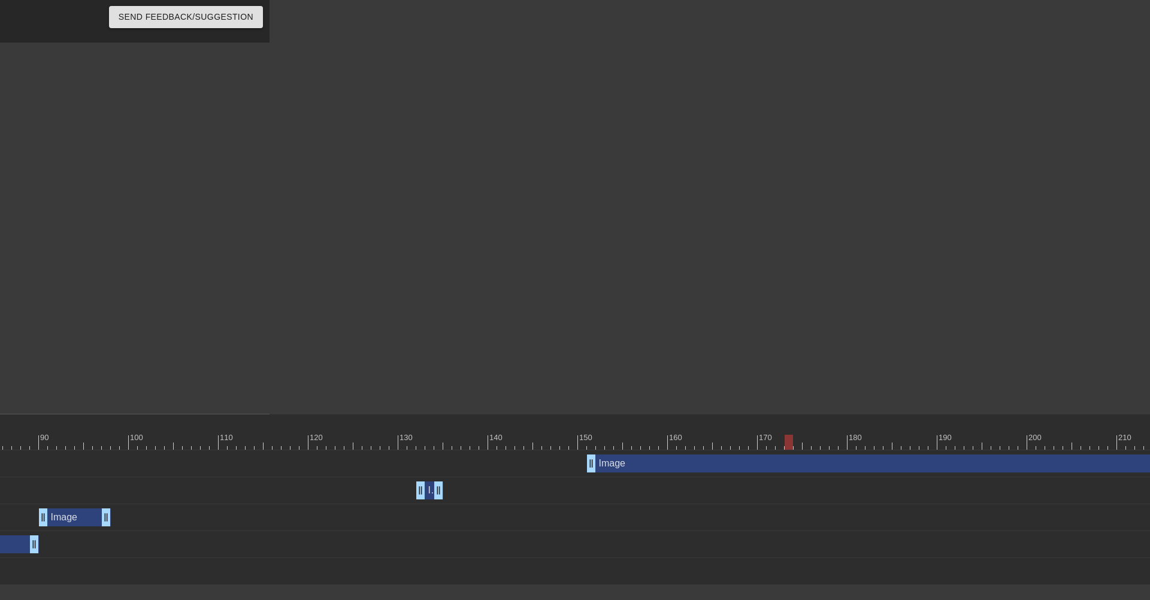
drag, startPoint x: 733, startPoint y: 439, endPoint x: 871, endPoint y: 435, distance: 138.4
click at [793, 435] on div at bounding box center [789, 442] width 8 height 15
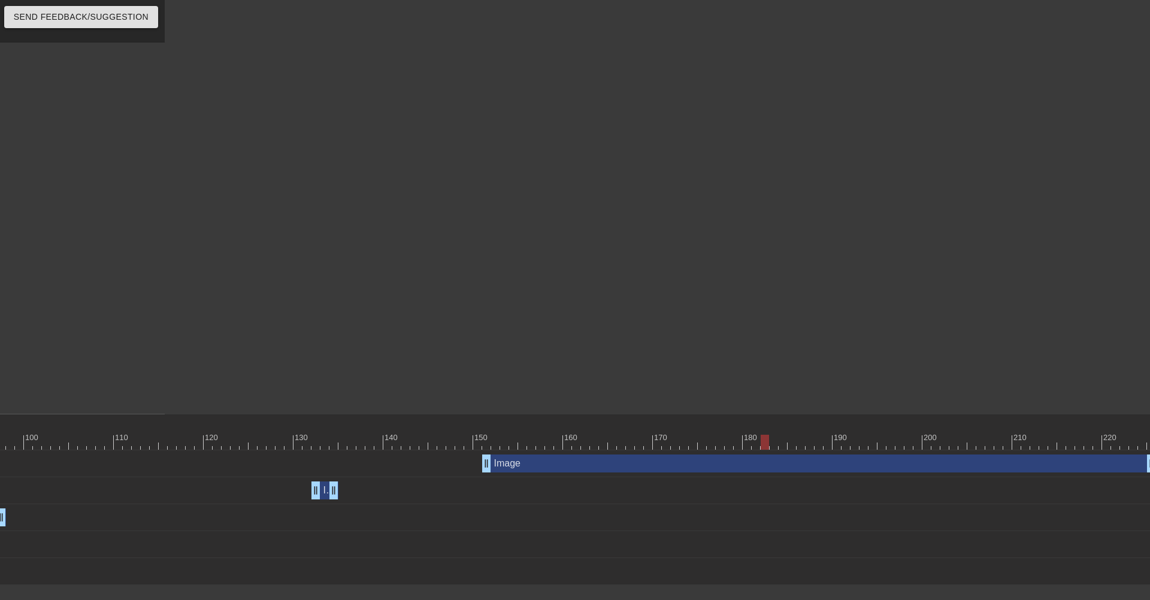
scroll to position [0, 995]
drag, startPoint x: 755, startPoint y: 440, endPoint x: 1044, endPoint y: 433, distance: 288.9
click at [1044, 433] on div "10 20 30 40 50 60 70 80 90 100 110 120 130 140 150 160" at bounding box center [136, 432] width 2022 height 35
drag, startPoint x: 1047, startPoint y: 440, endPoint x: 1135, endPoint y: 430, distance: 88.6
click at [1135, 430] on div "10 20 30 40 50 60 70 80 90 100 110 120 130 140 150 160" at bounding box center [136, 432] width 2022 height 35
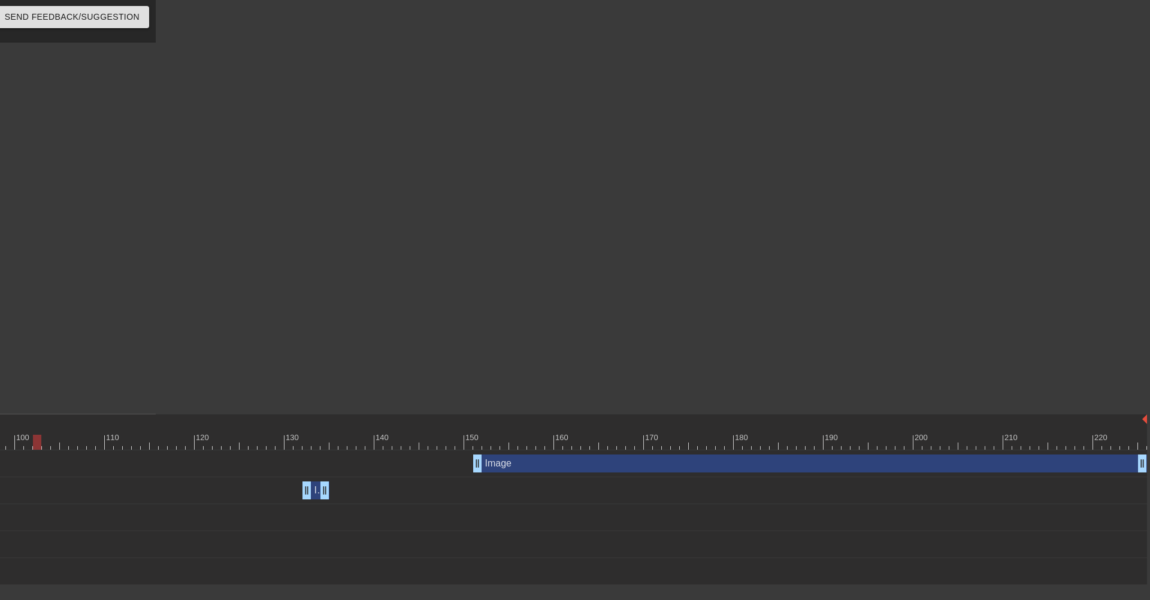
drag, startPoint x: 1134, startPoint y: 437, endPoint x: -88, endPoint y: 452, distance: 1221.7
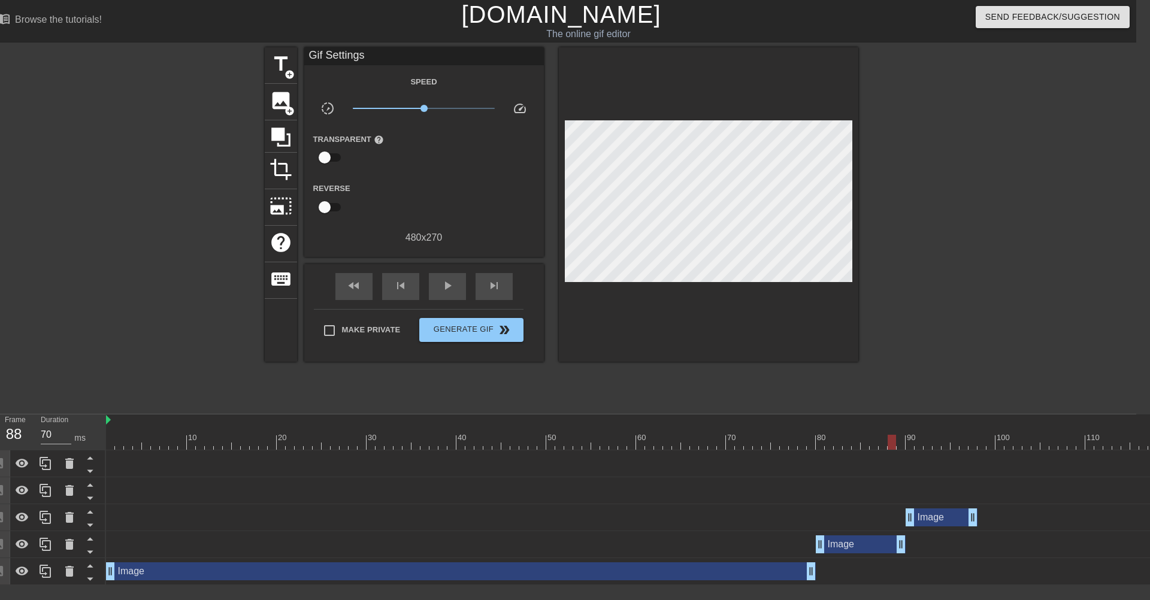
scroll to position [0, 0]
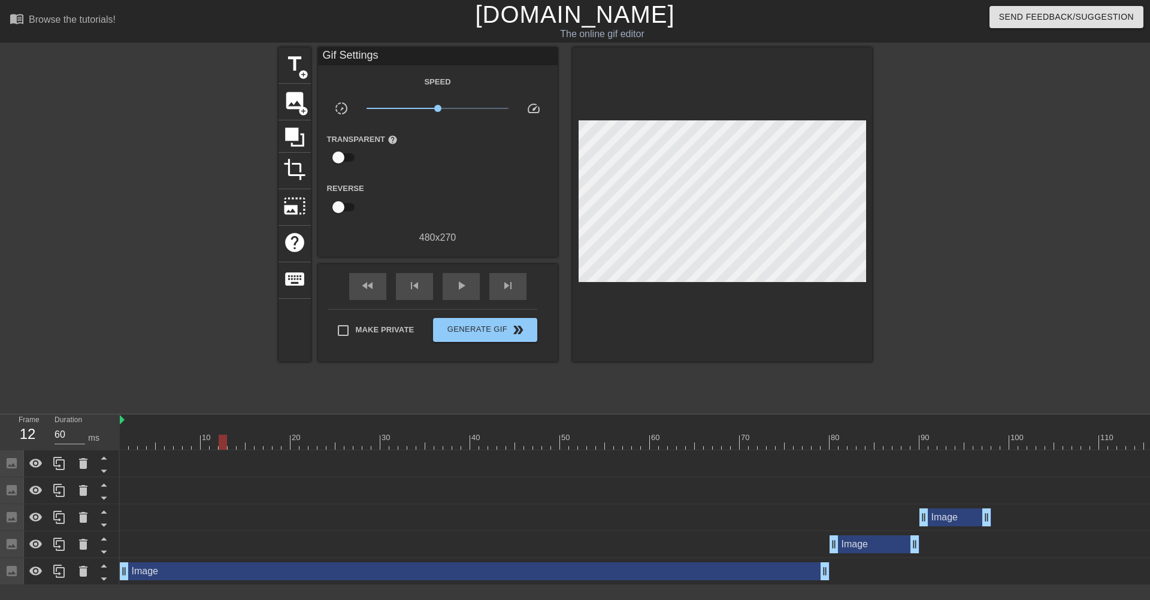
type input "70"
drag, startPoint x: 906, startPoint y: 438, endPoint x: 100, endPoint y: 433, distance: 805.8
click at [100, 433] on div "Frame 1 Duration 70 ms 10 20 30 40 50 60 70 80 90 100 110 120 130 140 150" at bounding box center [575, 500] width 1150 height 171
click at [472, 332] on span "Generate Gif double_arrow" at bounding box center [485, 330] width 94 height 14
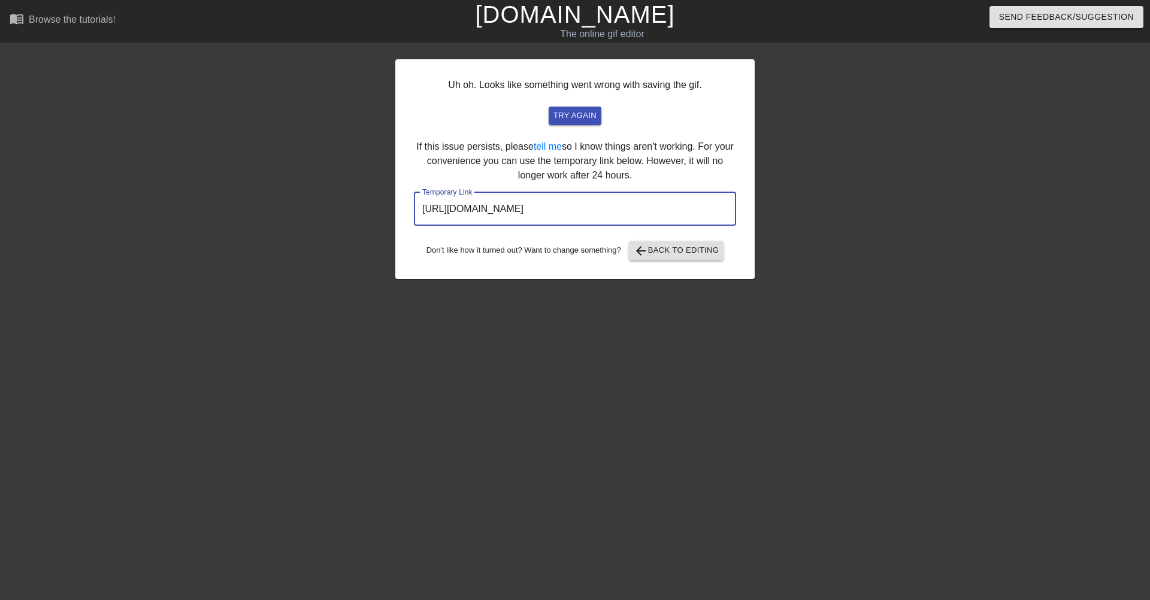
drag, startPoint x: 685, startPoint y: 208, endPoint x: 315, endPoint y: 211, distance: 370.9
click at [315, 211] on div "Uh oh. Looks like something went wrong with saving the gif. try again If this i…" at bounding box center [575, 226] width 1150 height 359
click at [685, 208] on input "[URL][DOMAIN_NAME]" at bounding box center [575, 209] width 322 height 34
click at [570, 119] on span "try again" at bounding box center [575, 116] width 43 height 14
